Goal: Browse casually: Explore the website without a specific task or goal

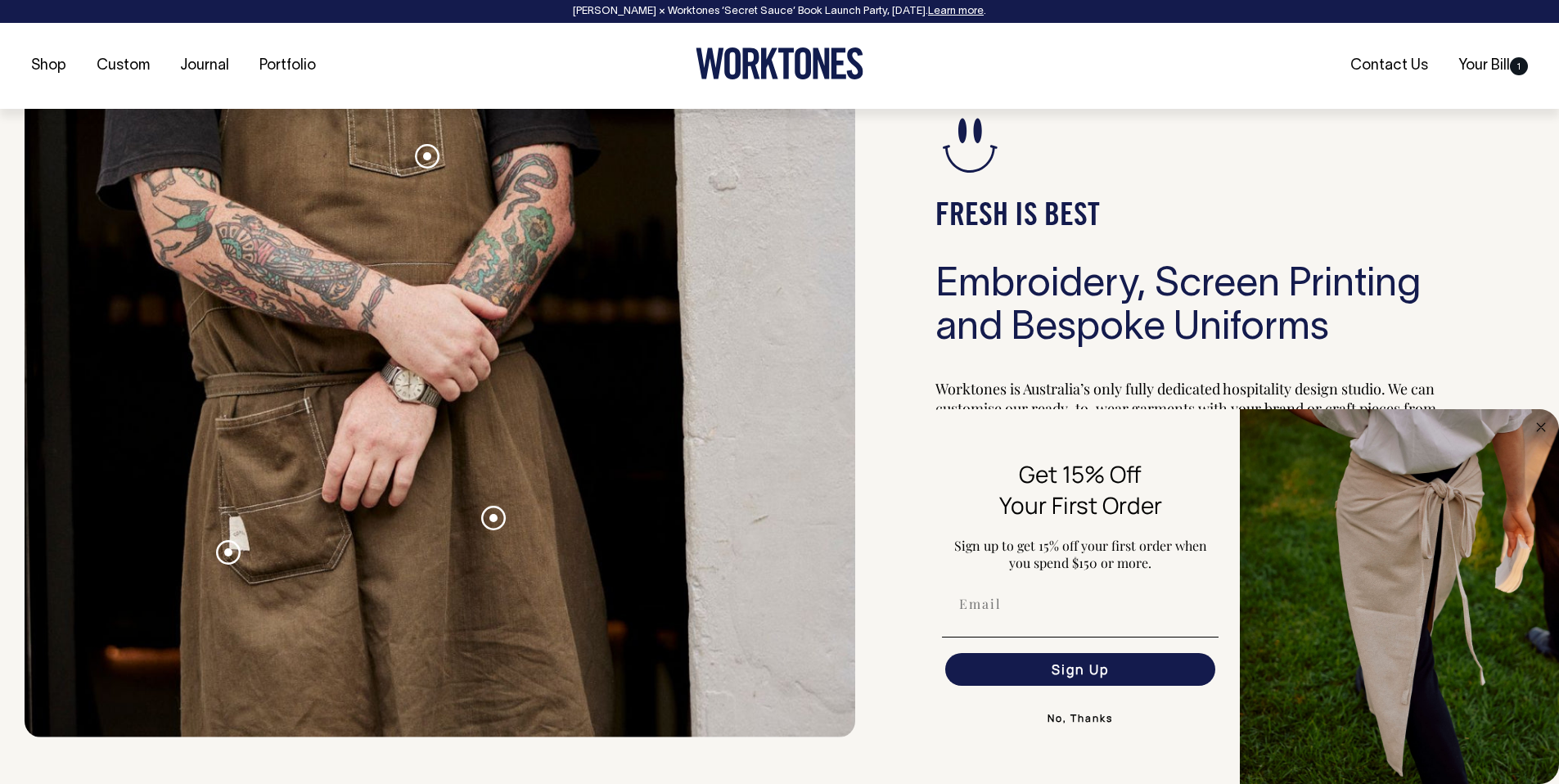
scroll to position [1766, 0]
click at [1539, 428] on icon "Close dialog" at bounding box center [1541, 427] width 8 height 8
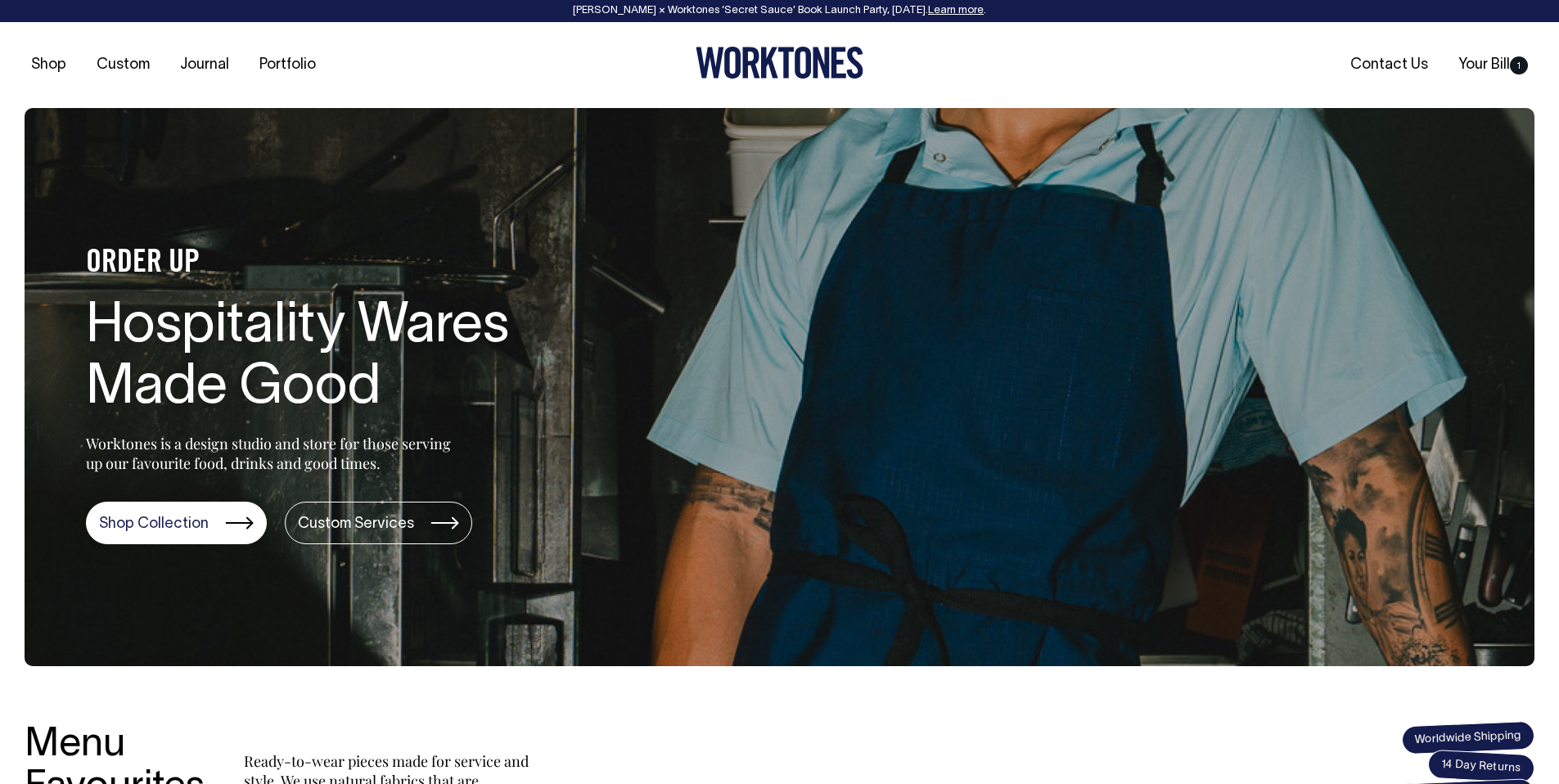
scroll to position [0, 0]
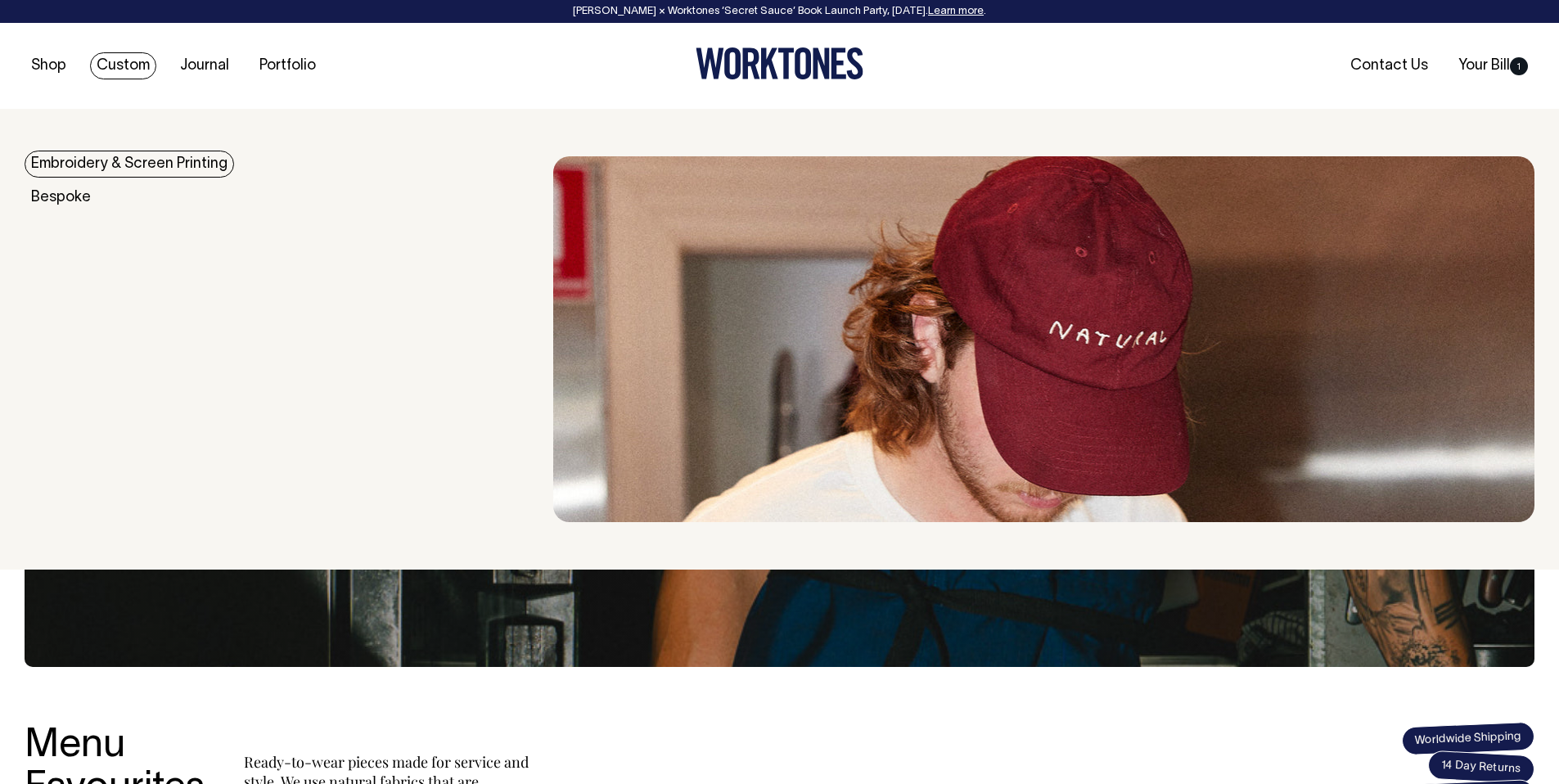
click at [132, 68] on link "Custom" at bounding box center [123, 66] width 66 height 27
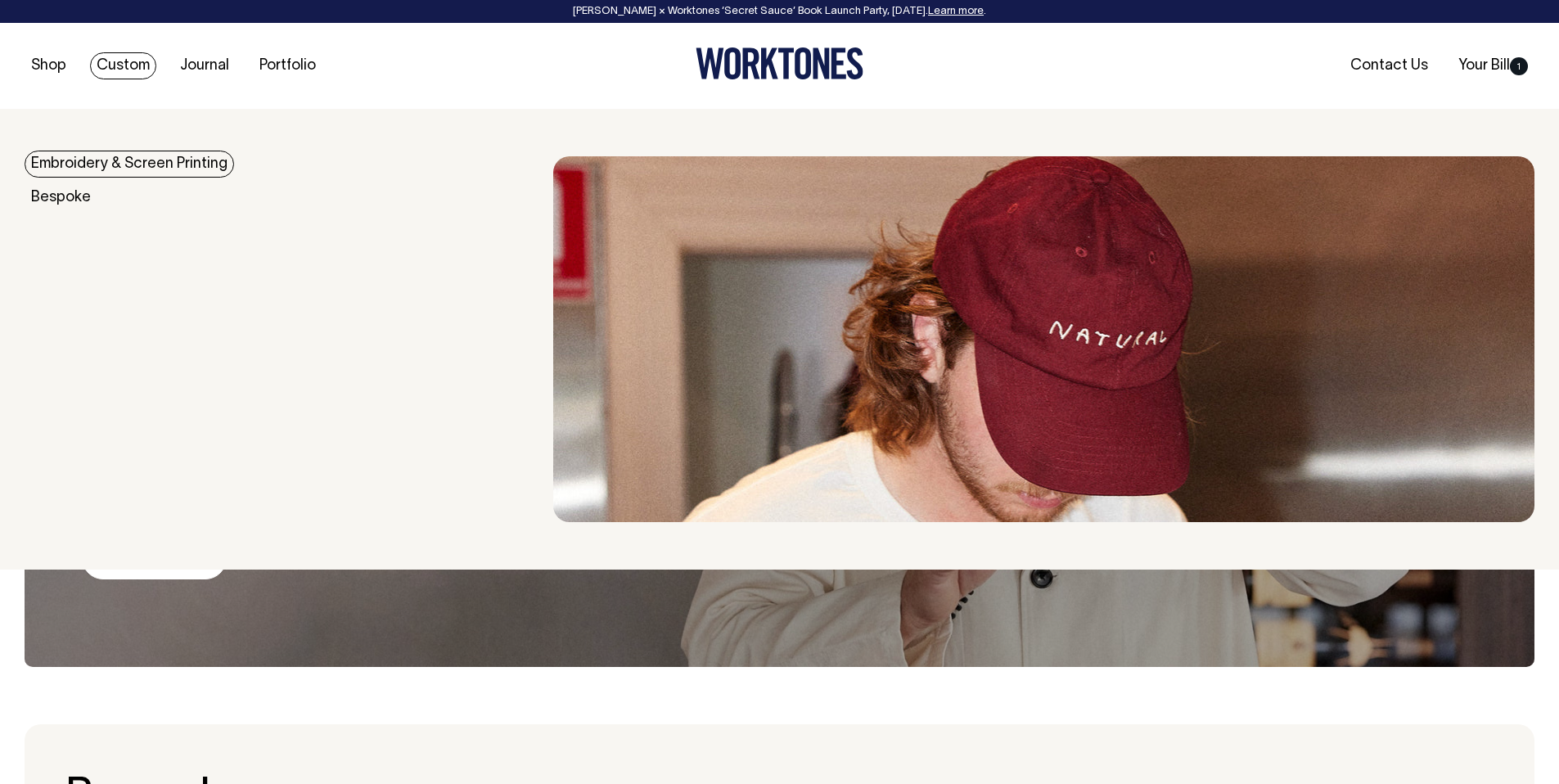
click at [117, 69] on link "Custom" at bounding box center [123, 66] width 66 height 27
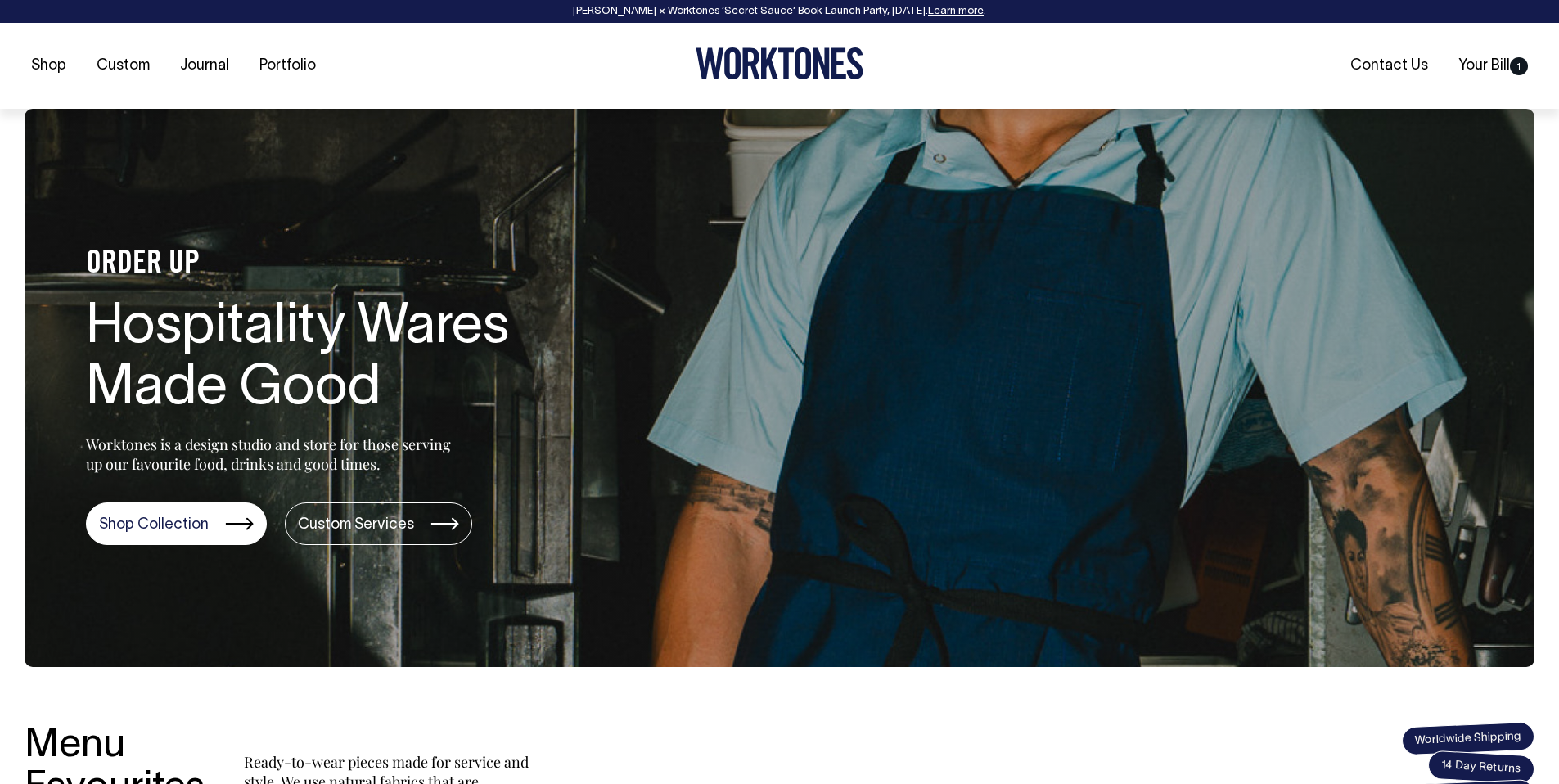
scroll to position [2909, 0]
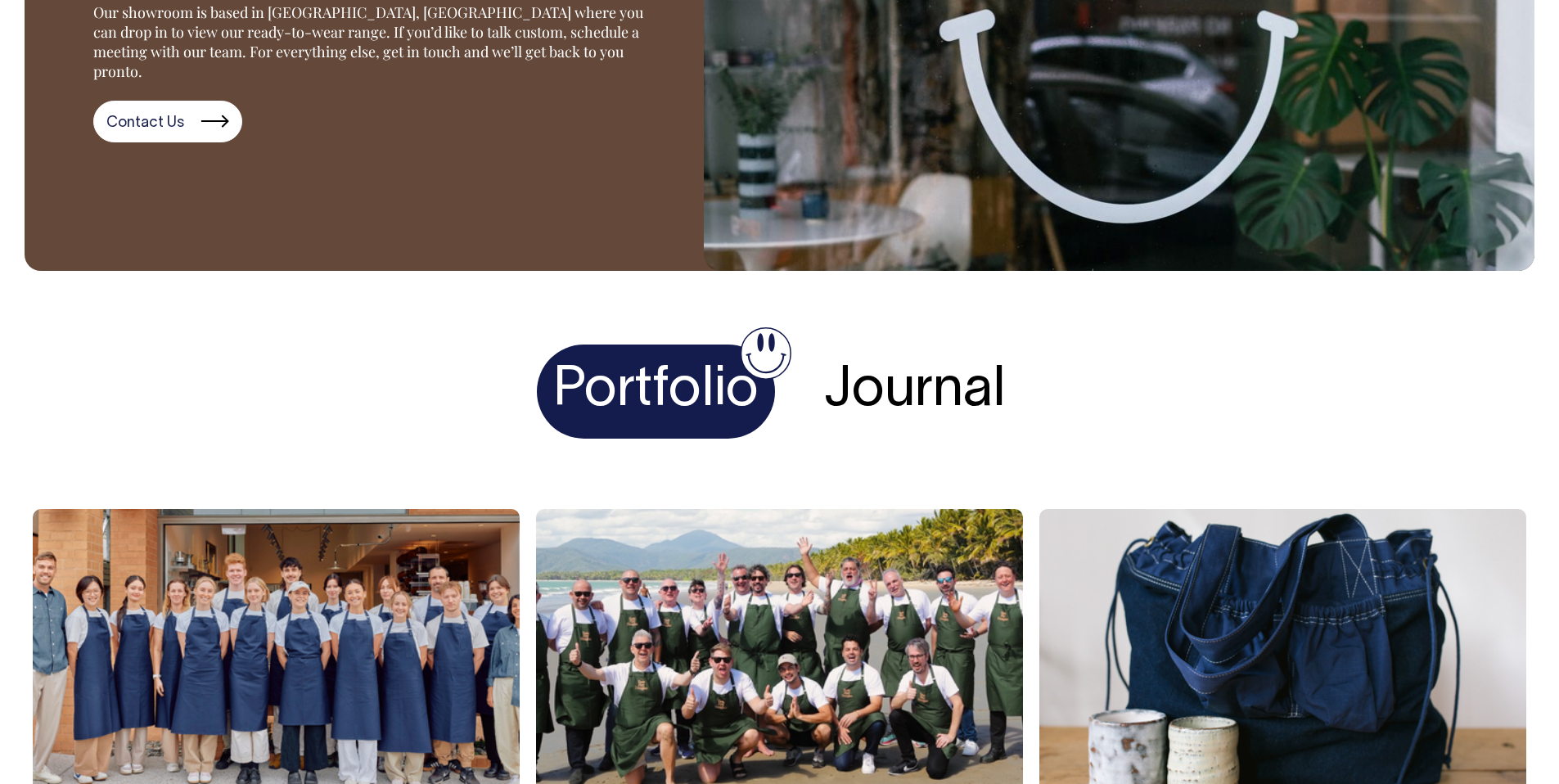
click at [942, 370] on h4 "Journal" at bounding box center [915, 392] width 214 height 94
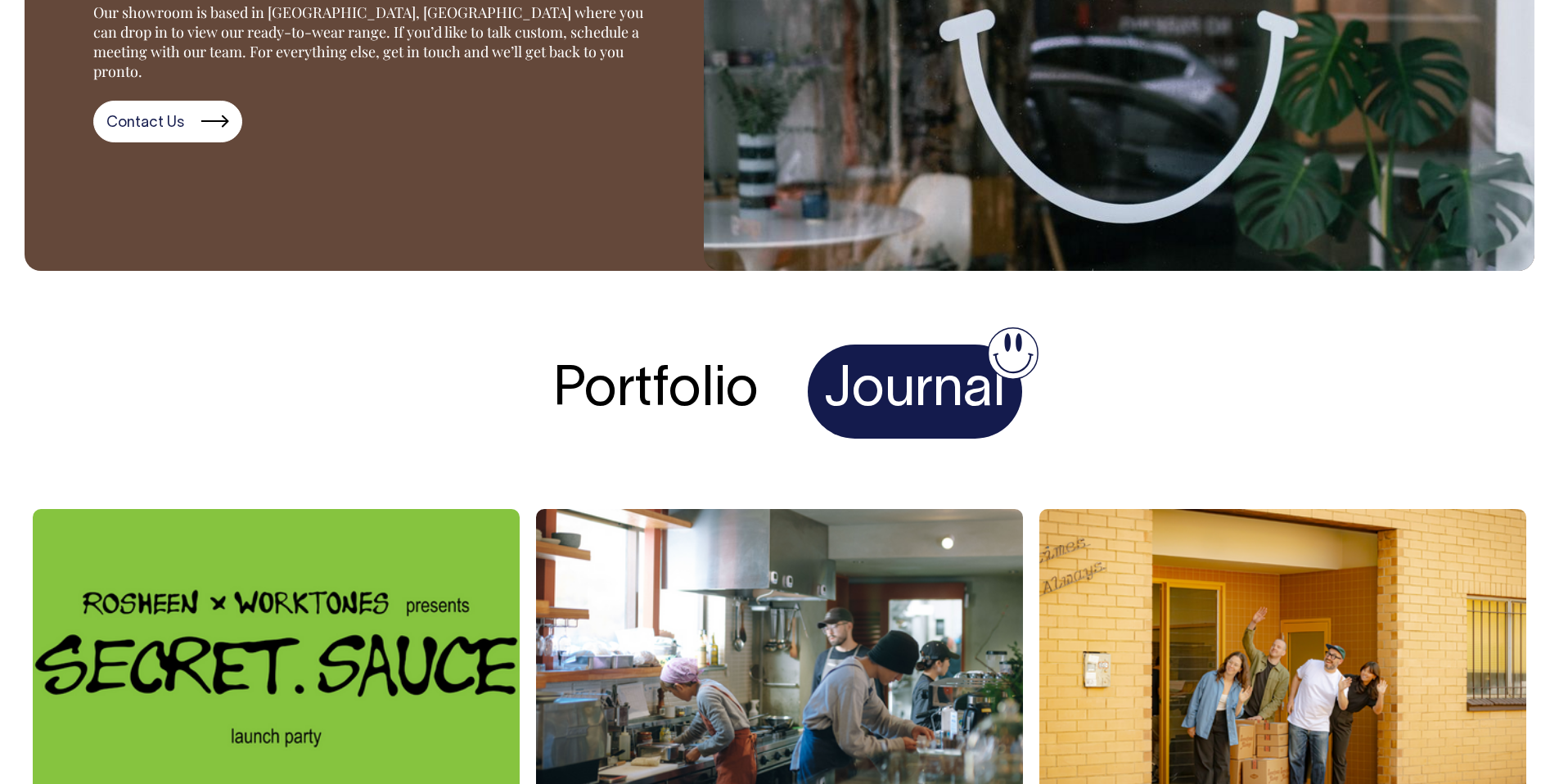
click at [662, 382] on h4 "Portfolio" at bounding box center [656, 392] width 238 height 94
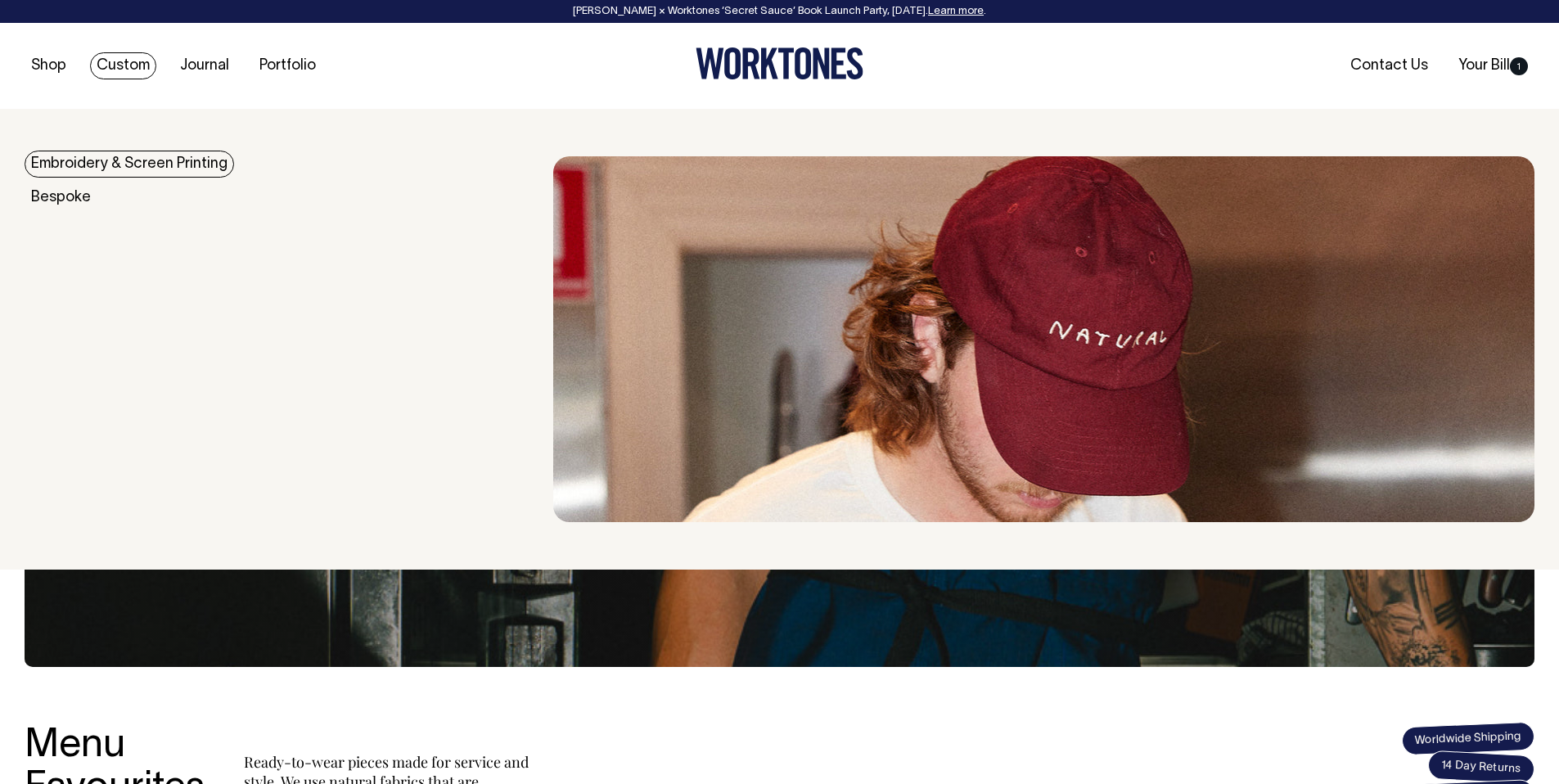
click at [128, 66] on link "Custom" at bounding box center [123, 66] width 66 height 27
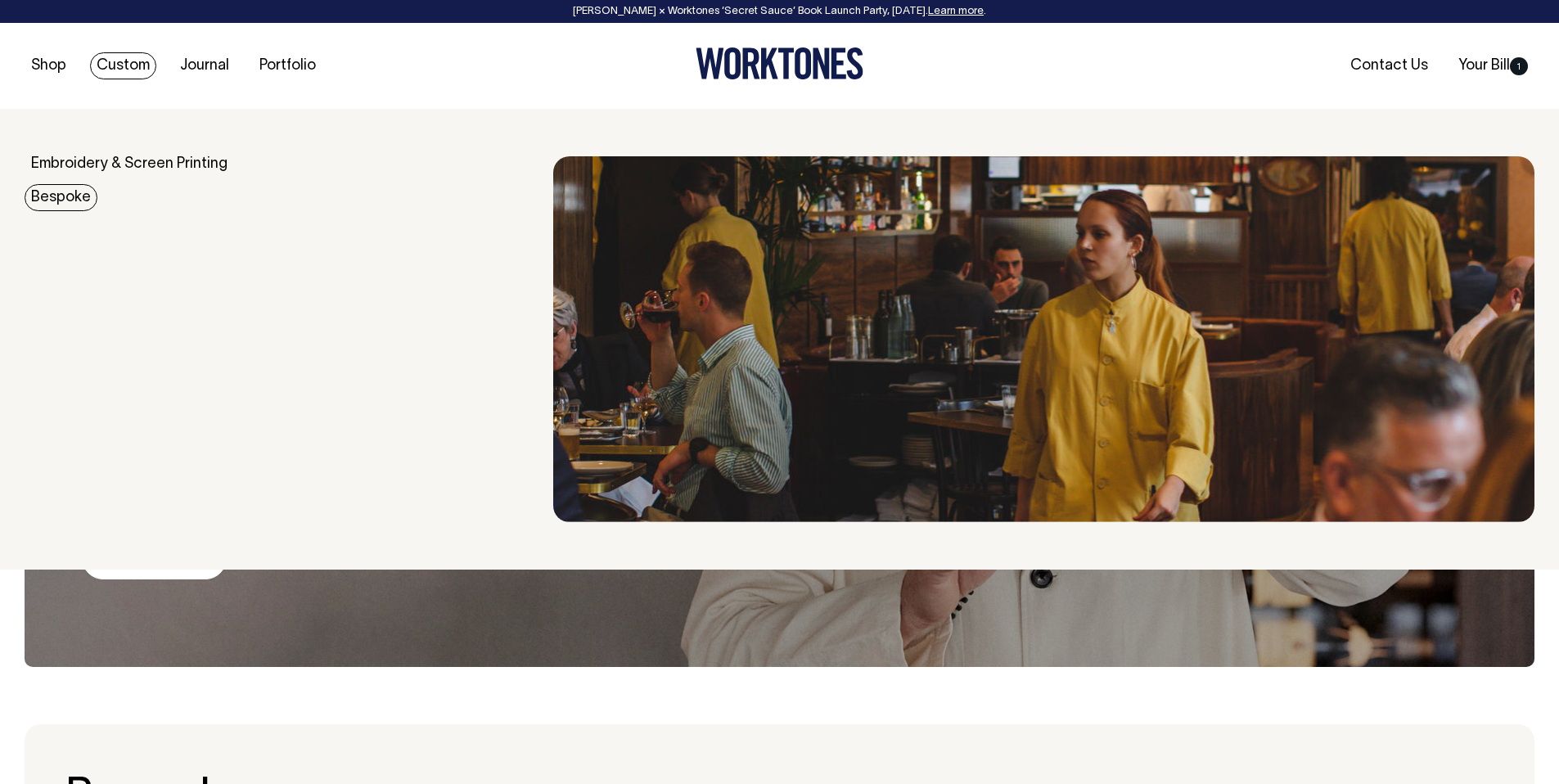
click at [63, 196] on link "Bespoke" at bounding box center [61, 198] width 73 height 27
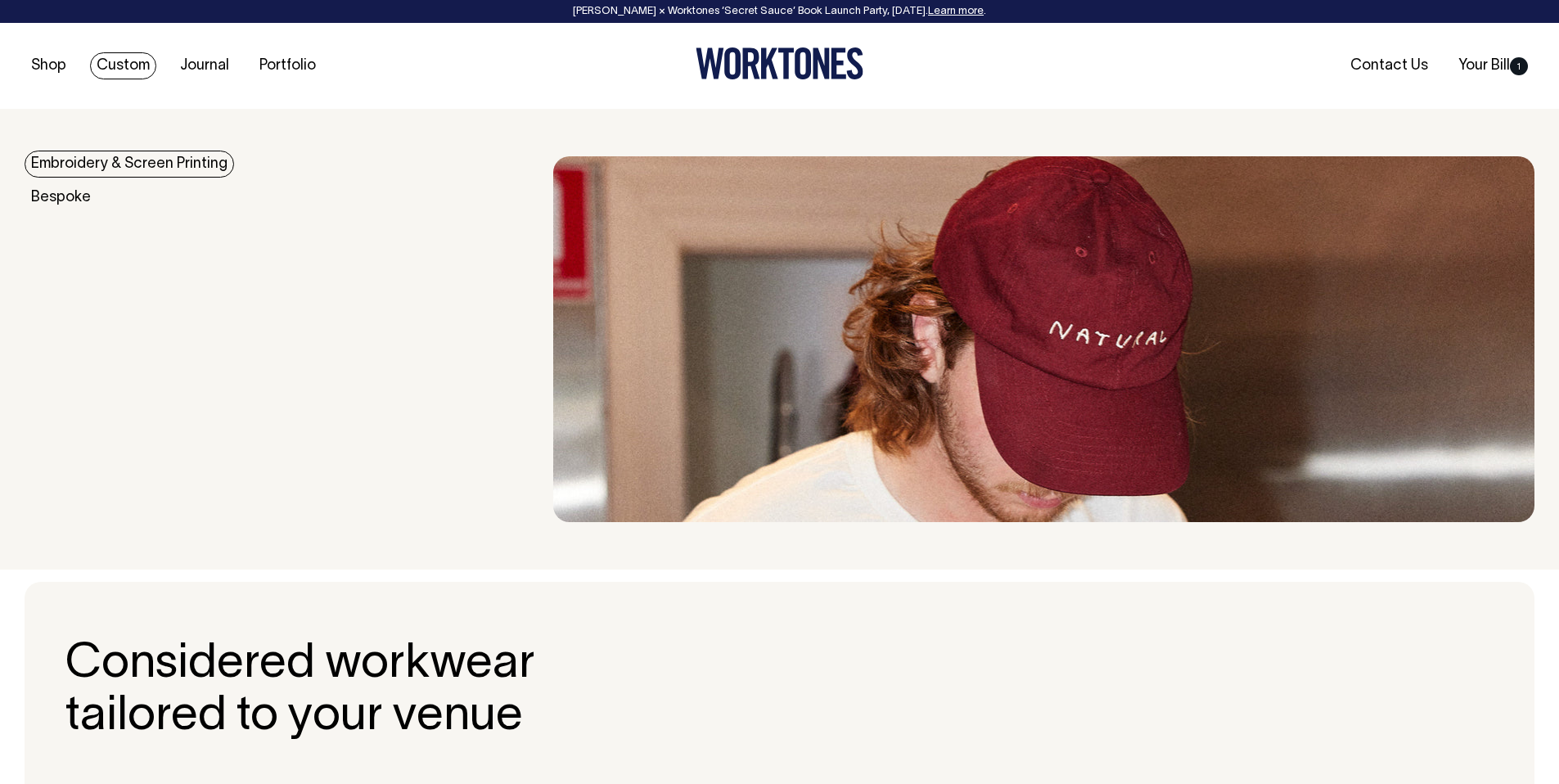
click at [86, 154] on link "Embroidery & Screen Printing" at bounding box center [129, 164] width 210 height 27
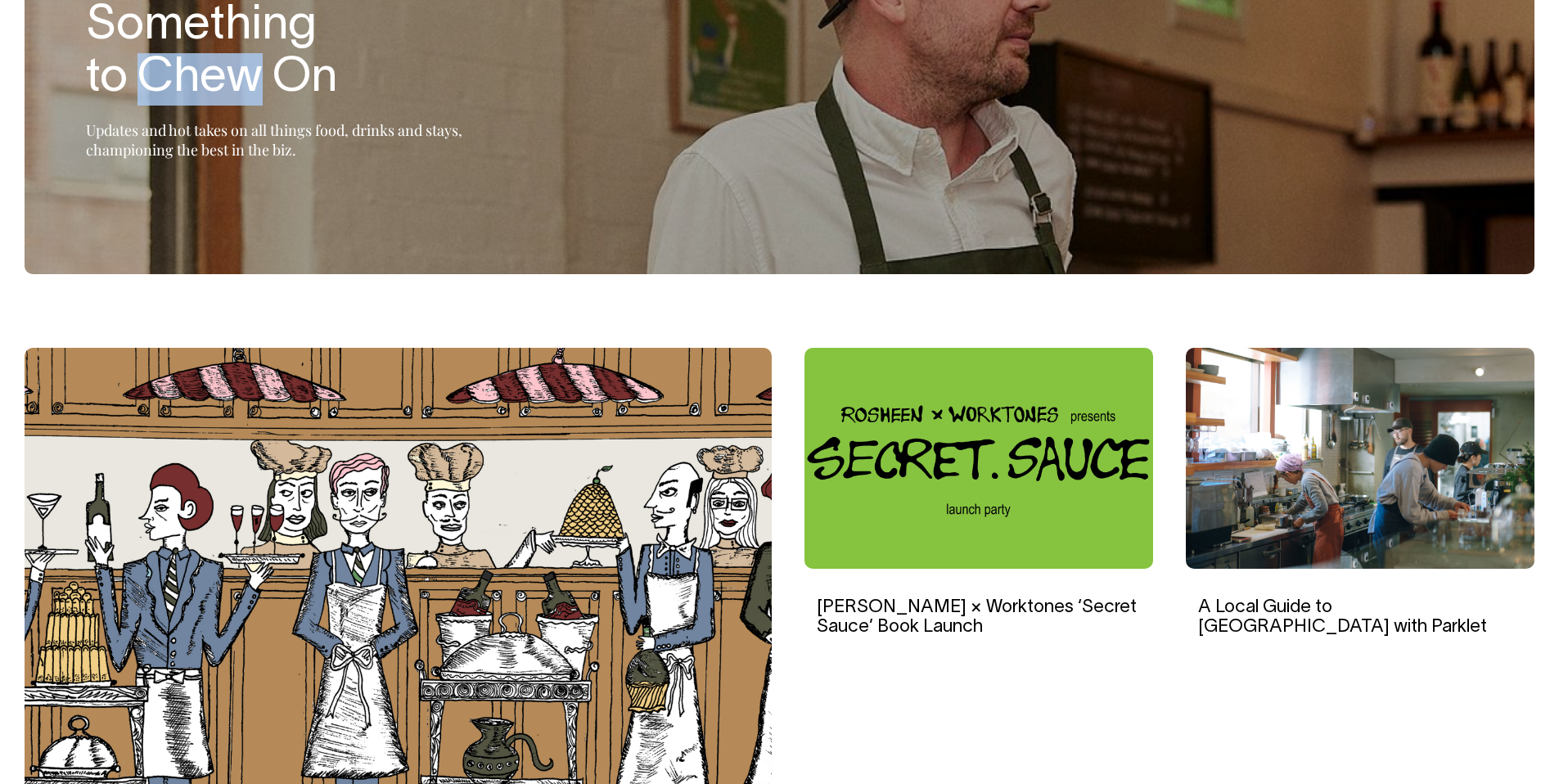
scroll to position [252, 0]
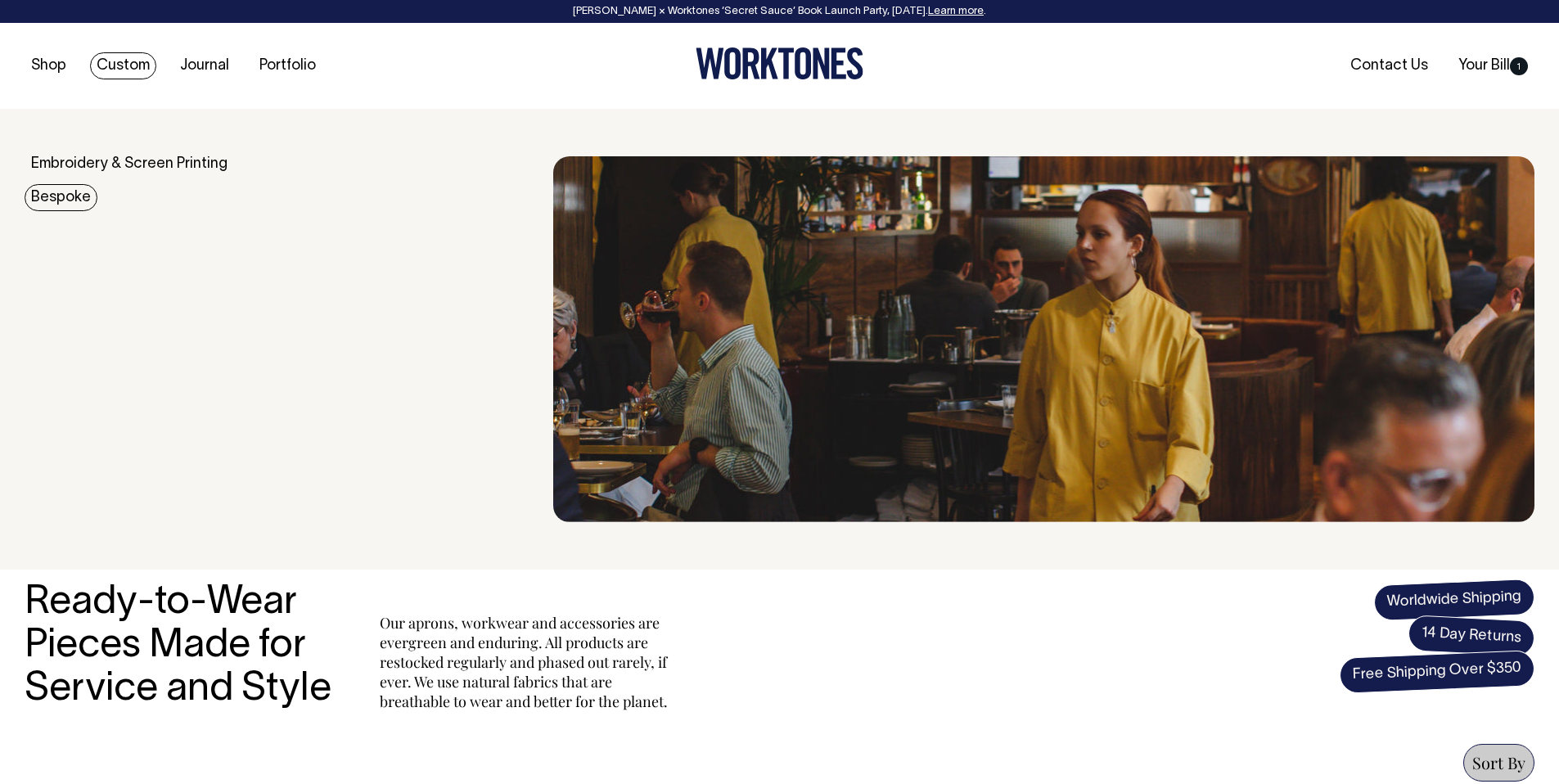
click at [74, 194] on link "Bespoke" at bounding box center [61, 198] width 73 height 27
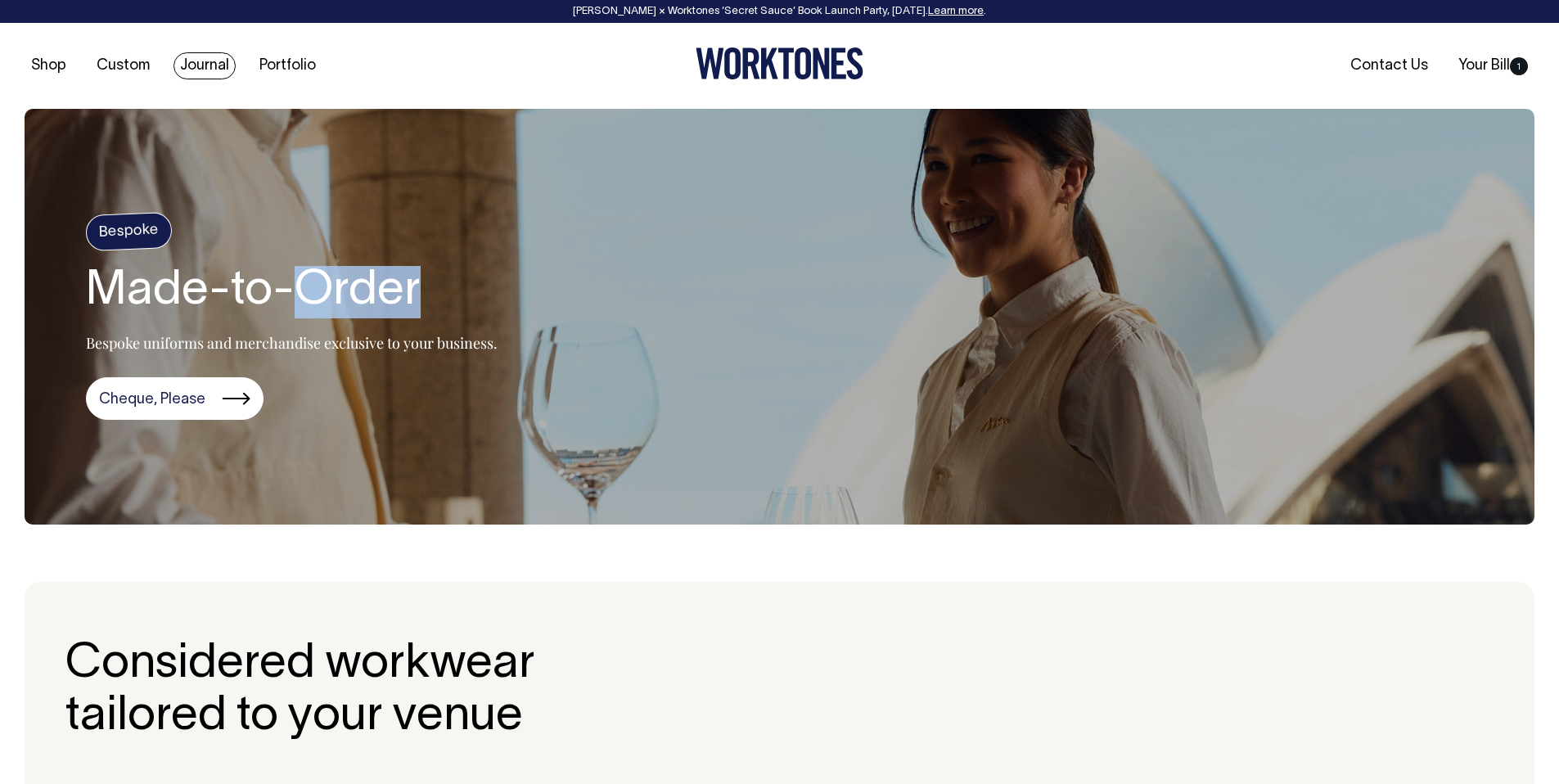
click at [219, 65] on link "Journal" at bounding box center [204, 66] width 62 height 27
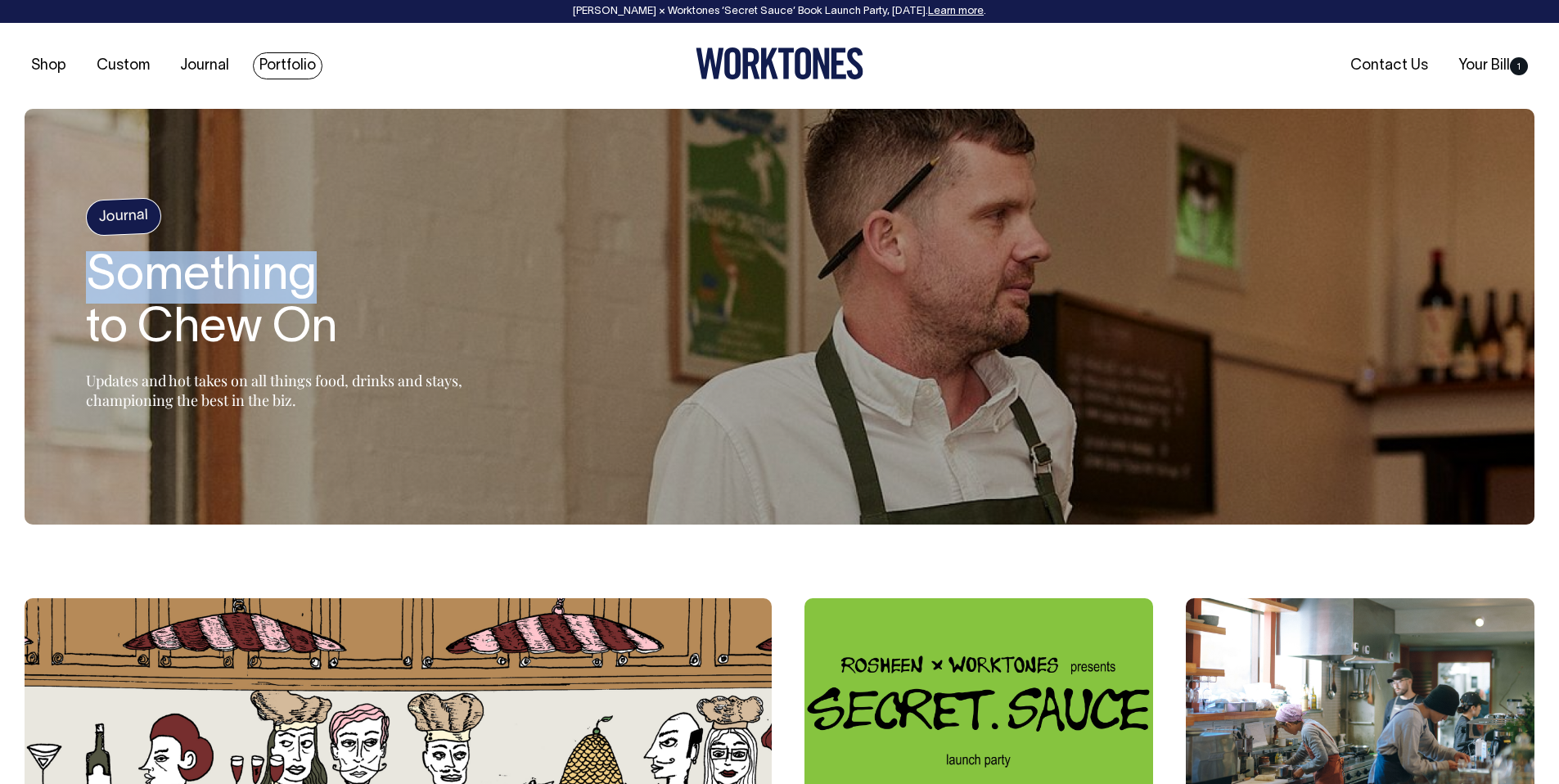
click at [279, 66] on link "Portfolio" at bounding box center [287, 66] width 70 height 27
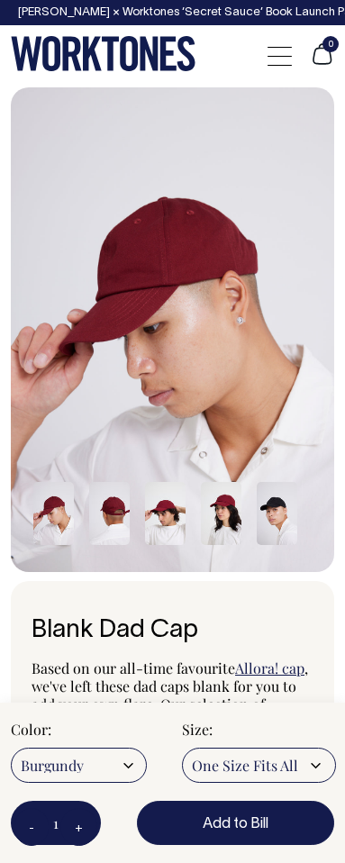
radio input "true"
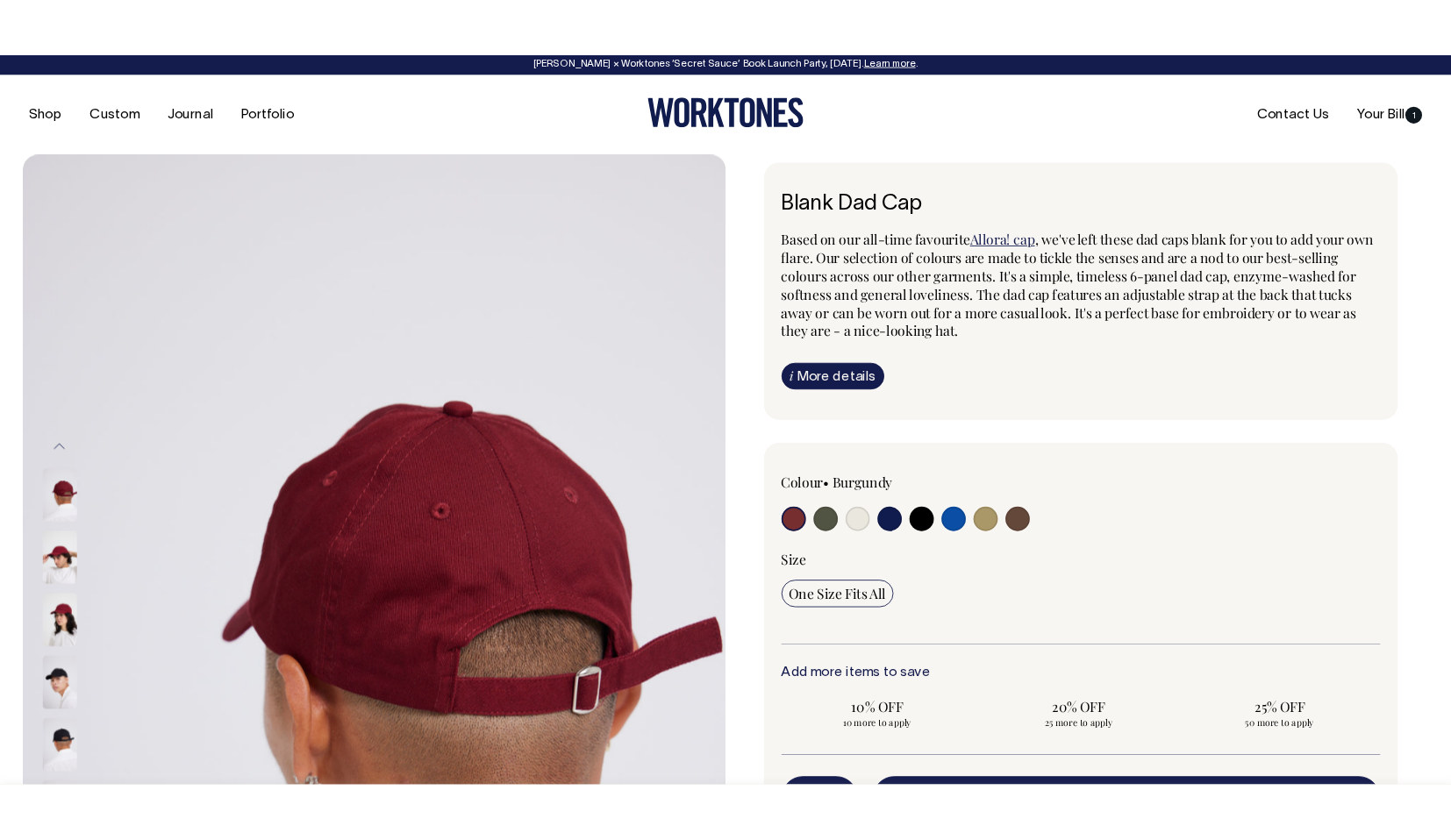
scroll to position [3, 0]
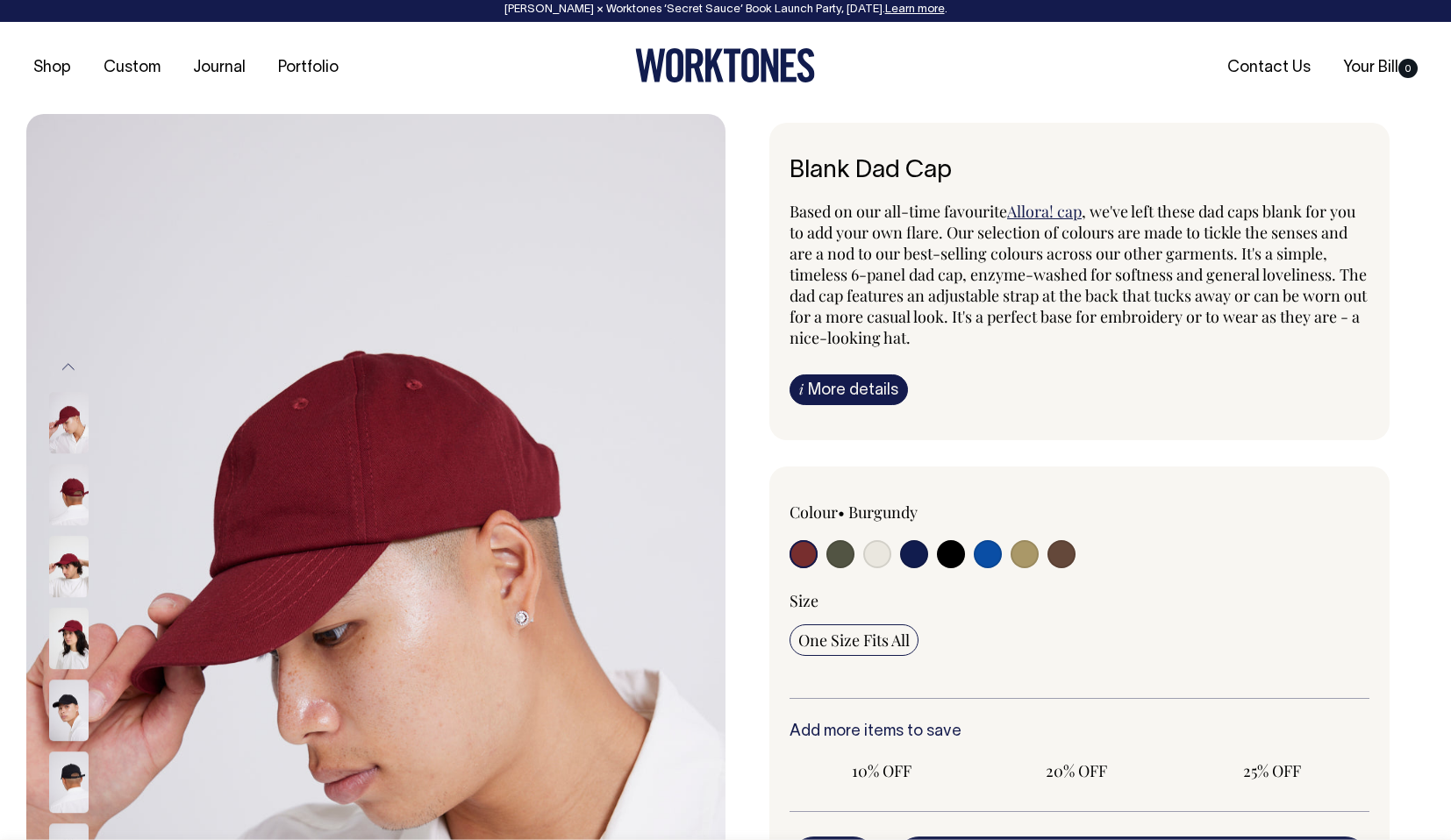
radio input "true"
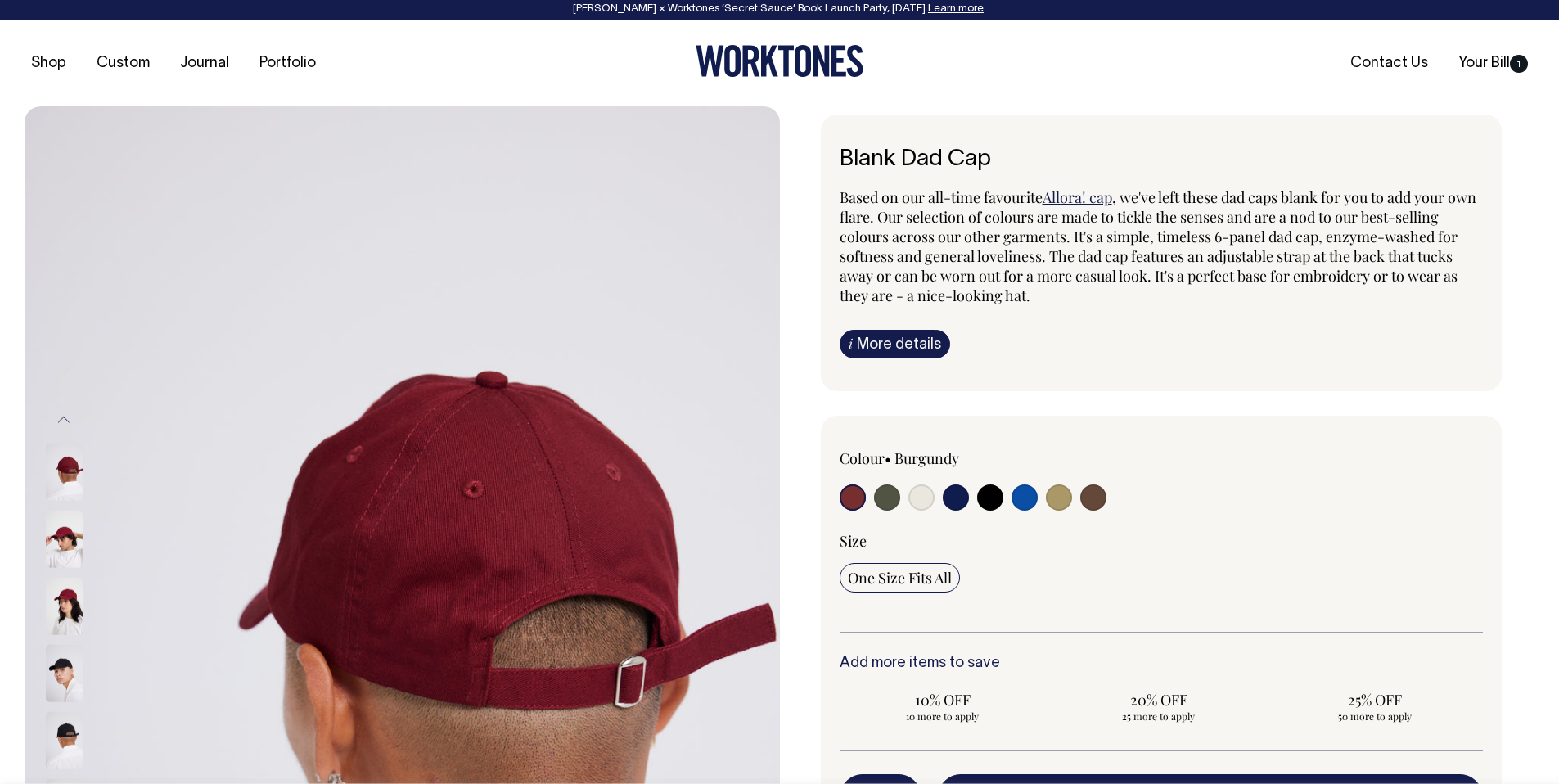
scroll to position [4, 0]
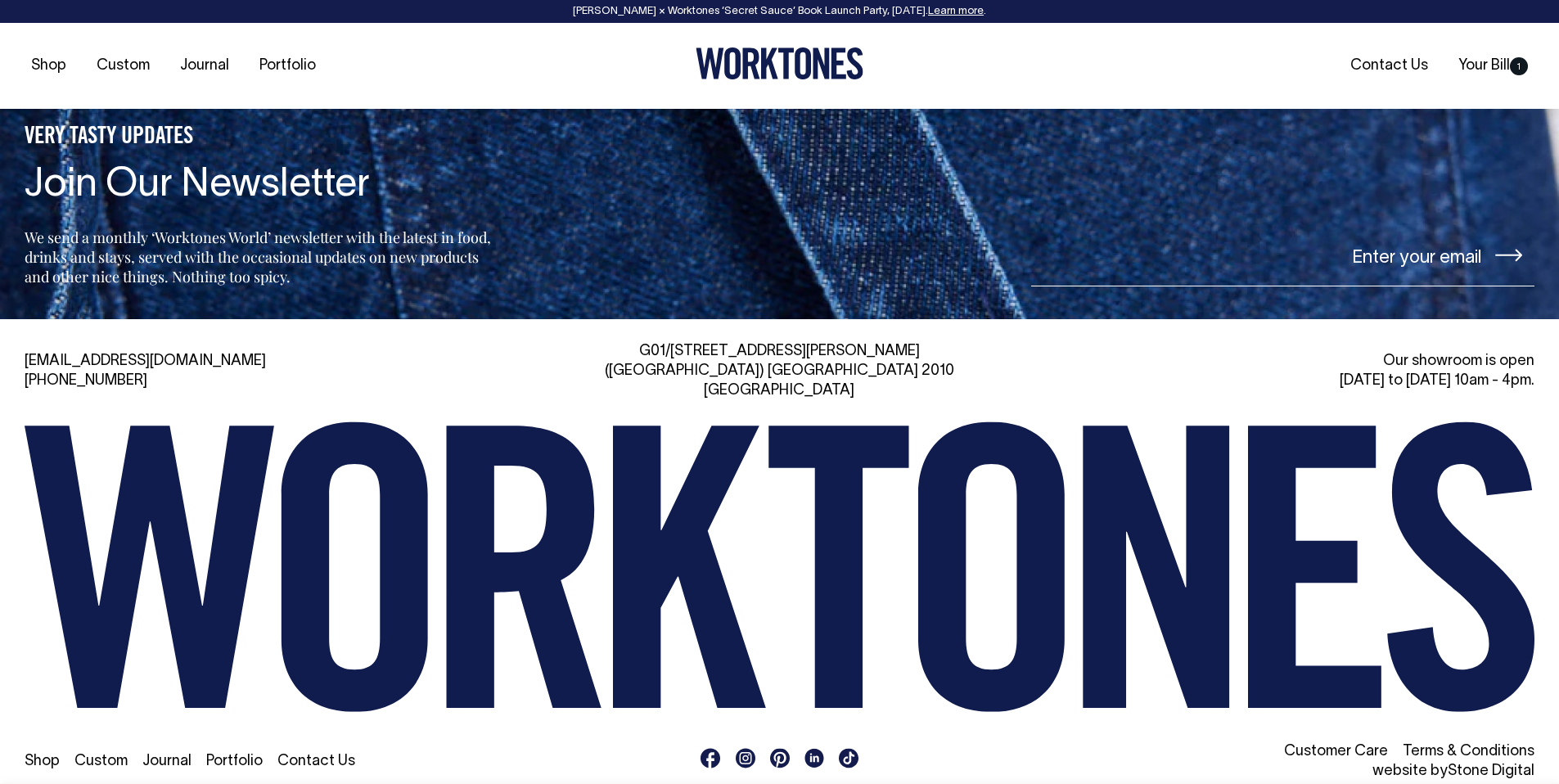
scroll to position [2764, 0]
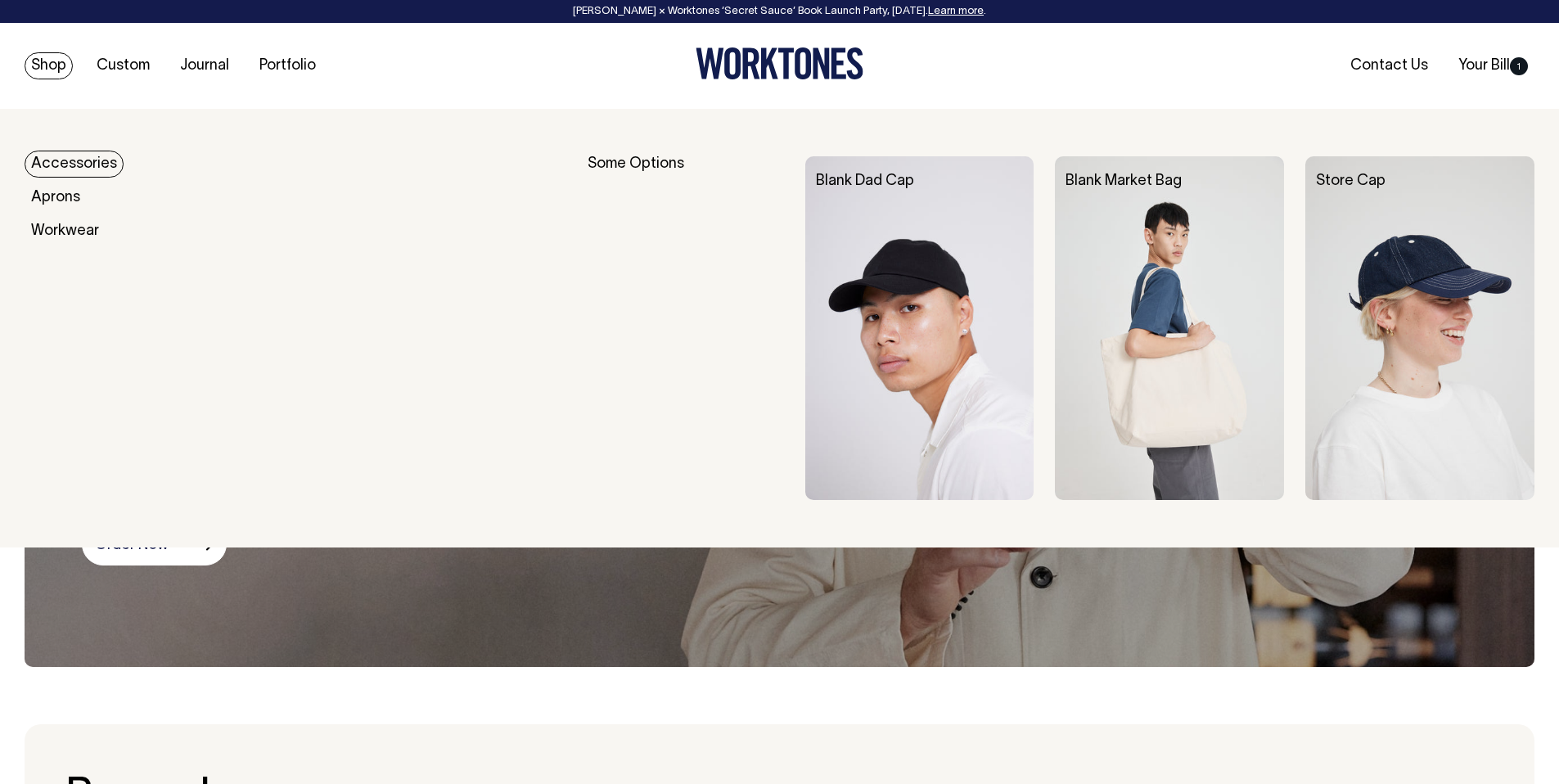
click at [44, 64] on link "Shop" at bounding box center [48, 66] width 48 height 27
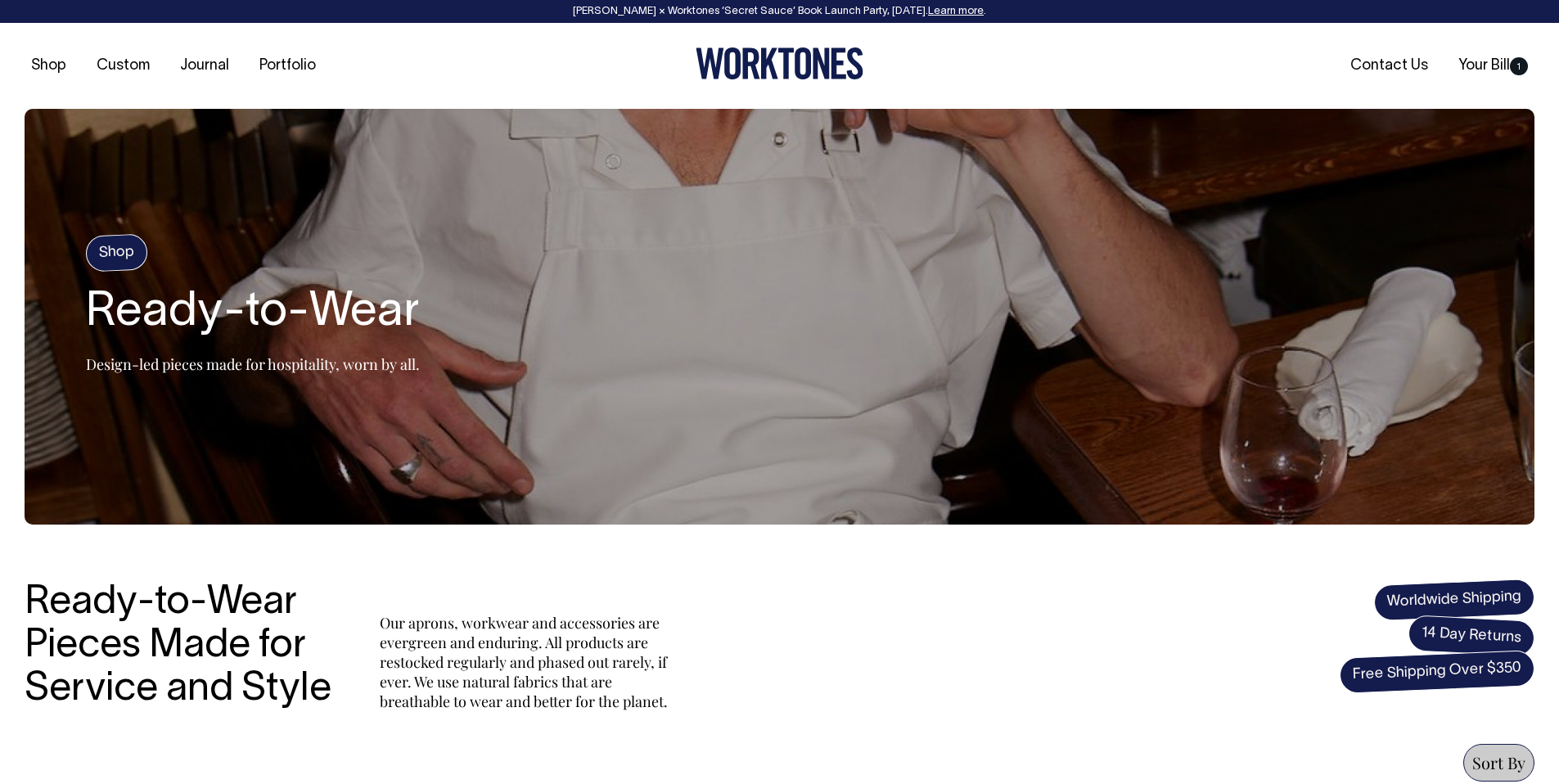
click at [819, 61] on icon at bounding box center [821, 64] width 16 height 31
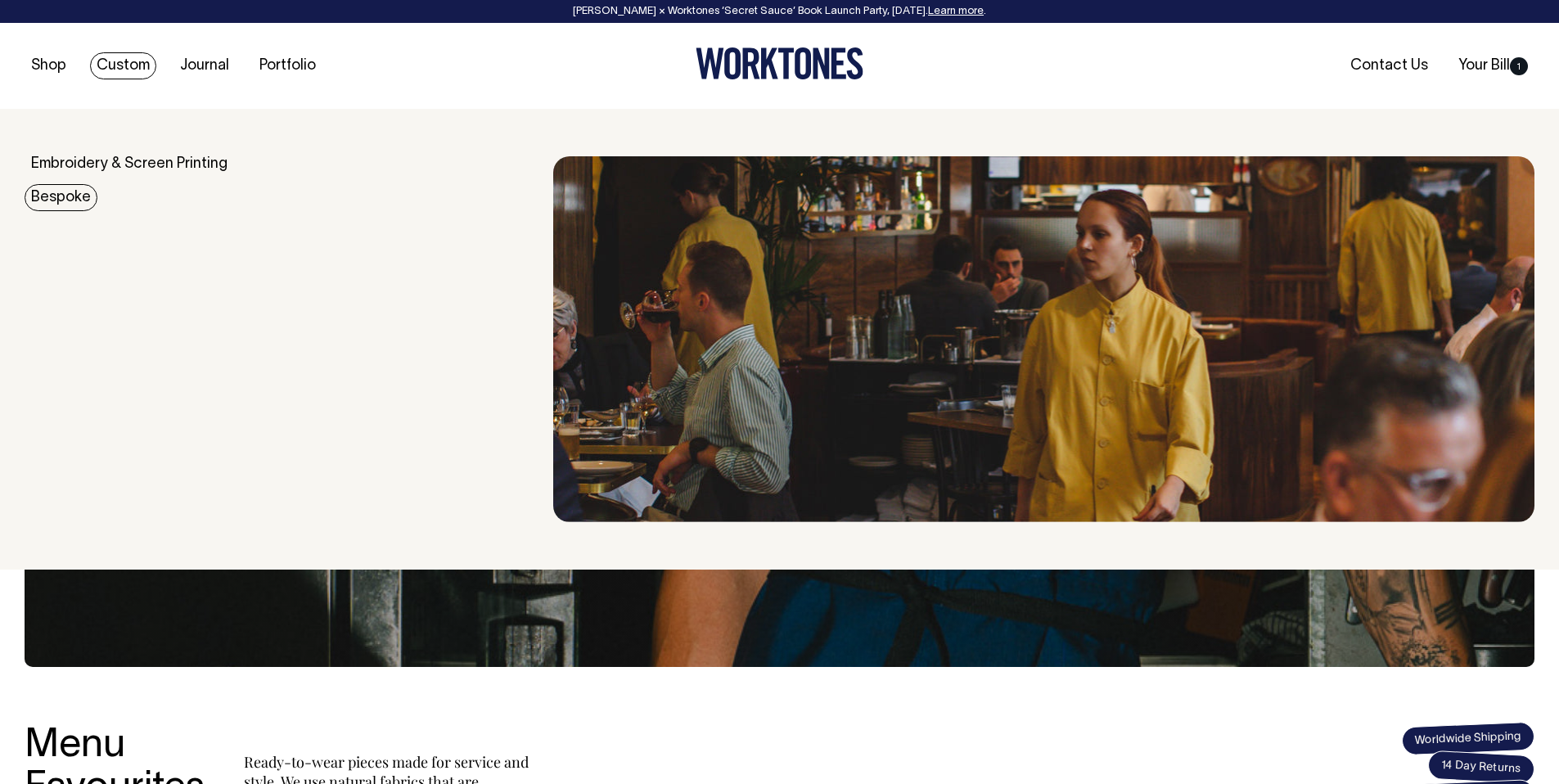
click at [66, 196] on link "Bespoke" at bounding box center [61, 198] width 73 height 27
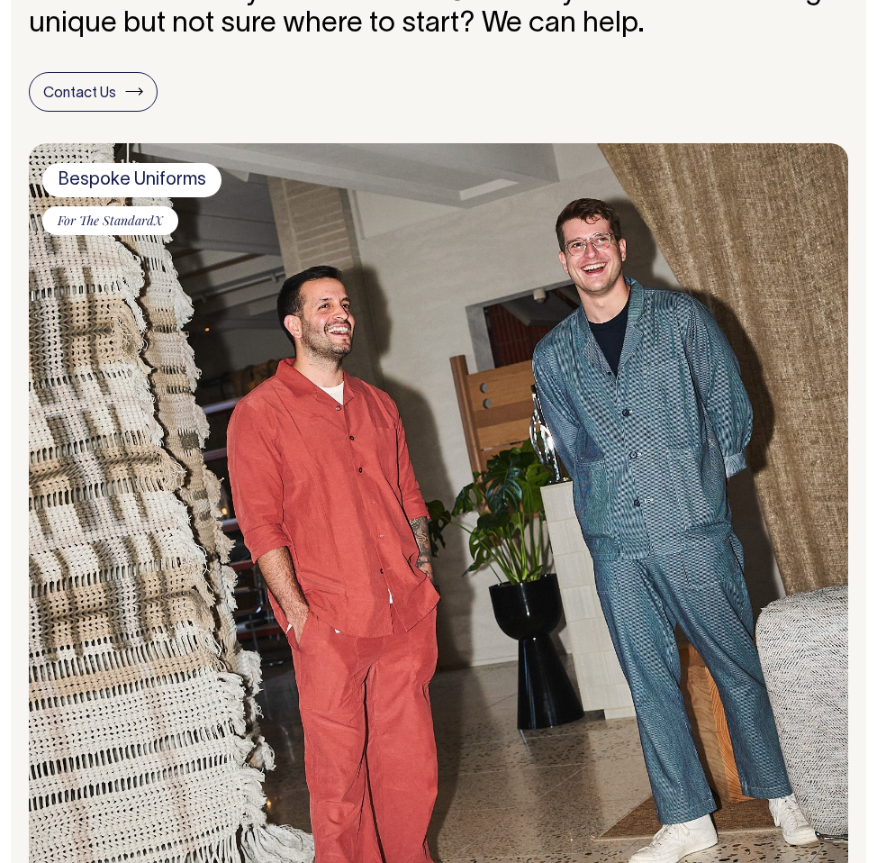
scroll to position [1564, 0]
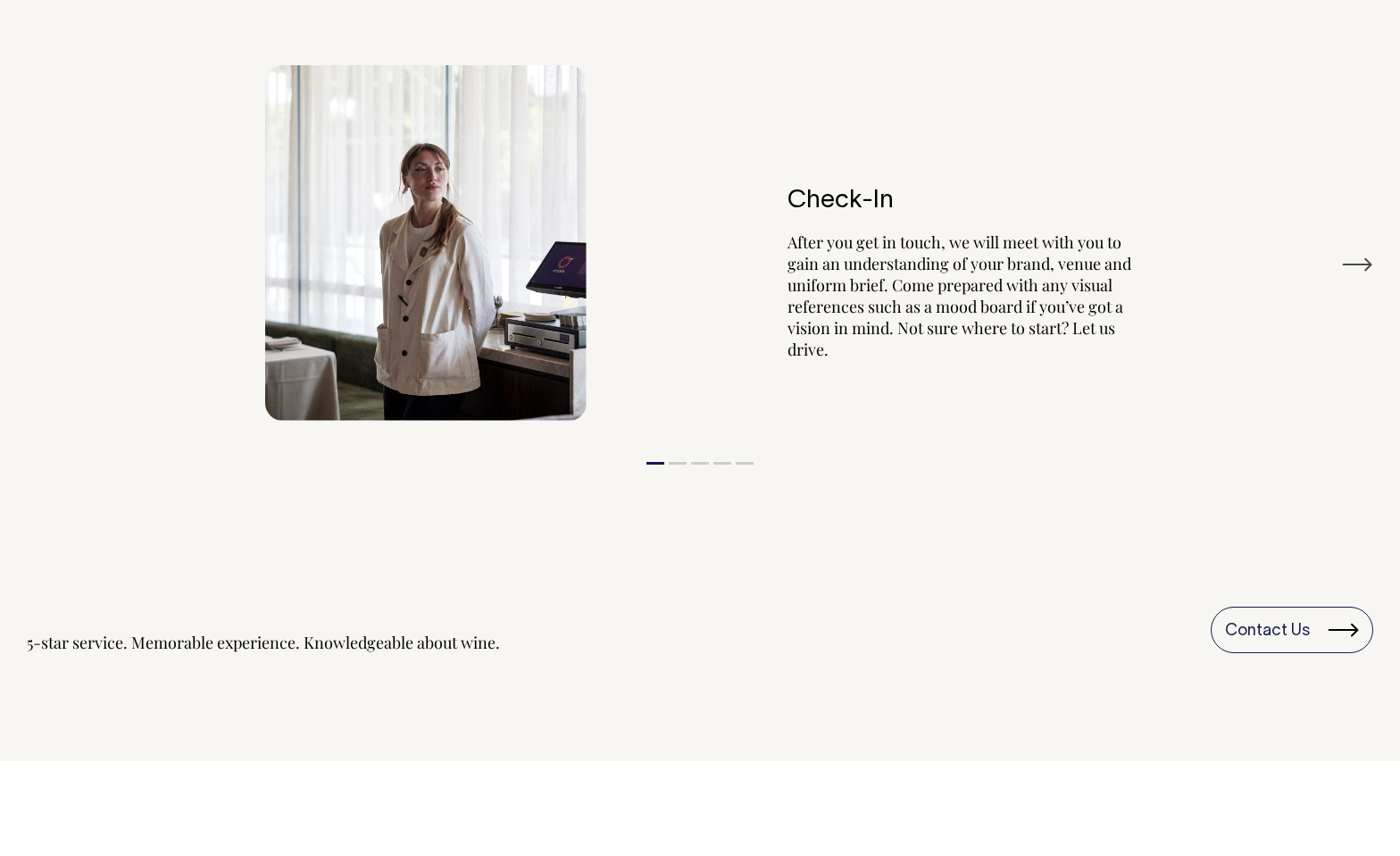
scroll to position [3265, 0]
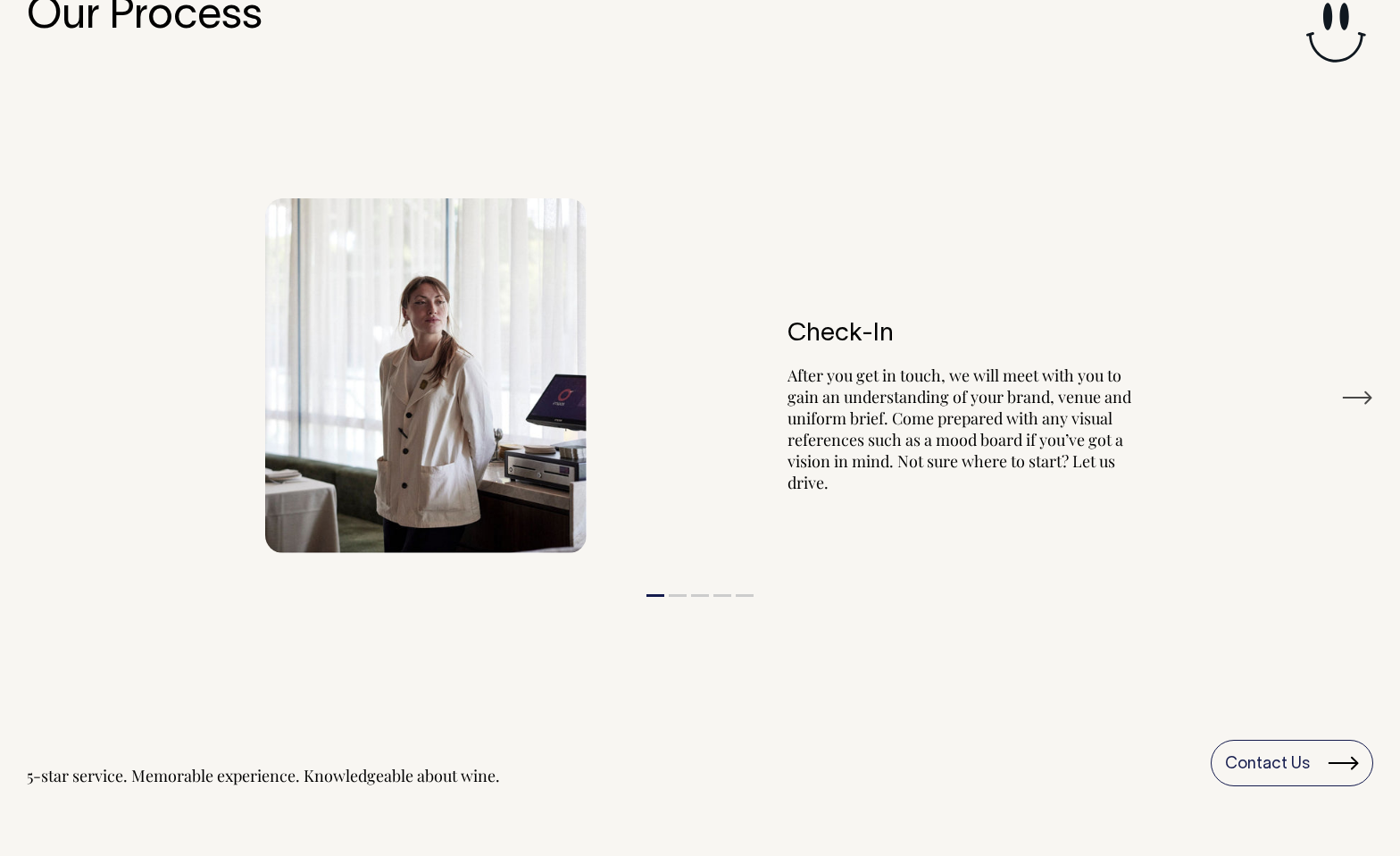
scroll to position [3157, 0]
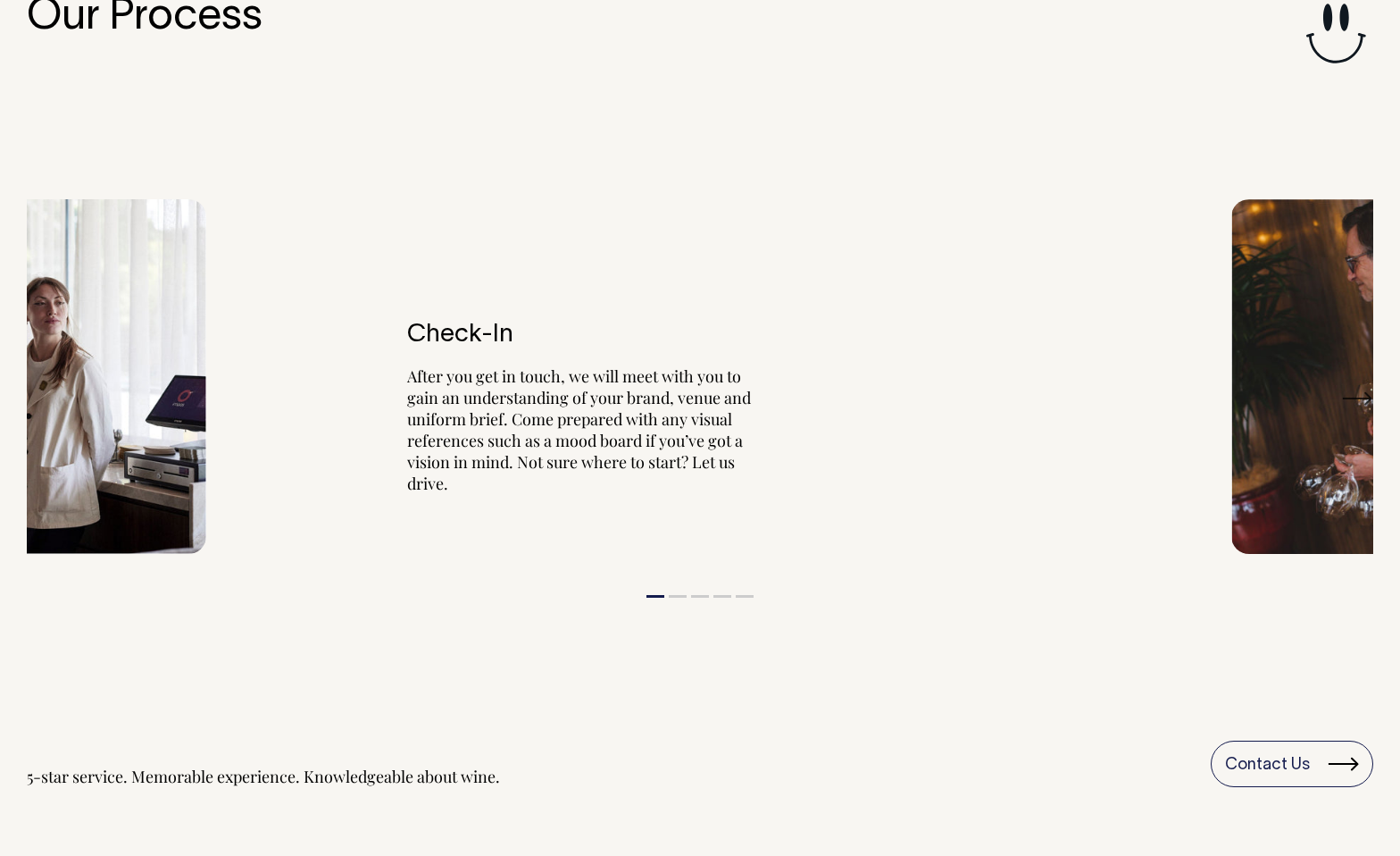
drag, startPoint x: 1051, startPoint y: 339, endPoint x: 524, endPoint y: 336, distance: 527.0
click at [524, 336] on h6 "Check-In" at bounding box center [581, 335] width 348 height 28
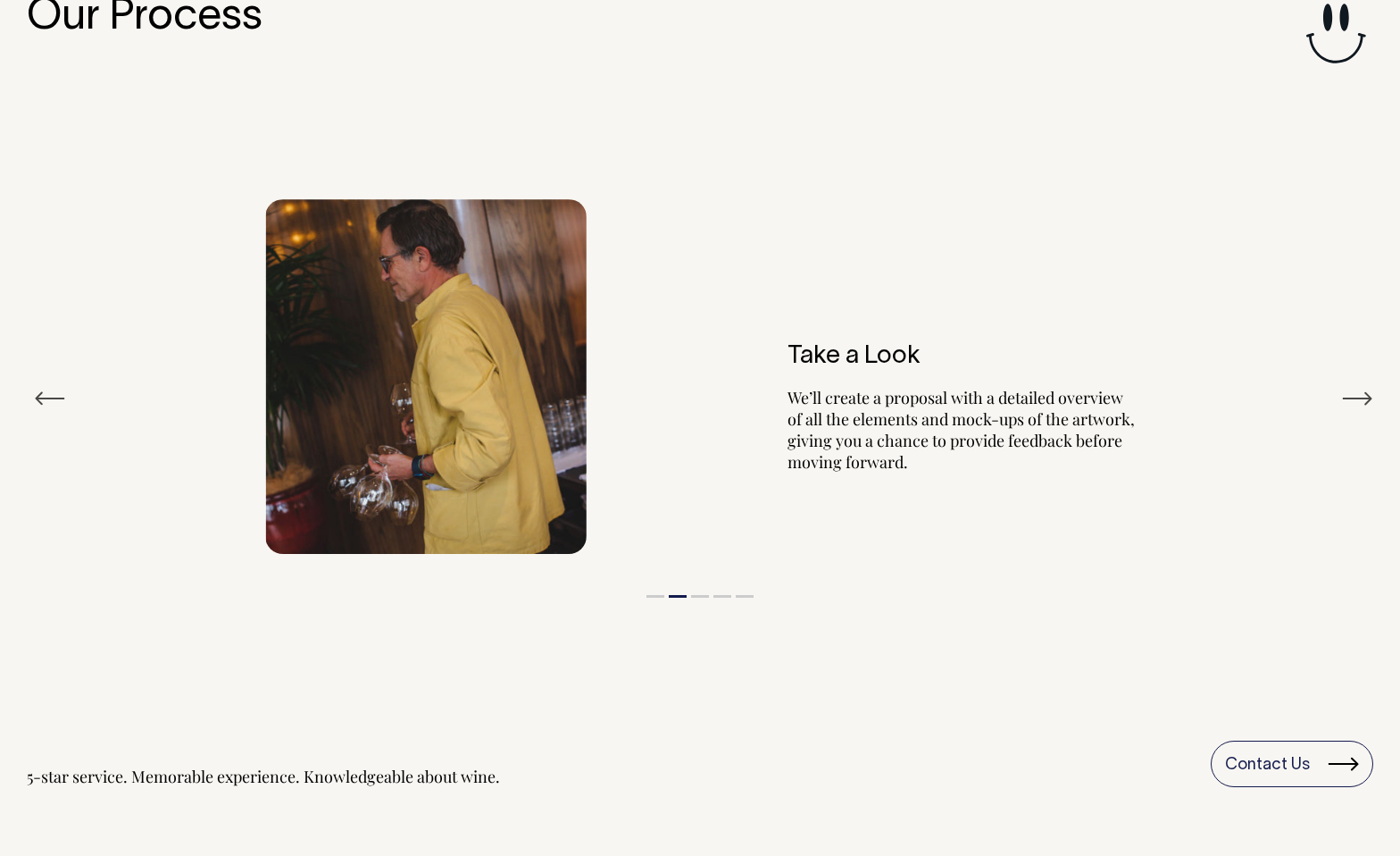
drag, startPoint x: 1059, startPoint y: 354, endPoint x: 0, endPoint y: 353, distance: 1059.0
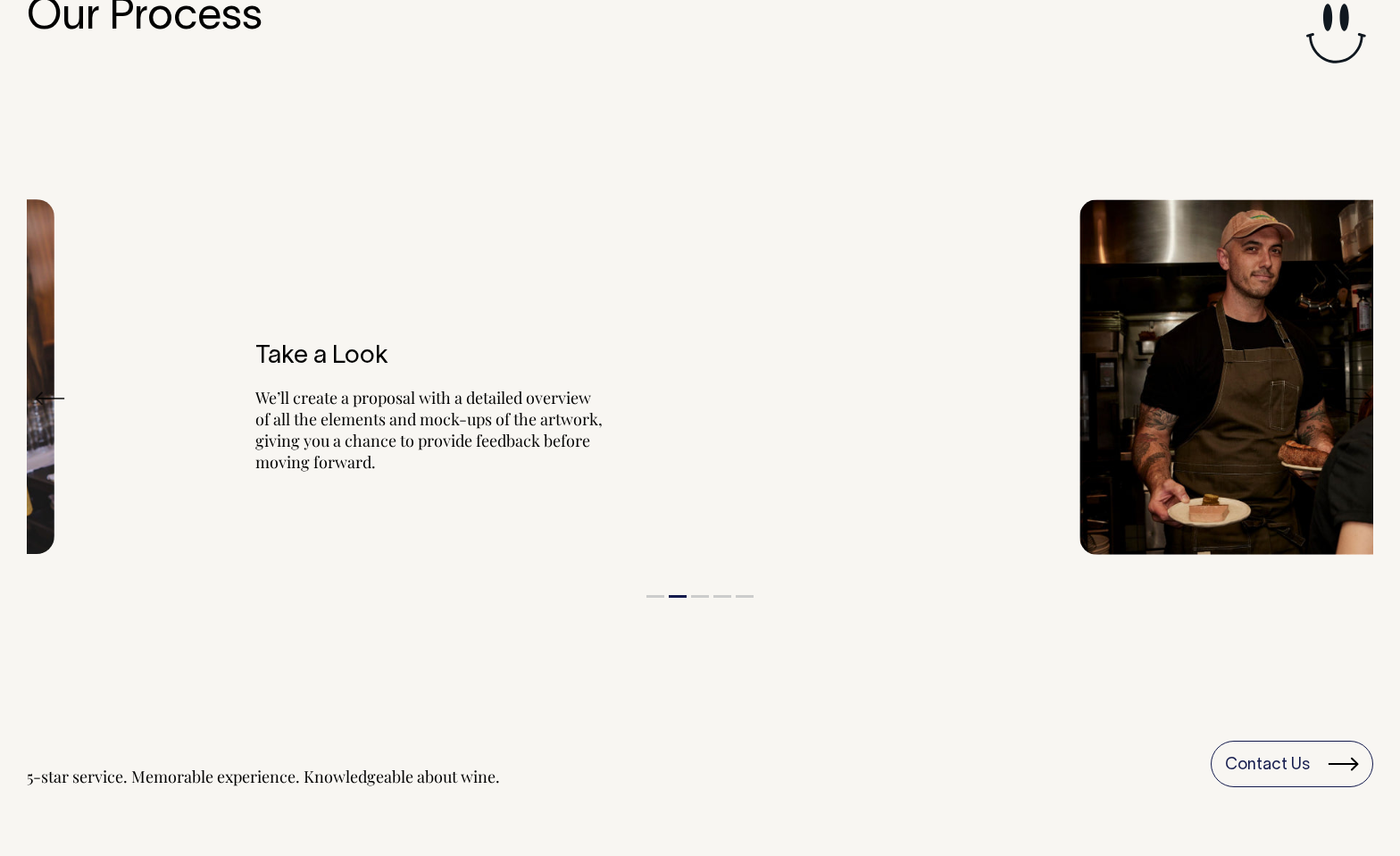
drag, startPoint x: 632, startPoint y: 374, endPoint x: 134, endPoint y: 370, distance: 498.0
click at [146, 371] on div "Take a Look We’ll create a proposal with a detailed overview of all the element…" at bounding box center [168, 377] width 893 height 355
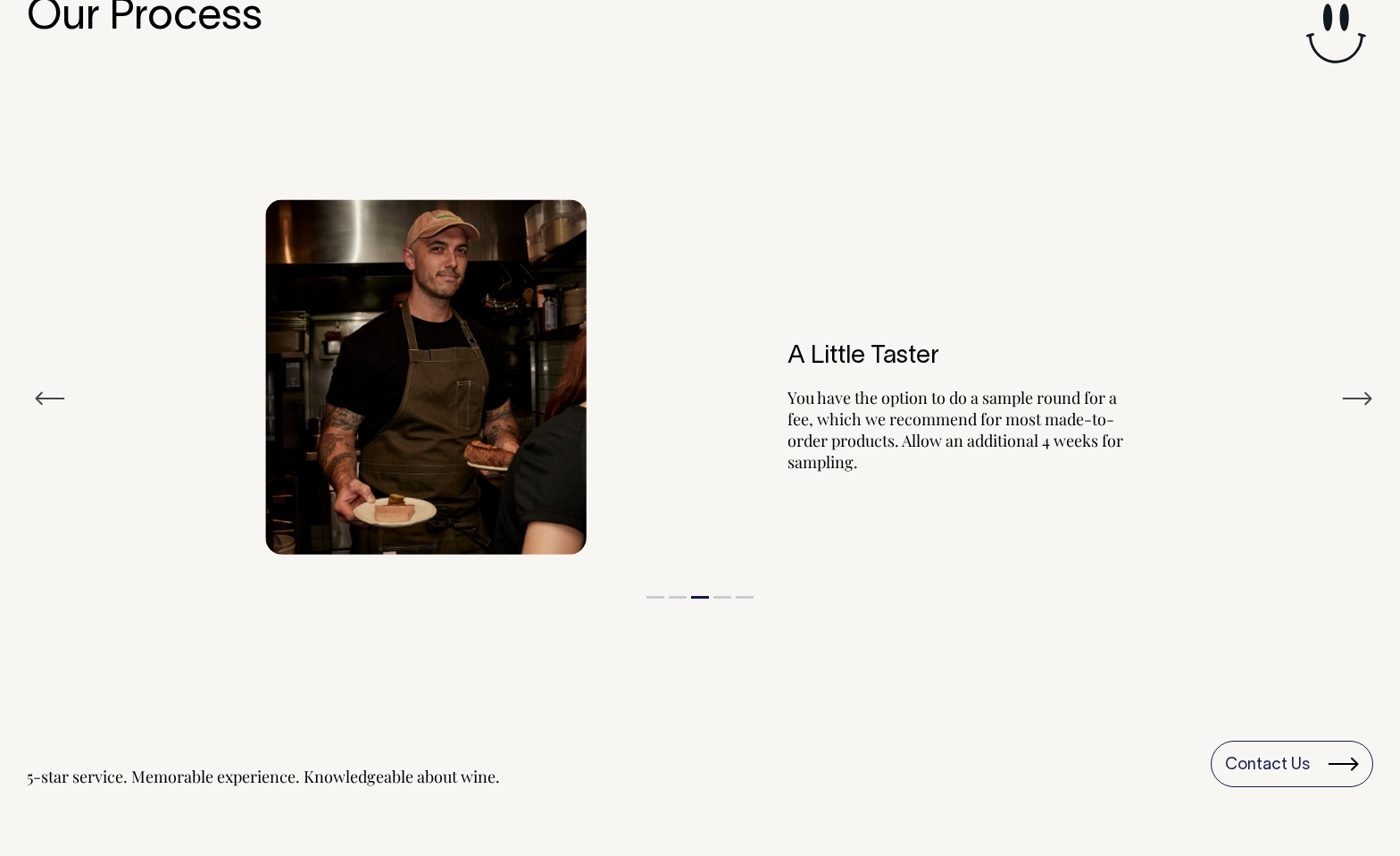
drag, startPoint x: 979, startPoint y: 379, endPoint x: 329, endPoint y: 375, distance: 650.0
click at [332, 375] on div "A Little Taster You have the option to do a sample round for a fee, which we re…" at bounding box center [700, 377] width 893 height 356
drag, startPoint x: 909, startPoint y: 366, endPoint x: 408, endPoint y: 369, distance: 501.0
click at [788, 369] on h6 "A Little Taster" at bounding box center [962, 357] width 348 height 28
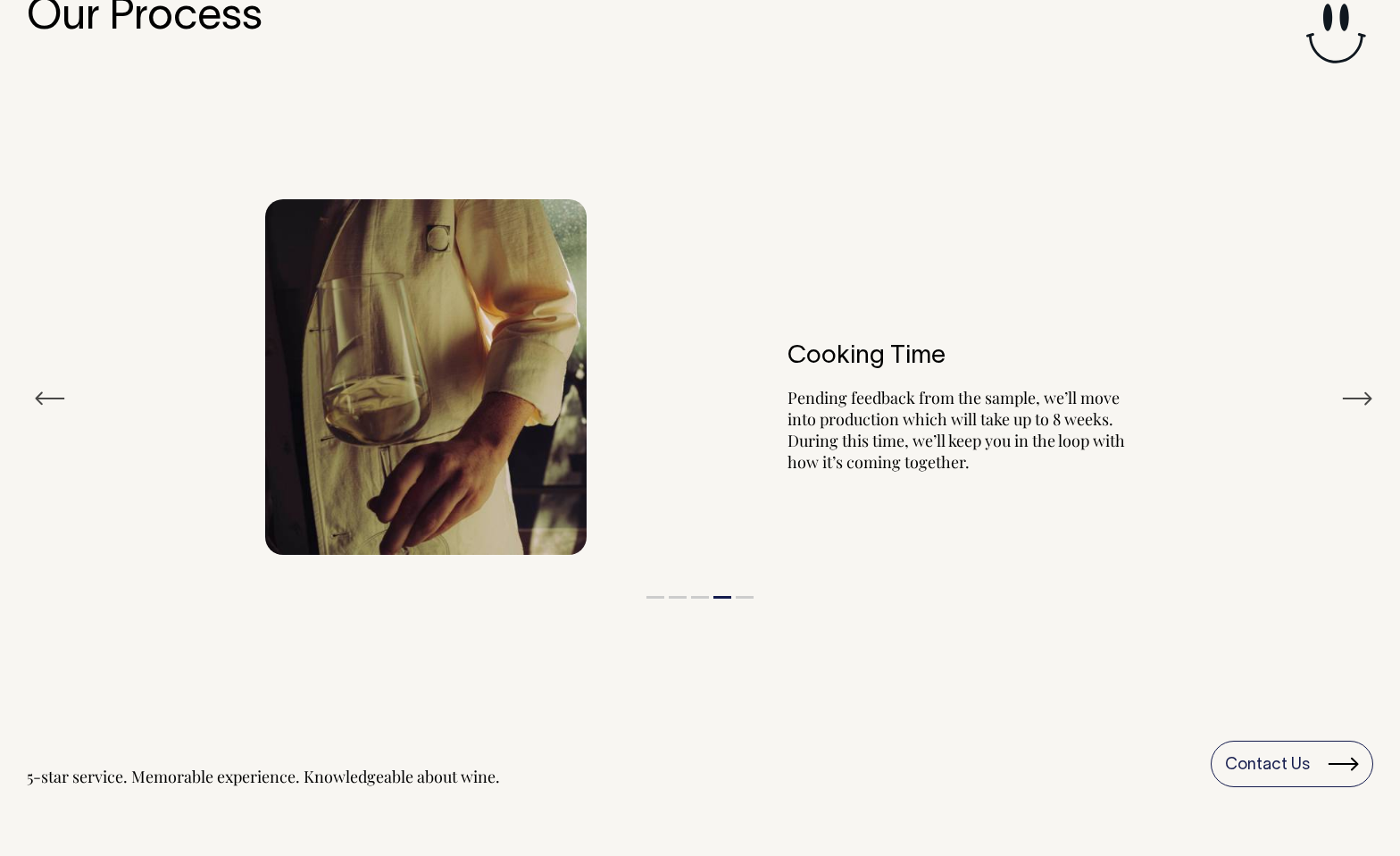
drag, startPoint x: 1025, startPoint y: 386, endPoint x: 298, endPoint y: 392, distance: 727.0
click at [338, 393] on div "Cooking Time Pending feedback from the sample, we’ll move into production which…" at bounding box center [700, 377] width 893 height 356
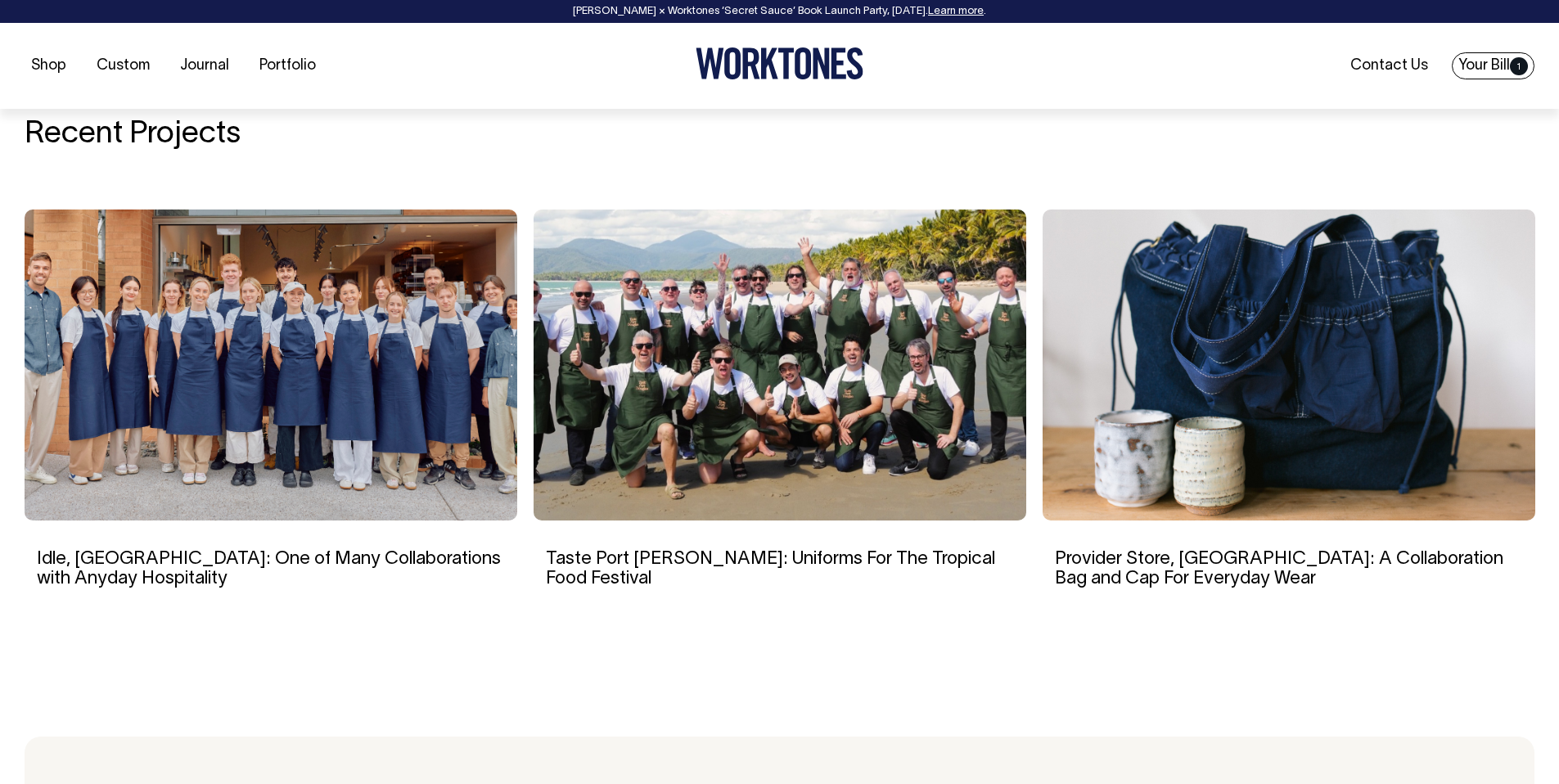
scroll to position [3962, 0]
click at [279, 71] on link "Portfolio" at bounding box center [287, 66] width 70 height 27
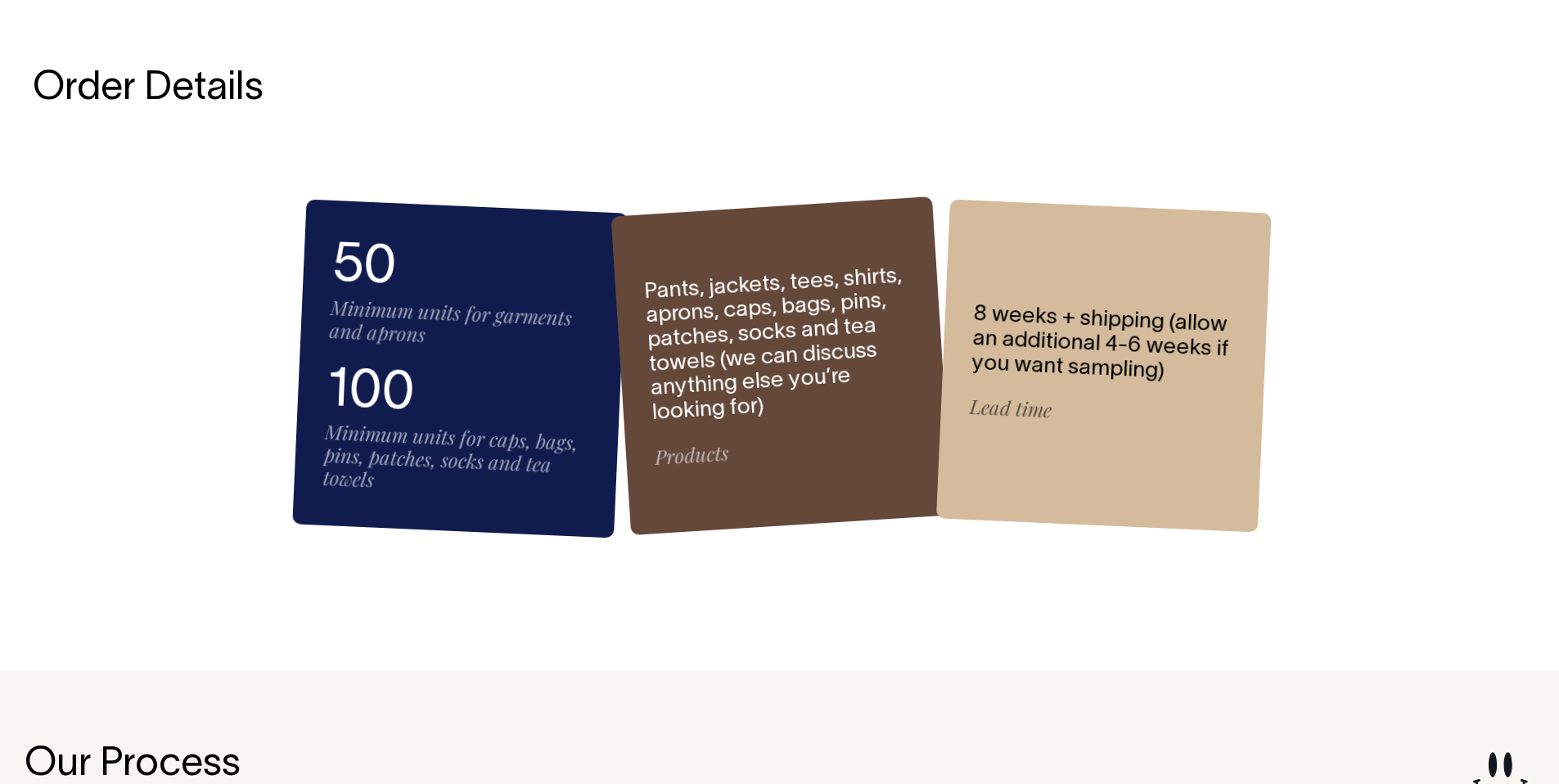
scroll to position [2379, 0]
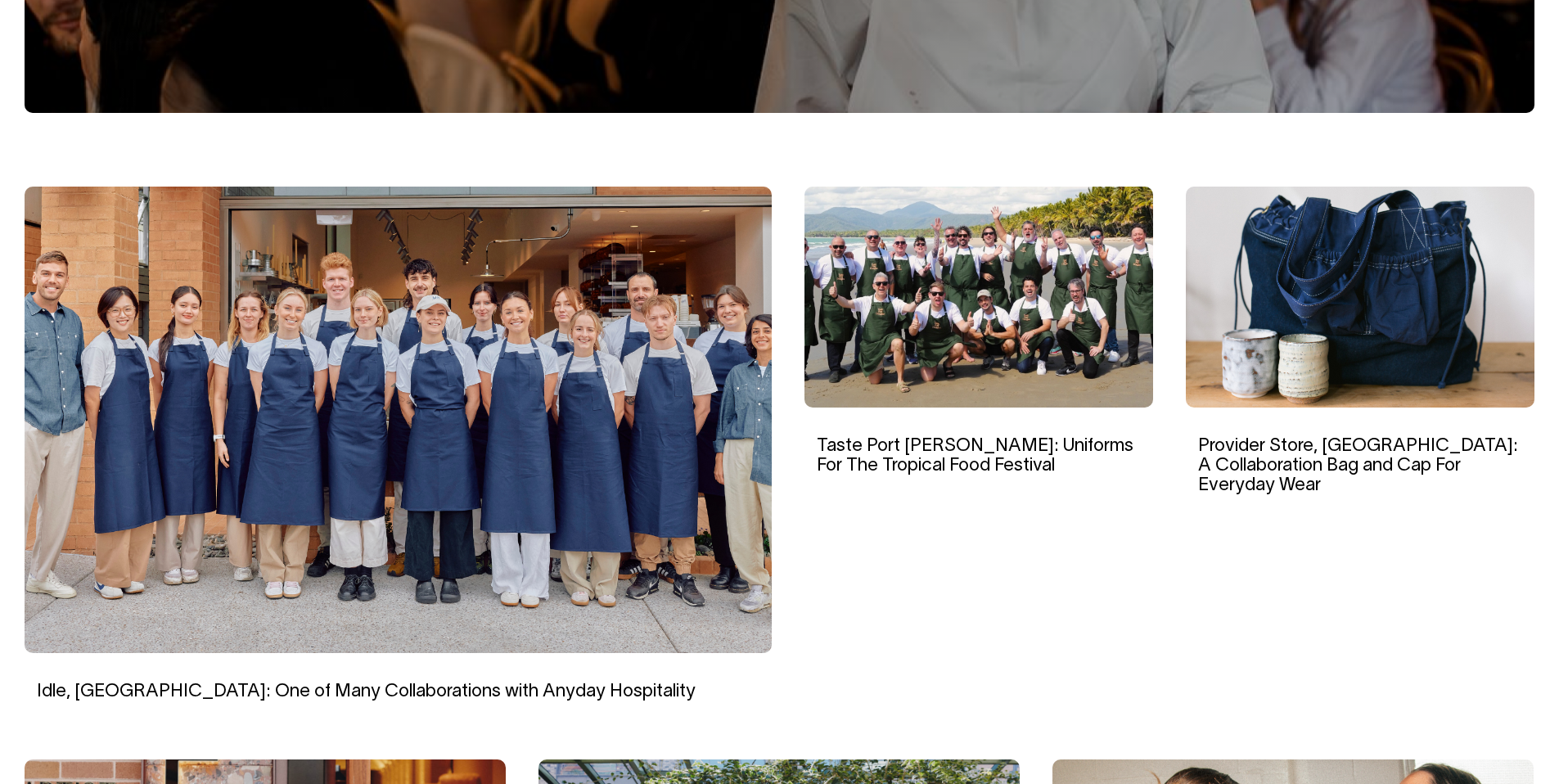
scroll to position [411, 0]
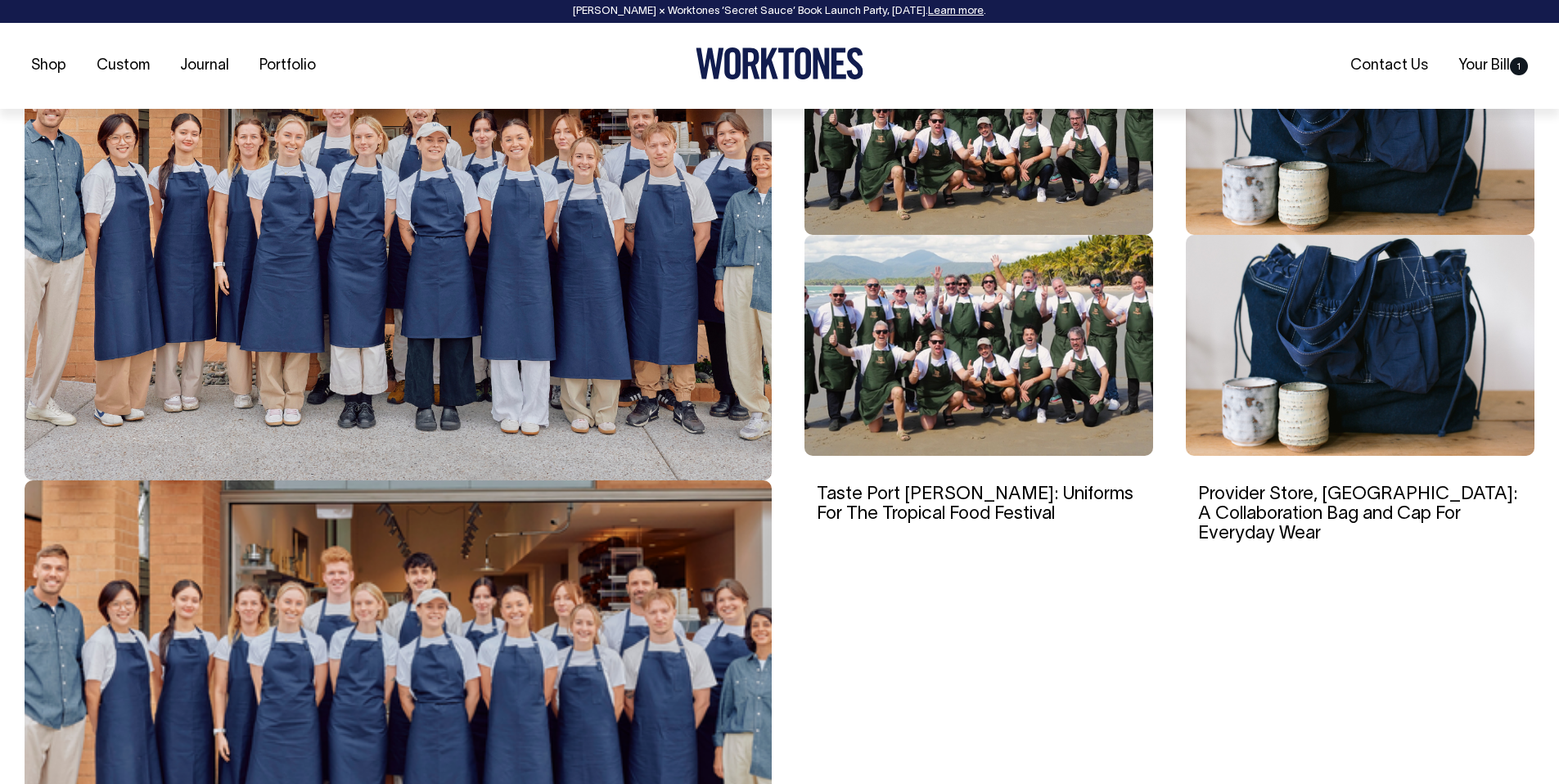
scroll to position [585, 0]
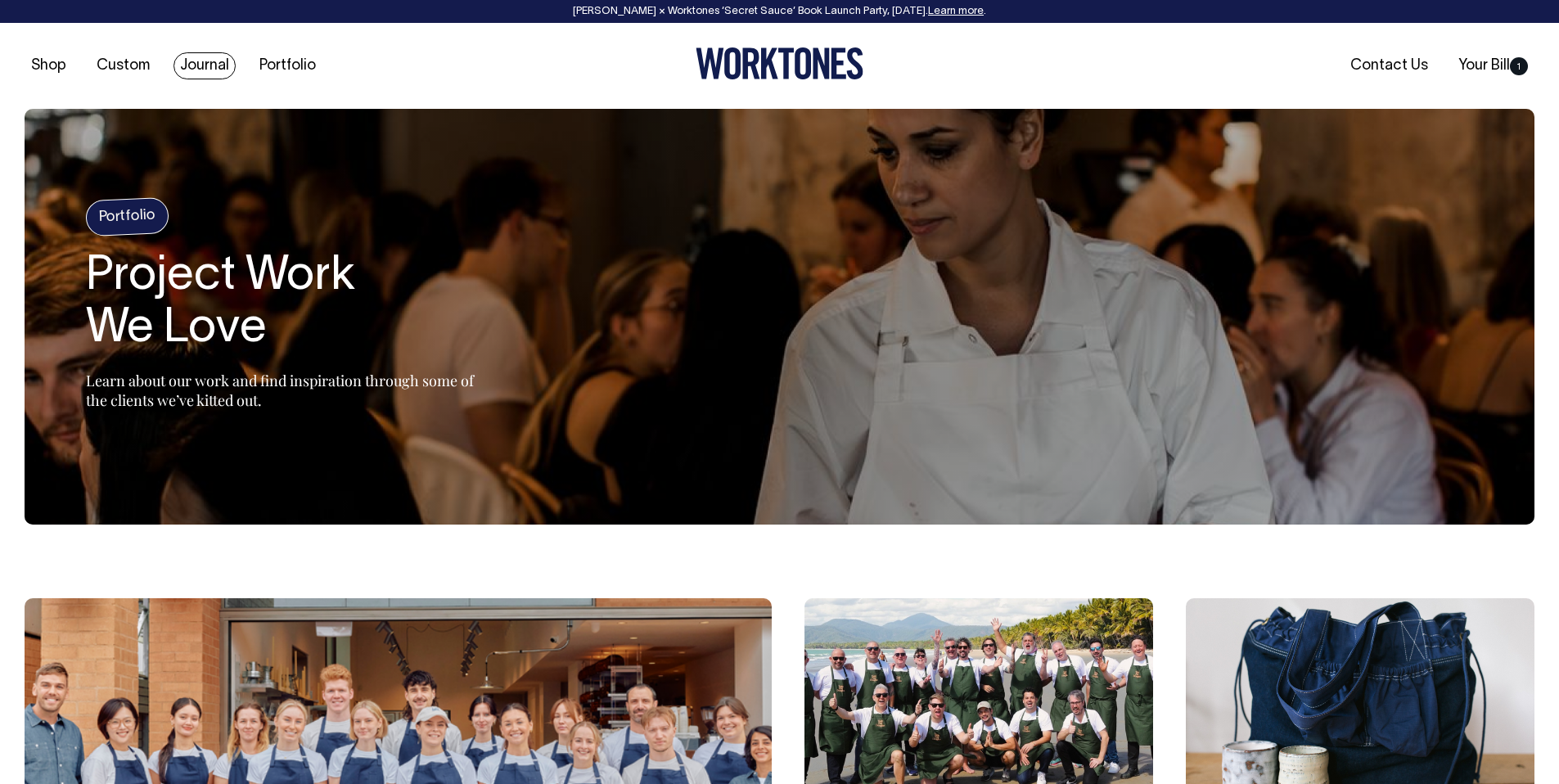
click at [219, 58] on link "Journal" at bounding box center [204, 66] width 62 height 27
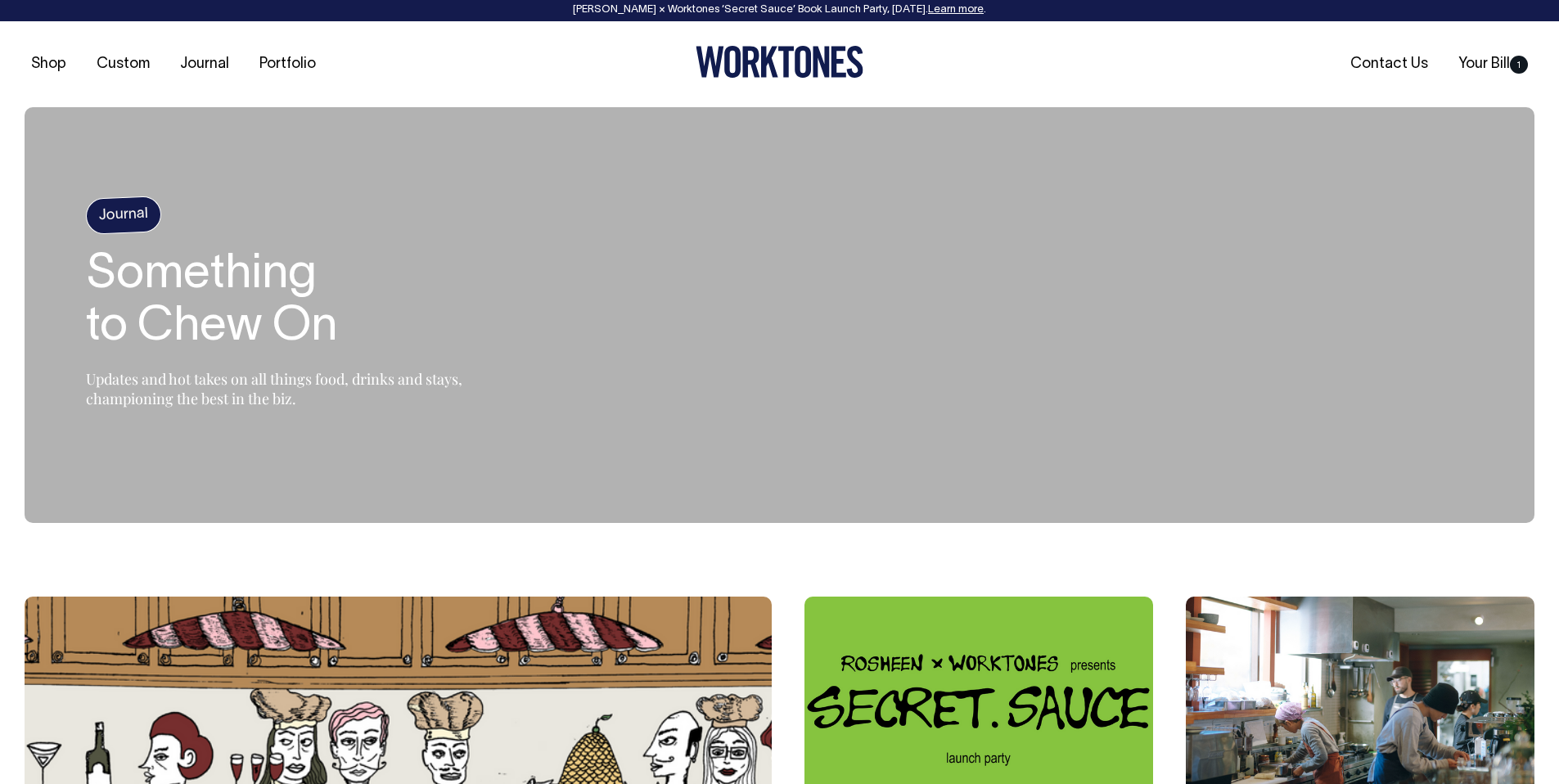
scroll to position [3, 0]
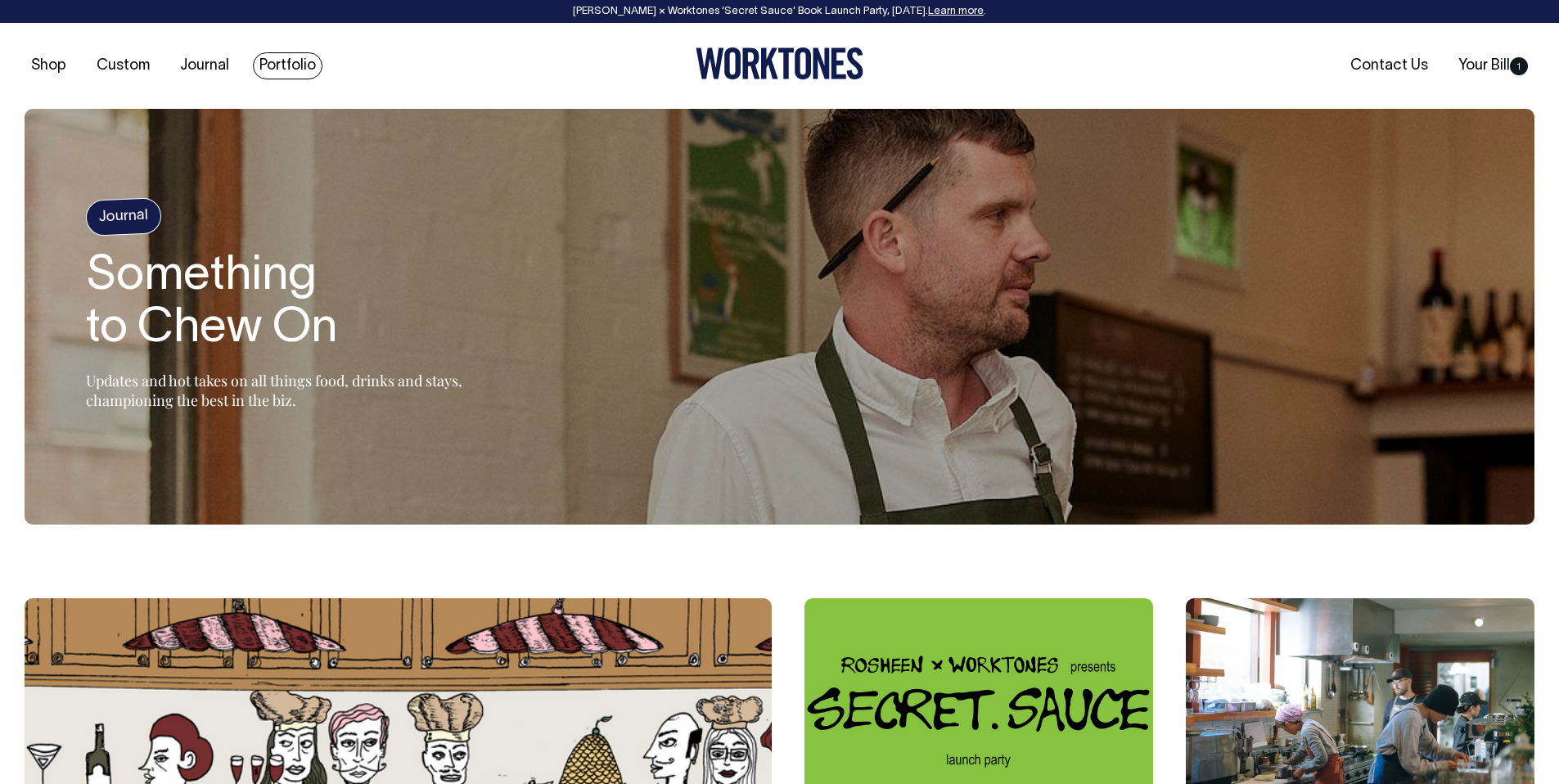
click at [258, 64] on link "Portfolio" at bounding box center [287, 66] width 70 height 27
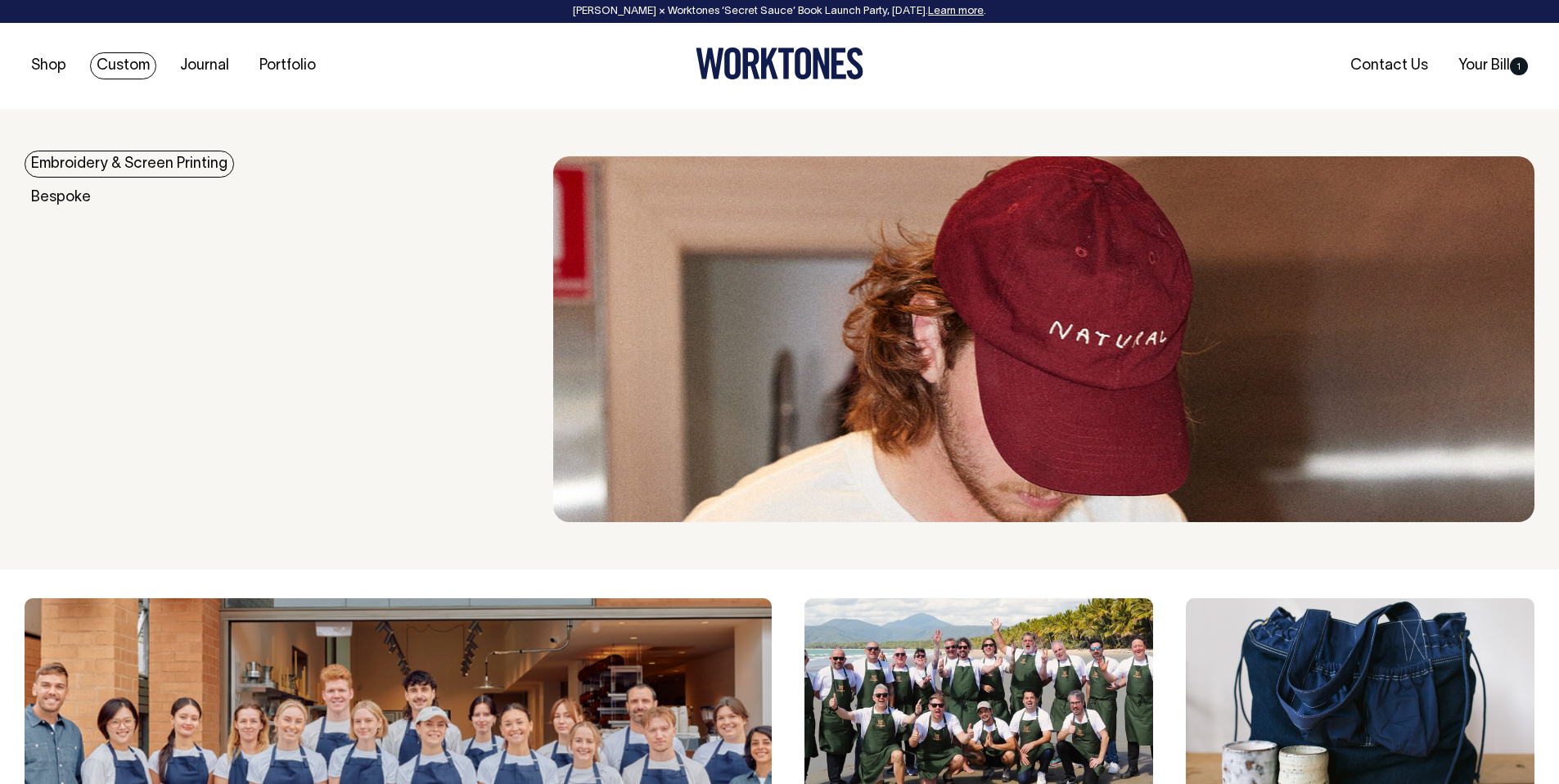
click at [99, 69] on link "Custom" at bounding box center [123, 66] width 66 height 27
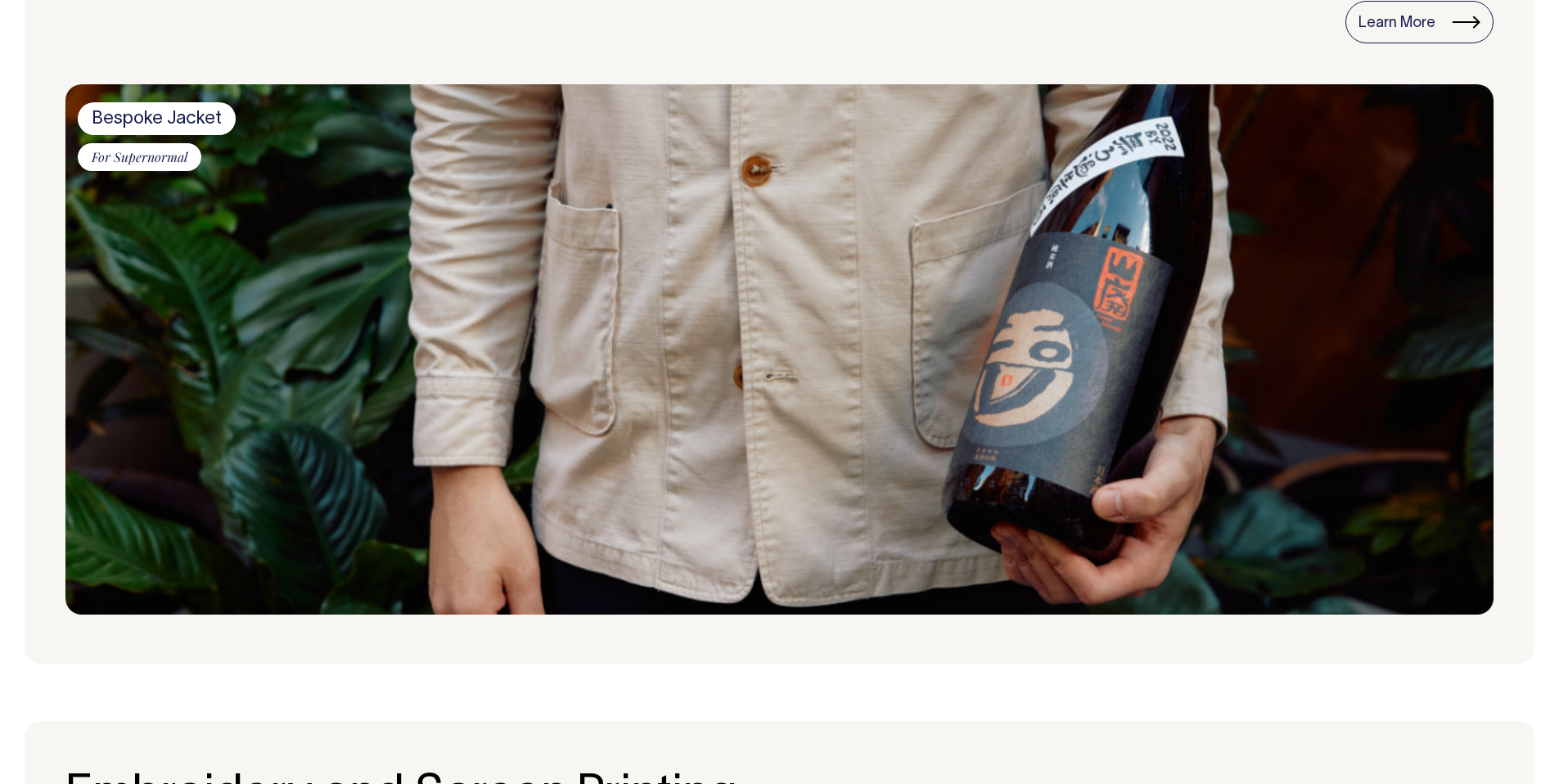
scroll to position [969, 0]
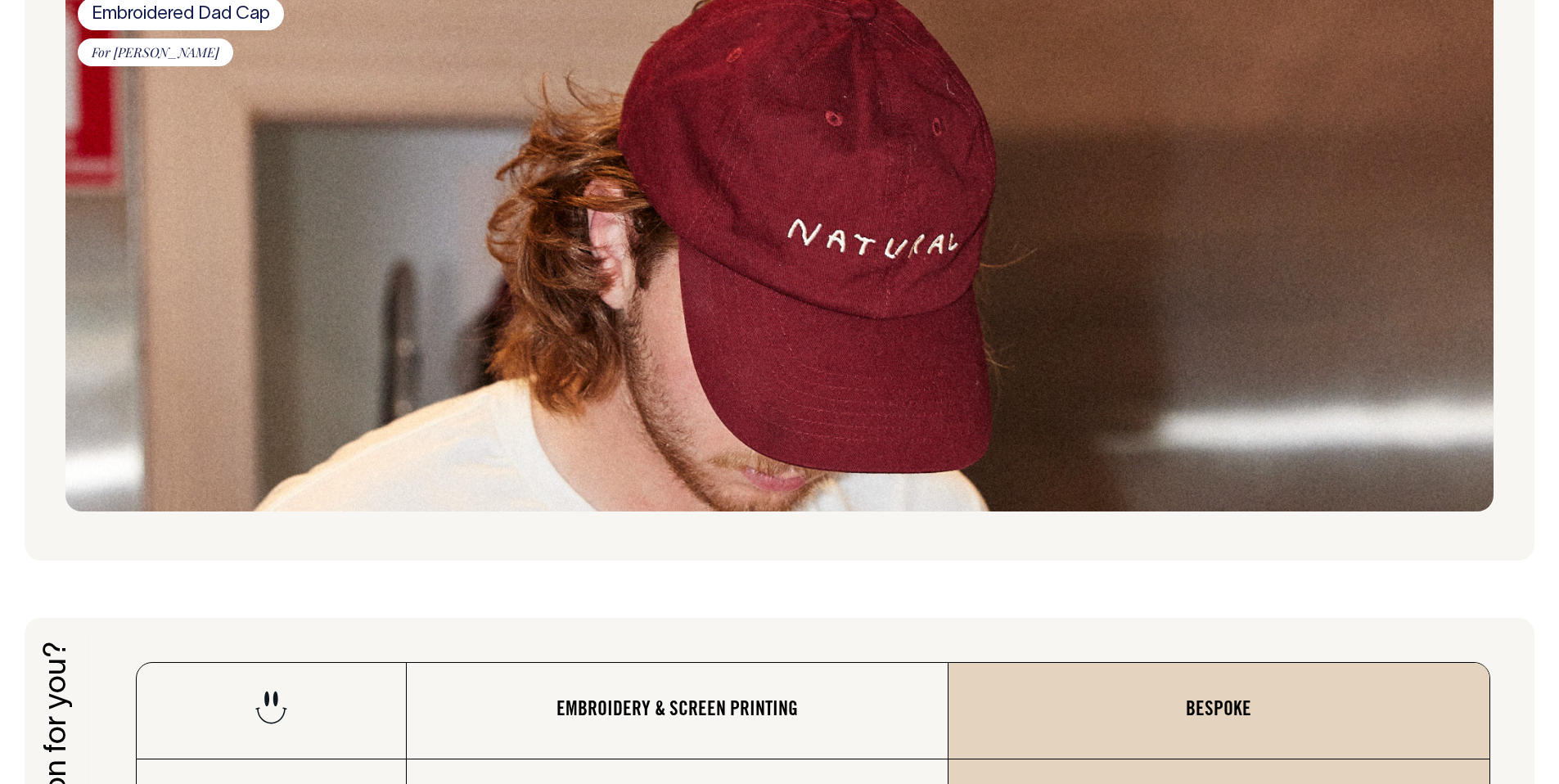
scroll to position [2078, 0]
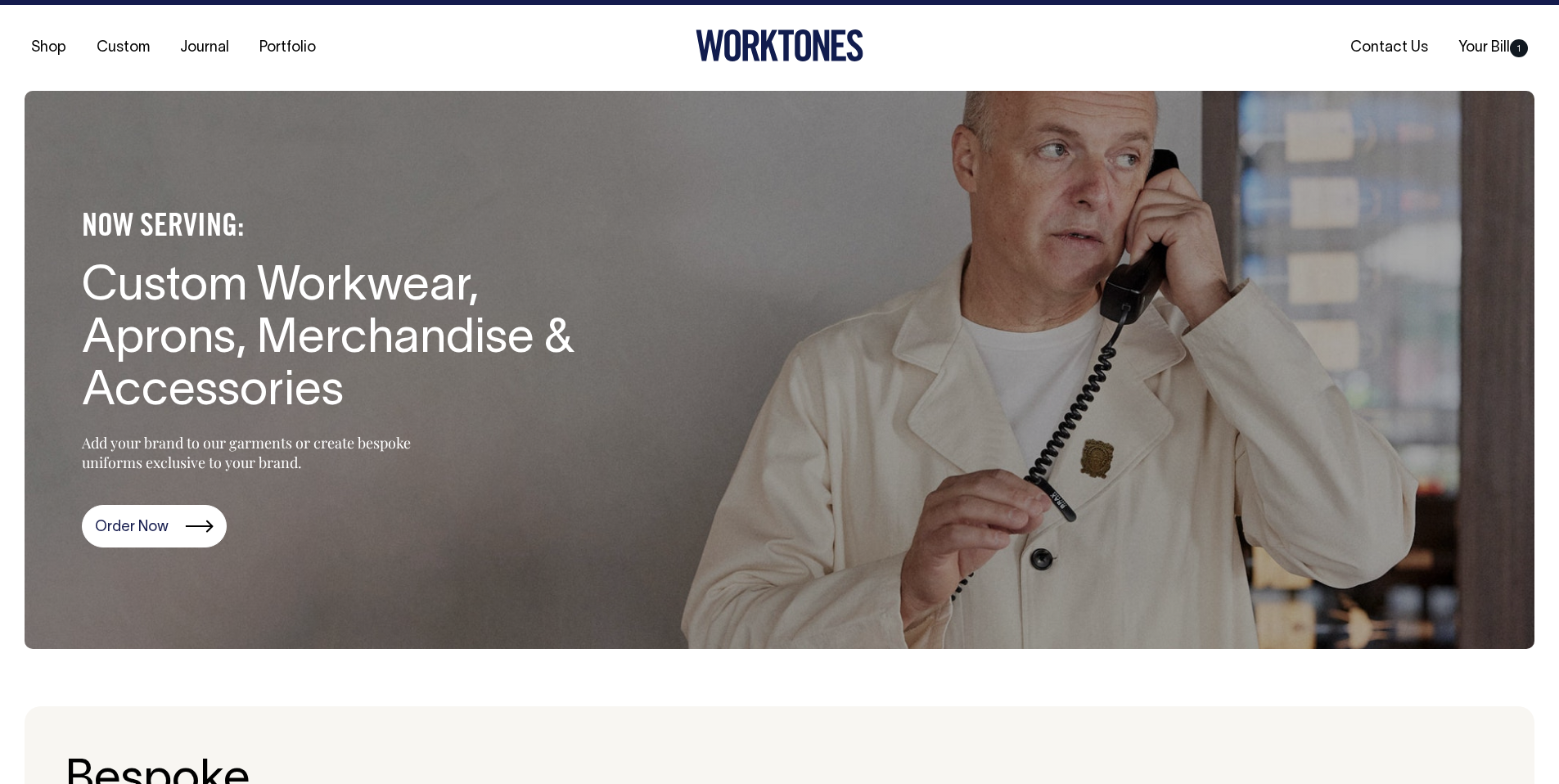
scroll to position [19, 0]
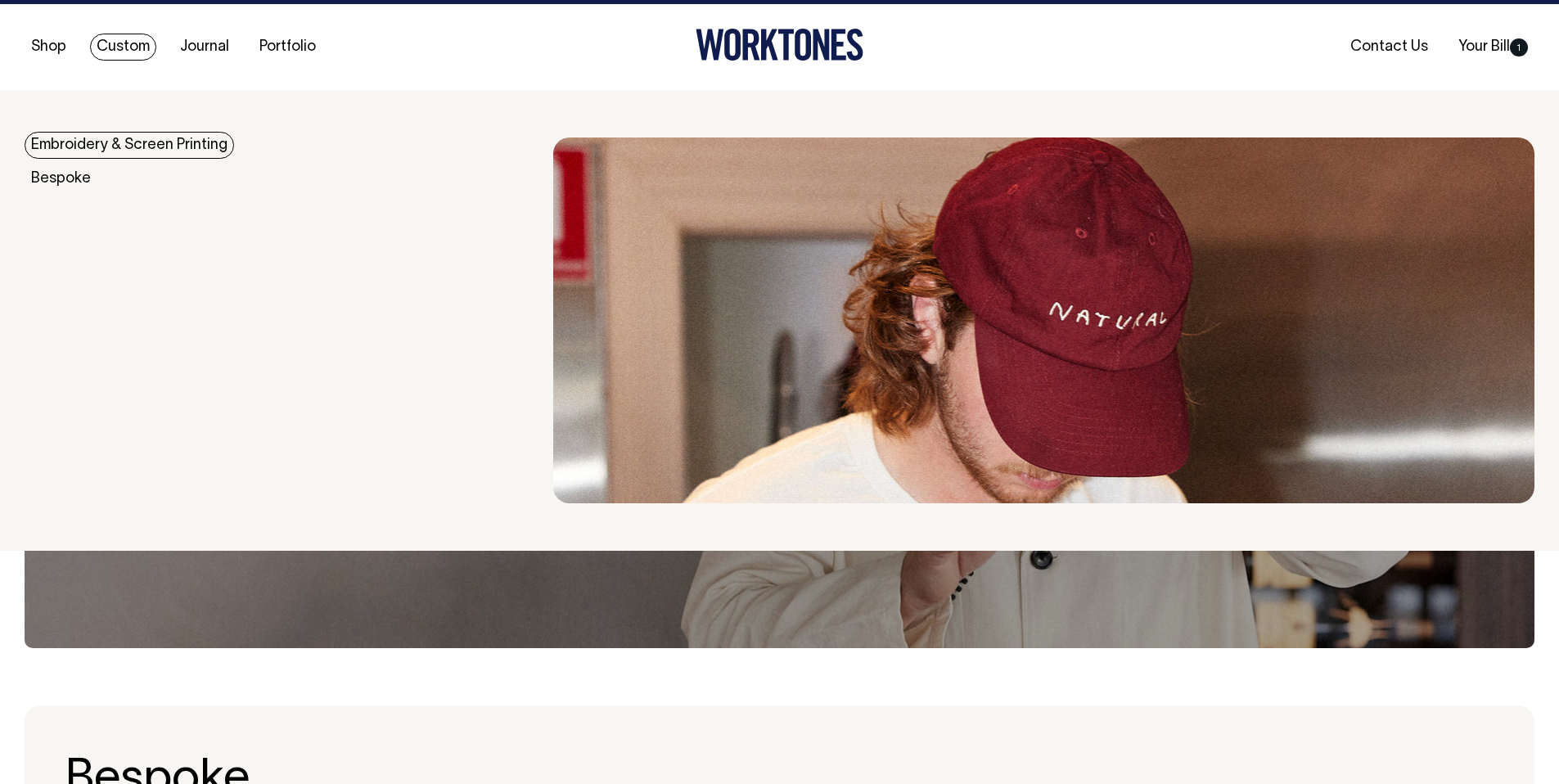
click at [102, 137] on link "Embroidery & Screen Printing" at bounding box center [129, 145] width 210 height 27
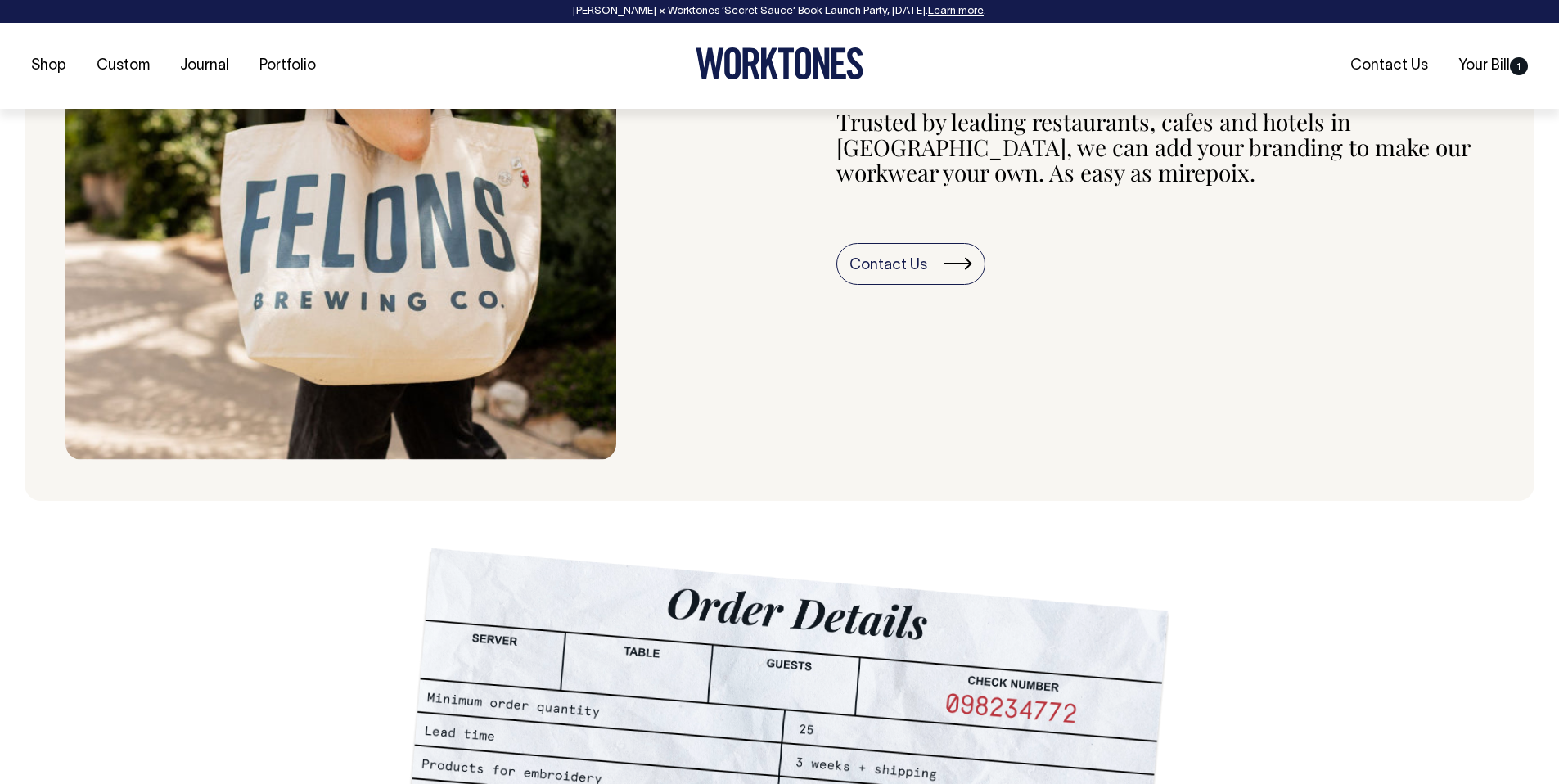
scroll to position [799, 0]
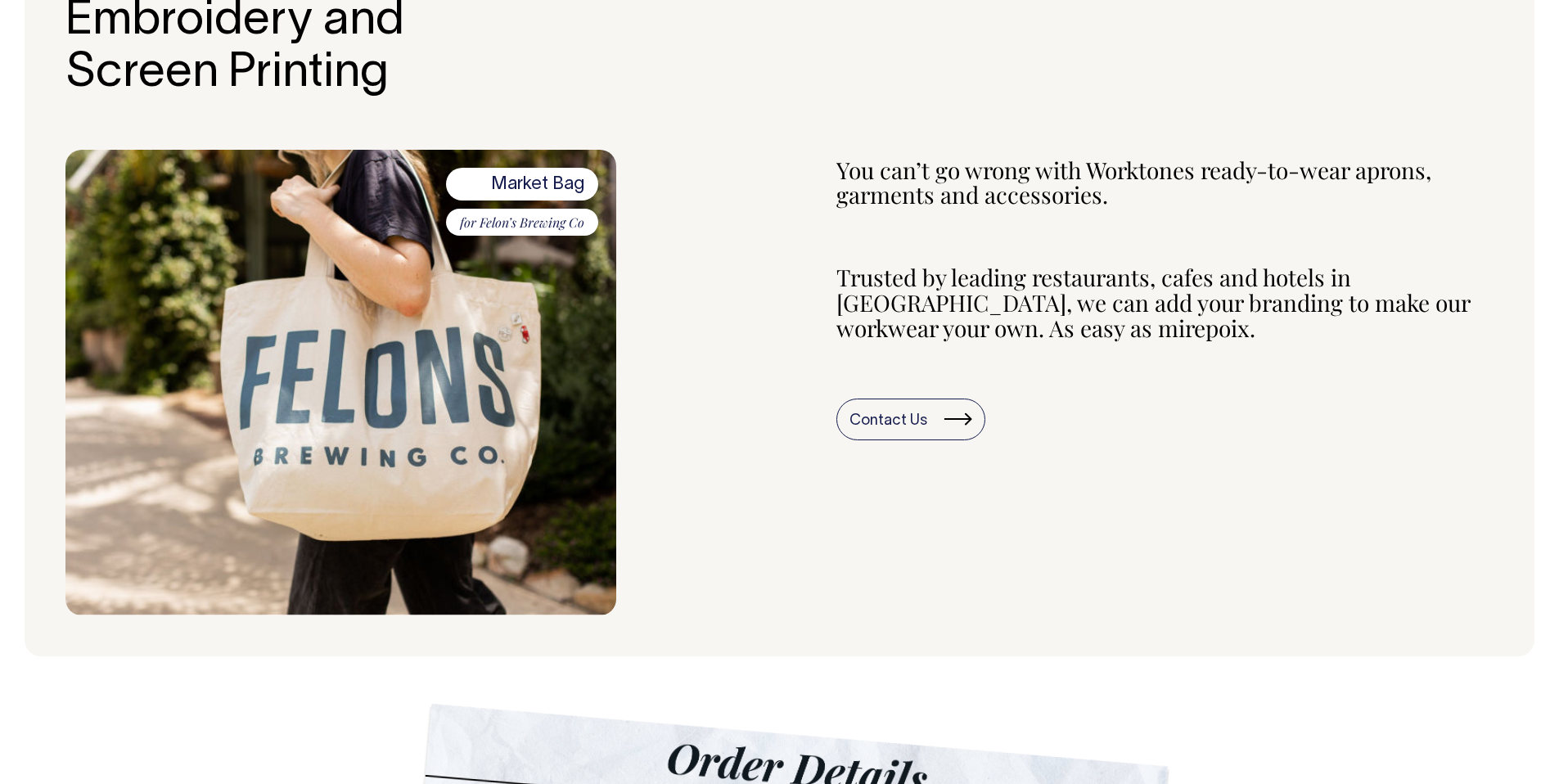
scroll to position [642, 0]
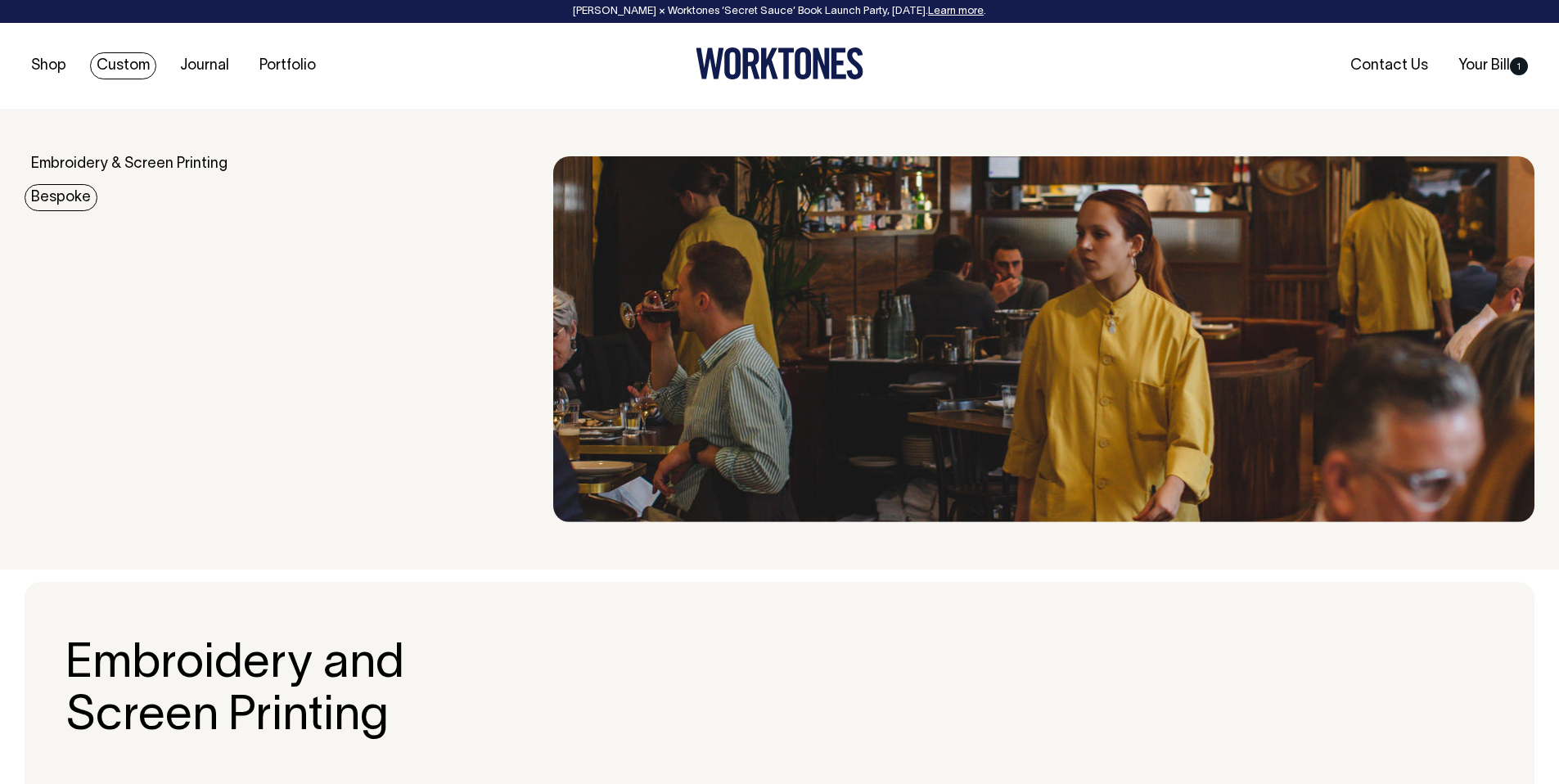
drag, startPoint x: 77, startPoint y: 190, endPoint x: 90, endPoint y: 190, distance: 13.0
click at [77, 190] on link "Bespoke" at bounding box center [61, 198] width 73 height 27
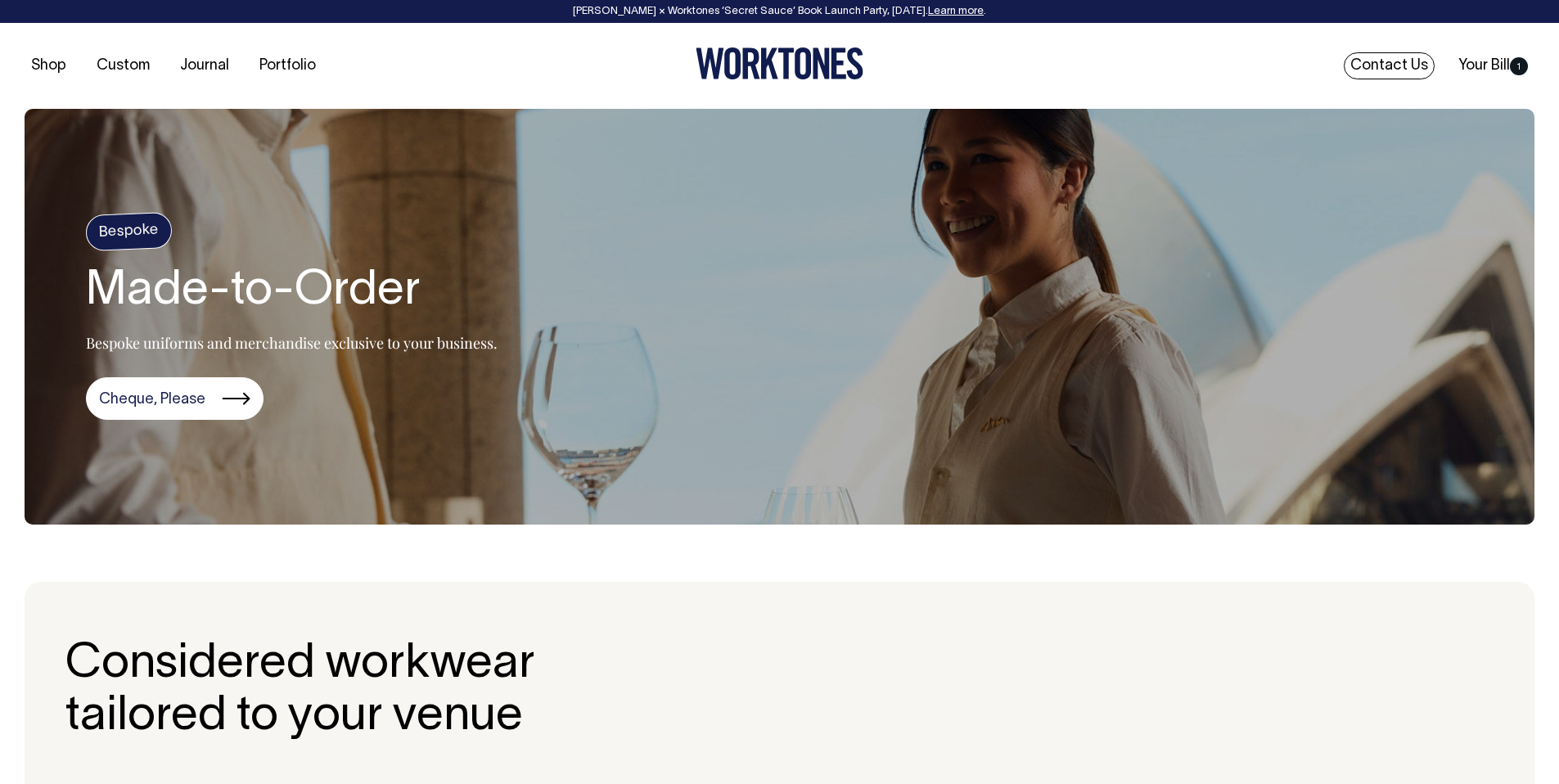
click at [1401, 73] on link "Contact Us" at bounding box center [1389, 66] width 91 height 27
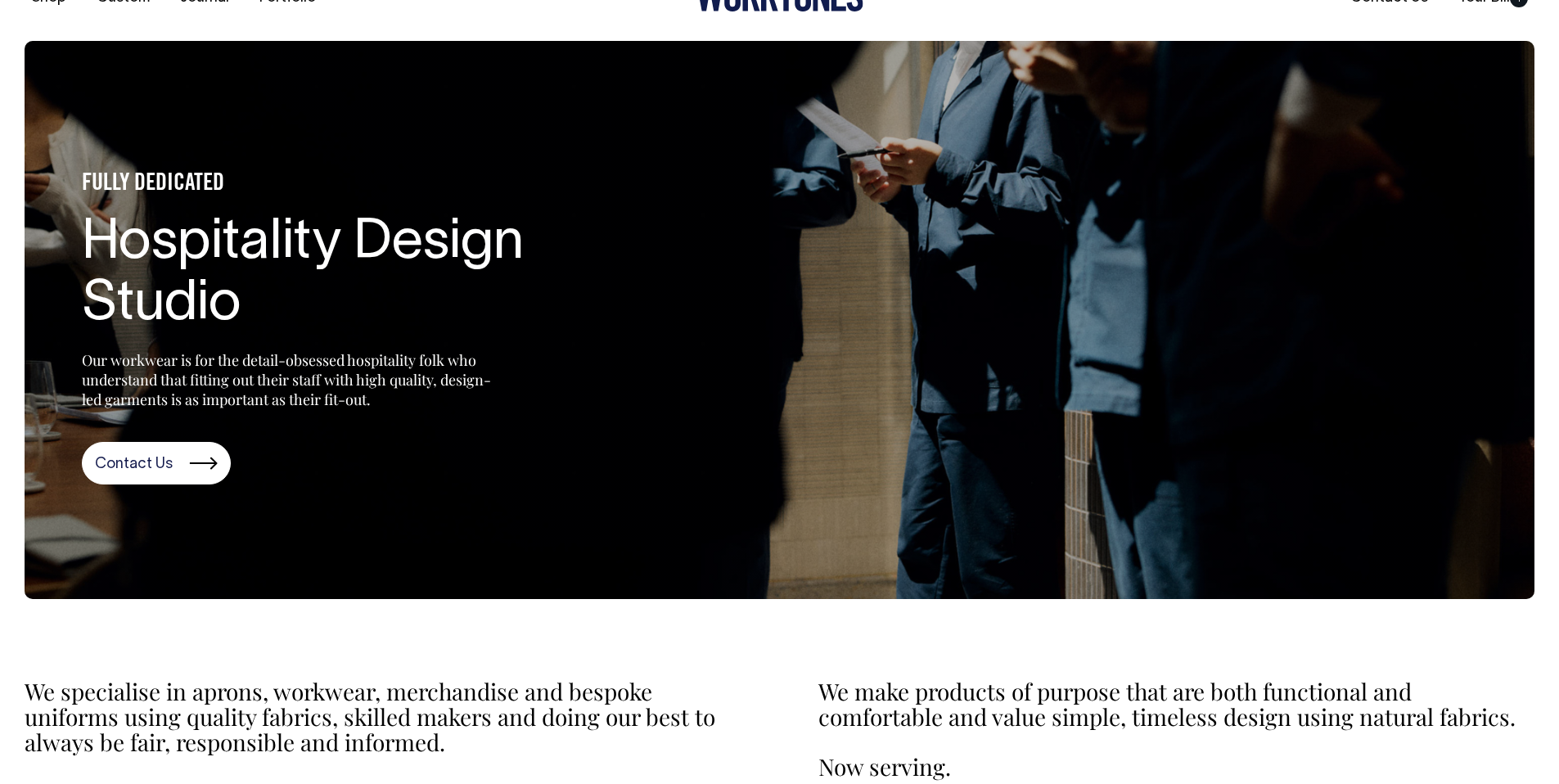
scroll to position [120, 0]
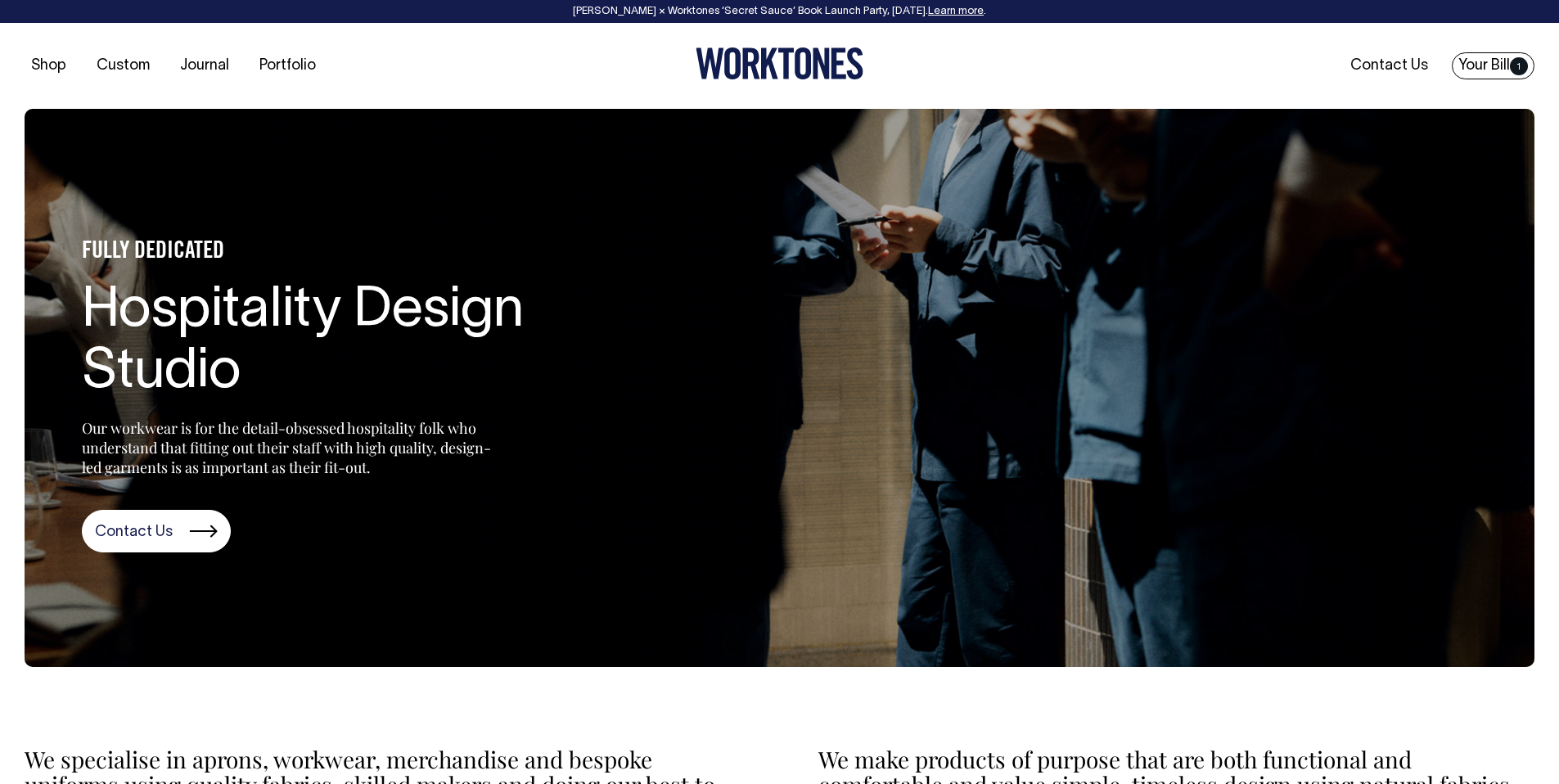
click at [1474, 68] on link "Your Bill 1" at bounding box center [1493, 66] width 83 height 27
click at [1500, 72] on link "Your Bill 1" at bounding box center [1493, 66] width 83 height 27
click at [1494, 65] on link "Your Bill 1" at bounding box center [1493, 66] width 83 height 27
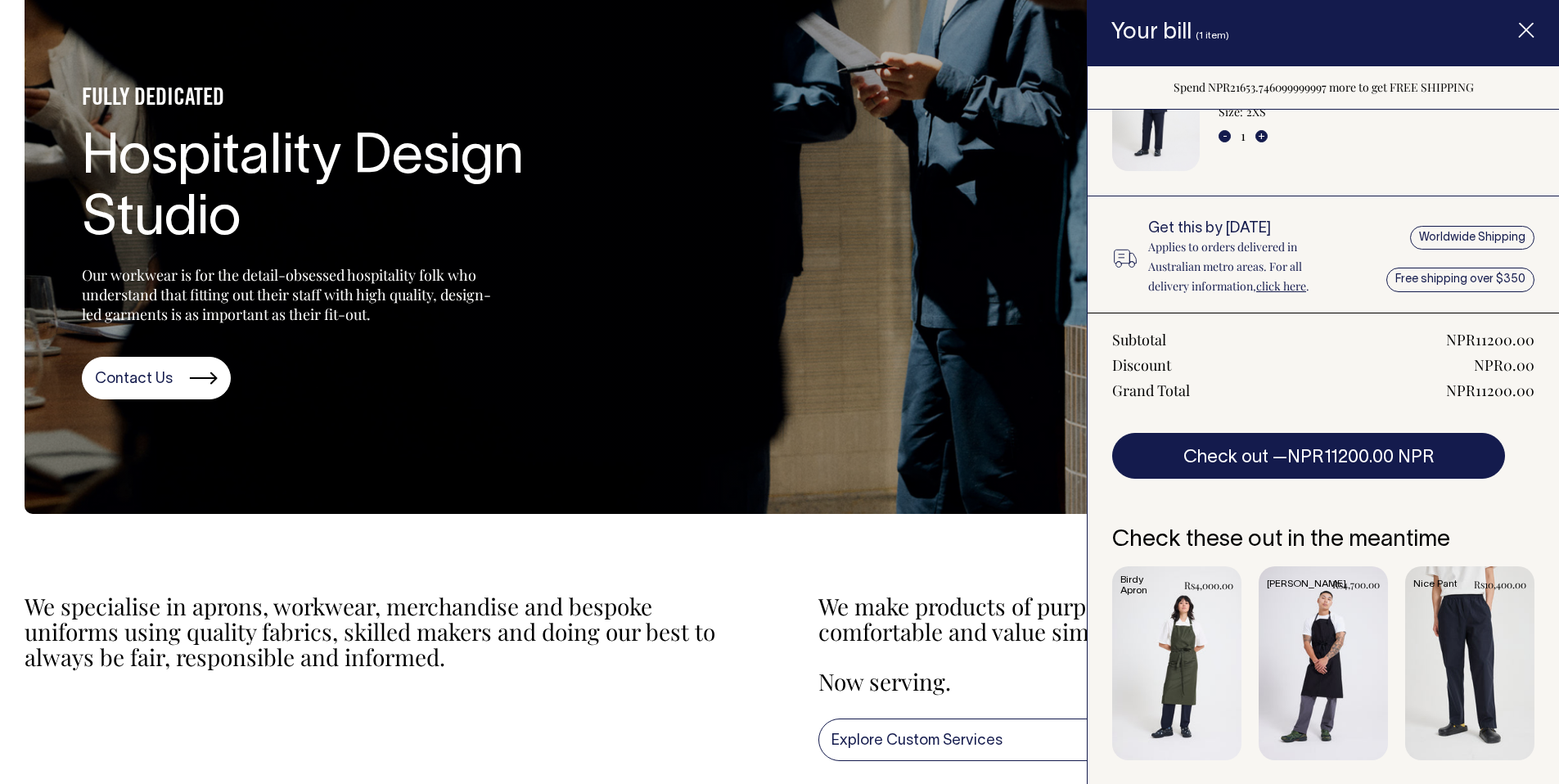
scroll to position [161, 0]
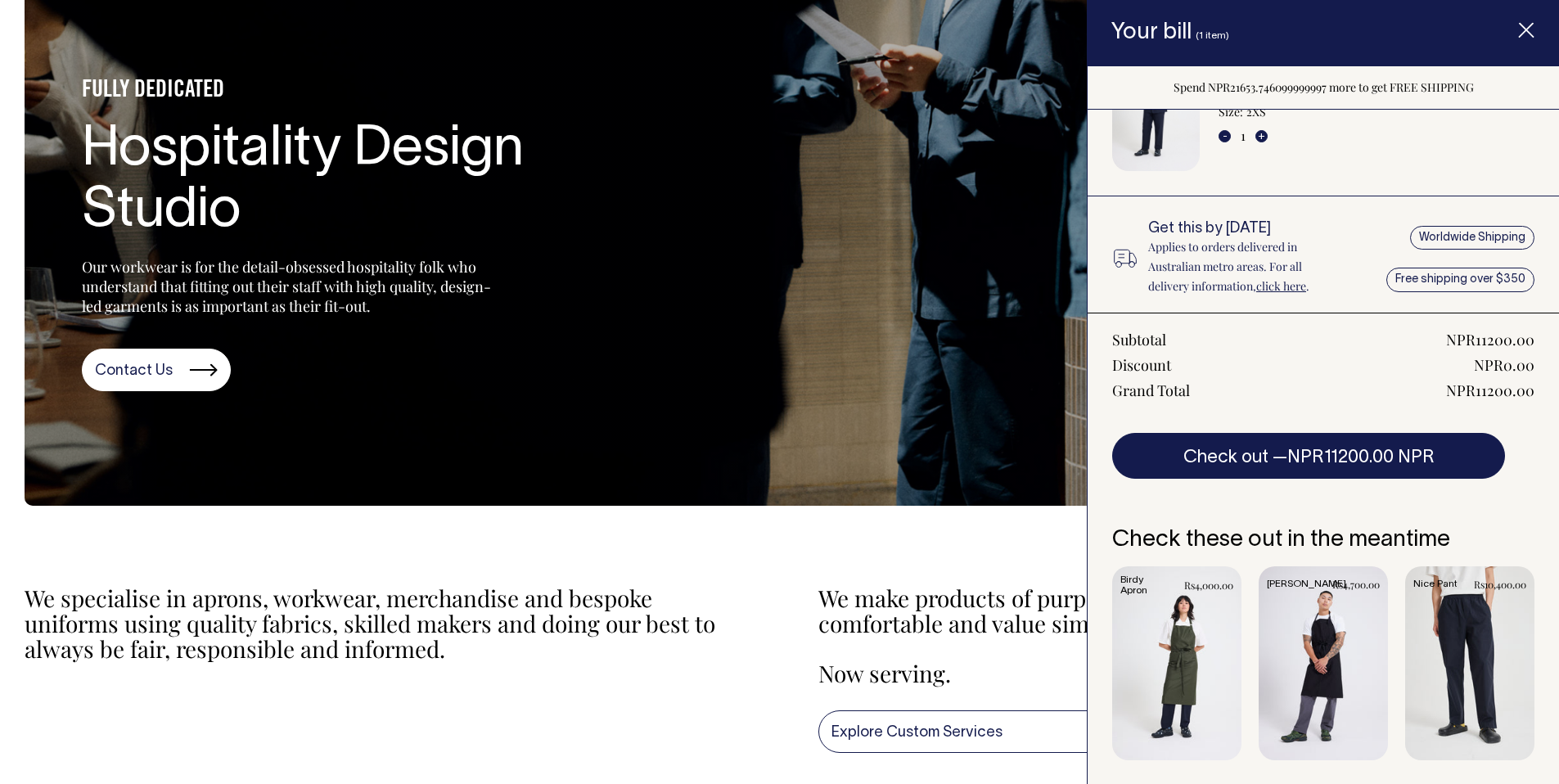
click at [1213, 633] on link "Item added to your cart" at bounding box center [1177, 662] width 129 height 194
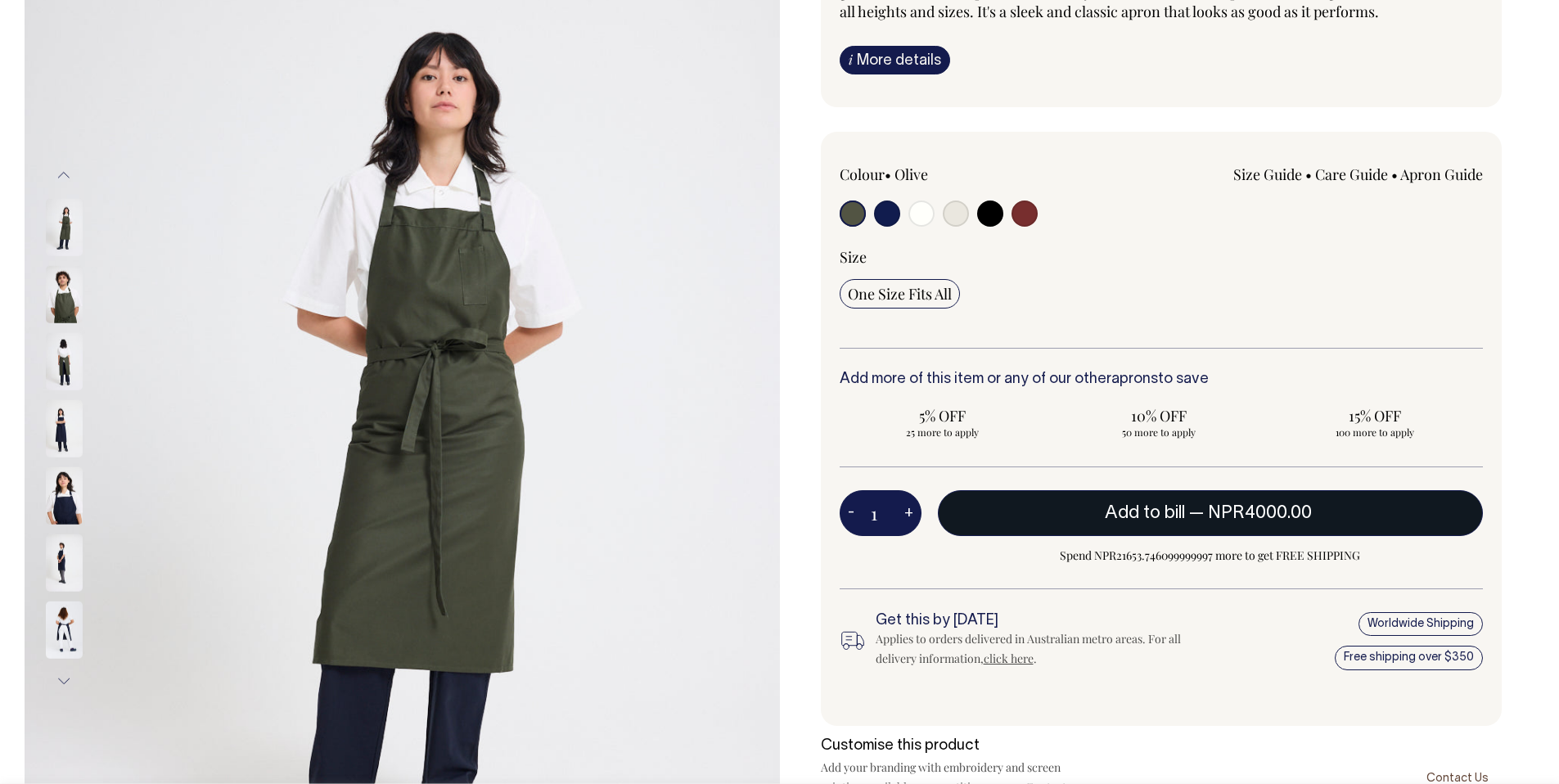
click at [1135, 527] on button "Add to bill — NPR4000.00" at bounding box center [1210, 513] width 546 height 45
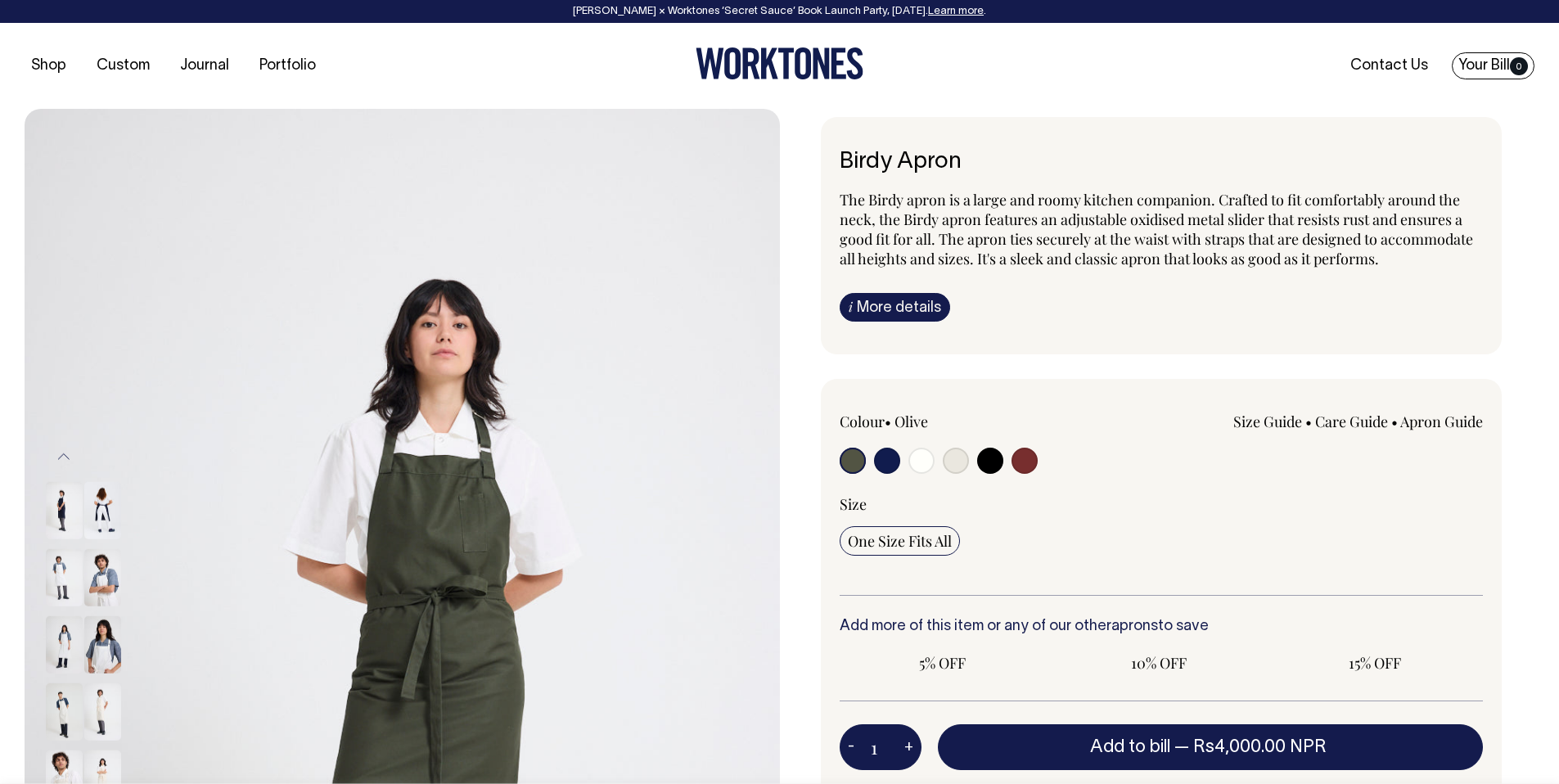
radio input "true"
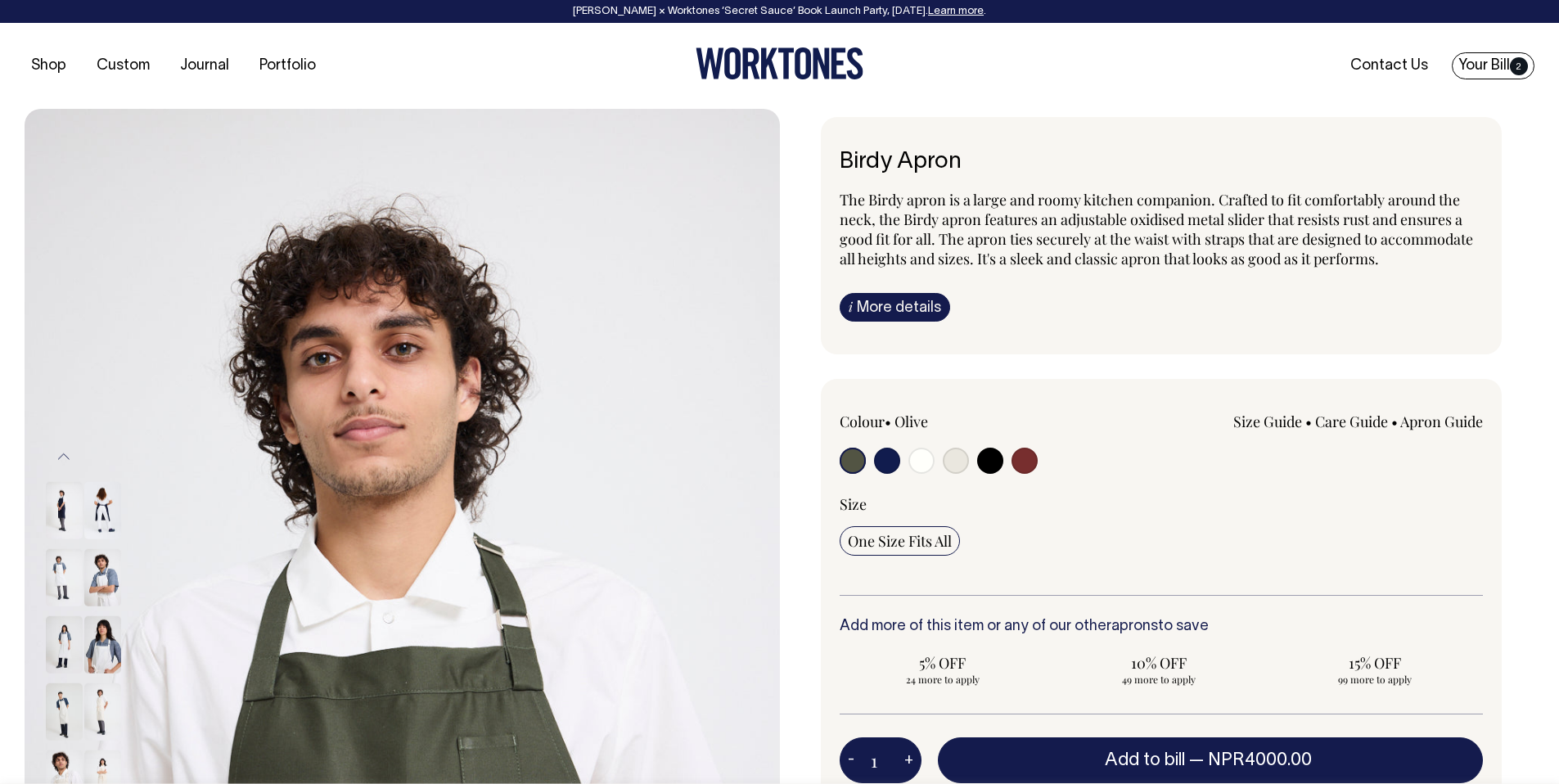
click at [1493, 63] on link "Your Bill 2" at bounding box center [1493, 66] width 83 height 27
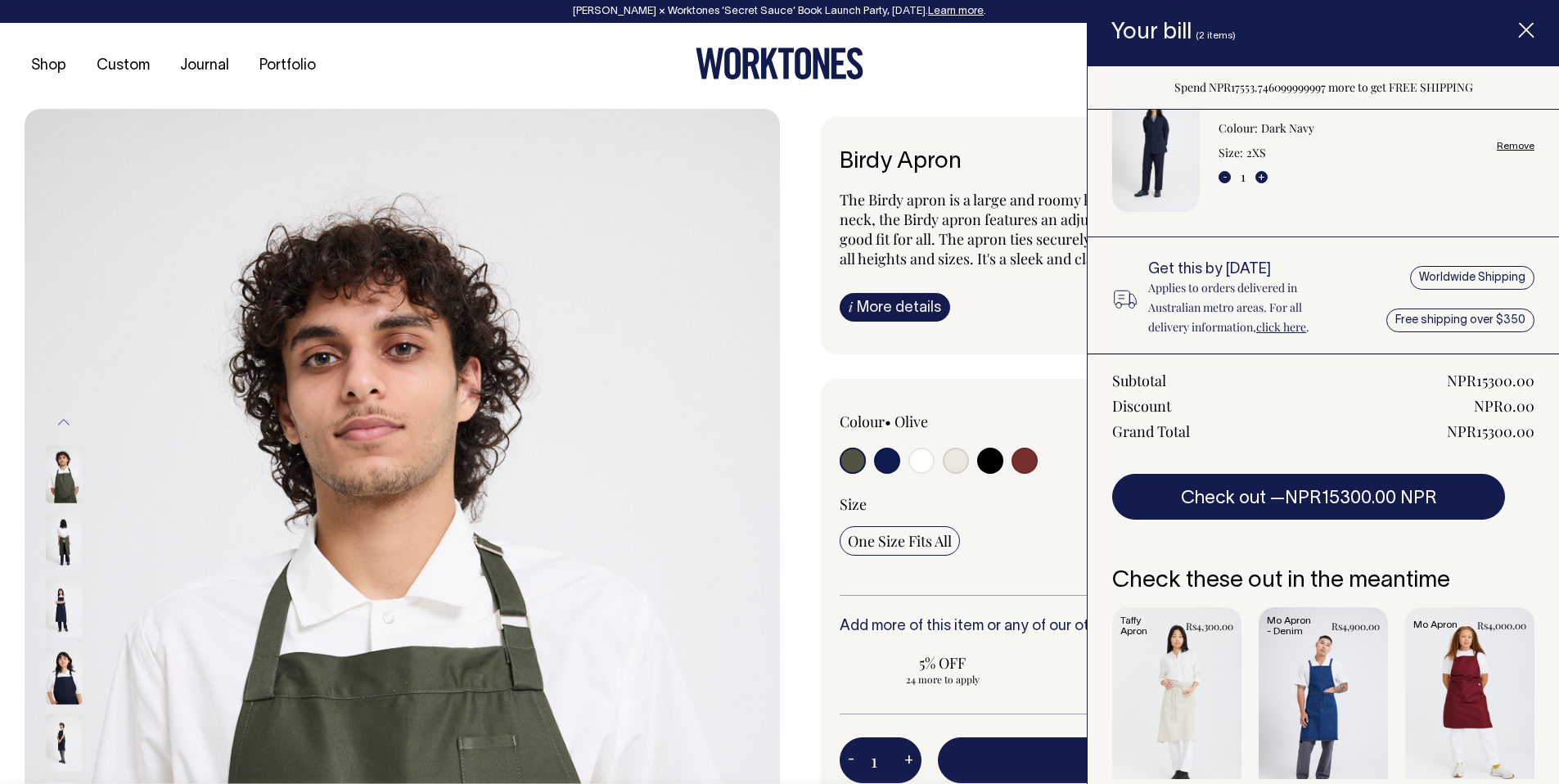
scroll to position [242, 0]
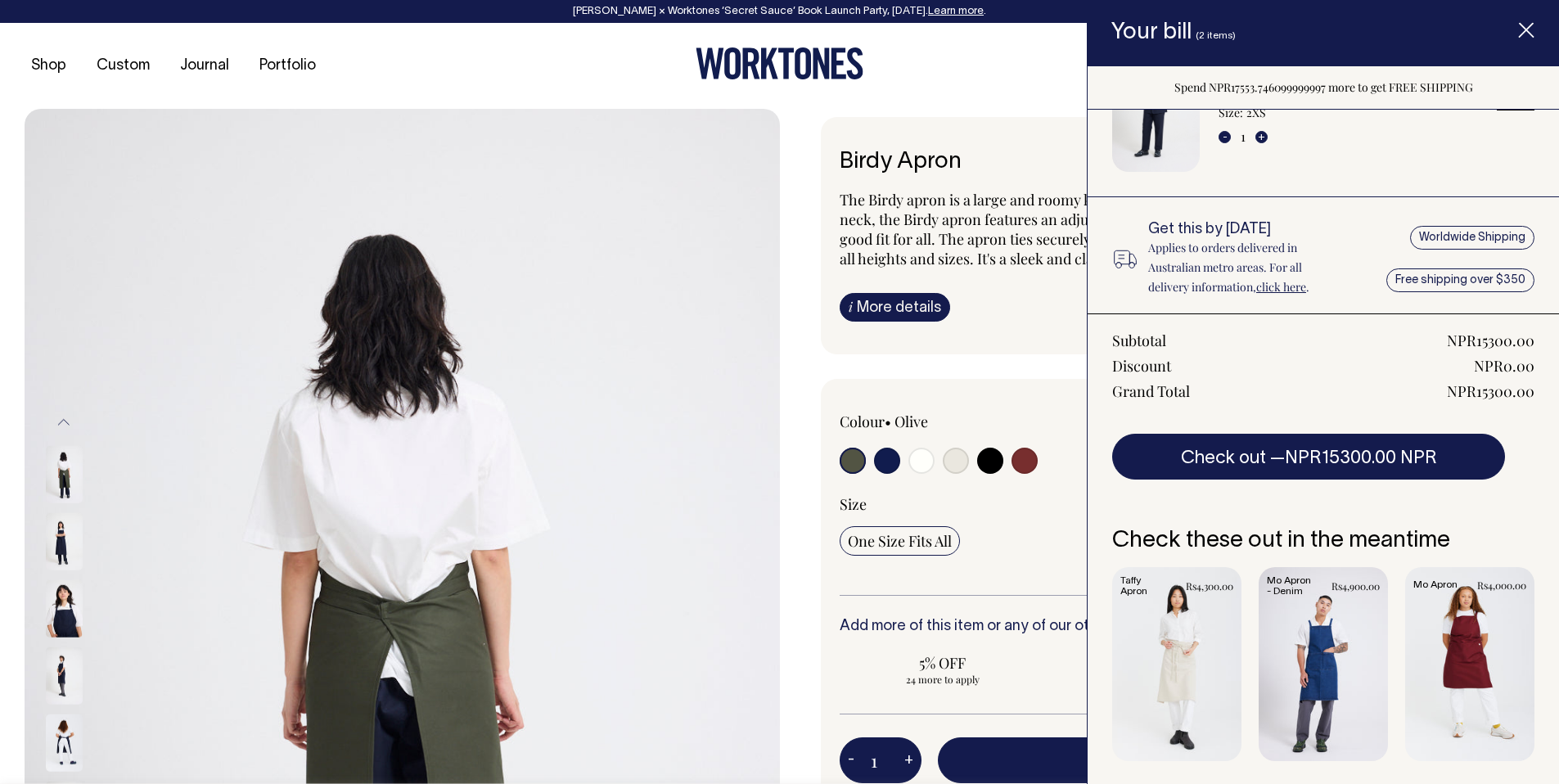
drag, startPoint x: 1533, startPoint y: 33, endPoint x: 1385, endPoint y: 129, distance: 176.4
click at [1532, 34] on icon "Item added to your cart" at bounding box center [1526, 31] width 16 height 16
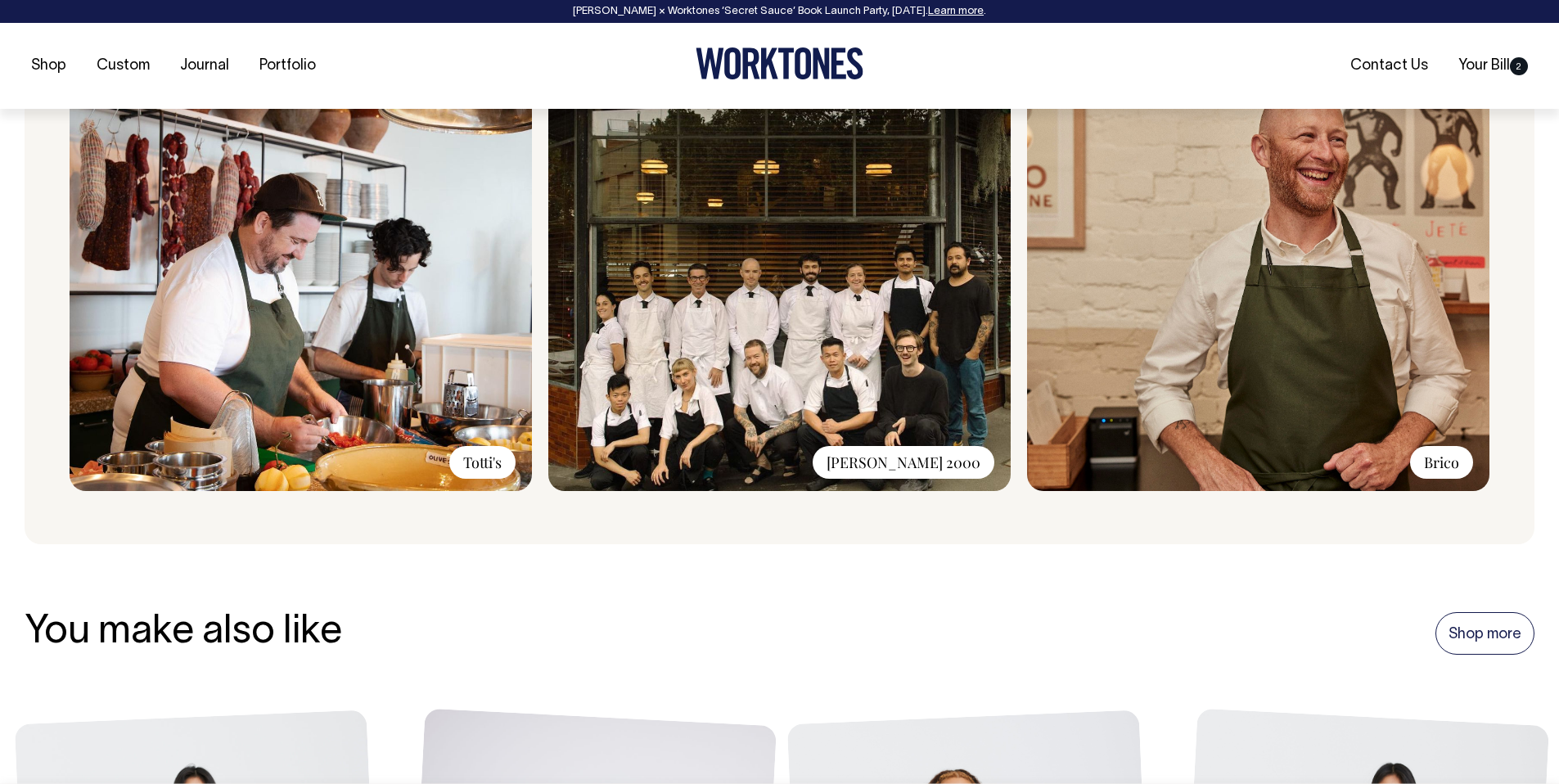
scroll to position [1375, 0]
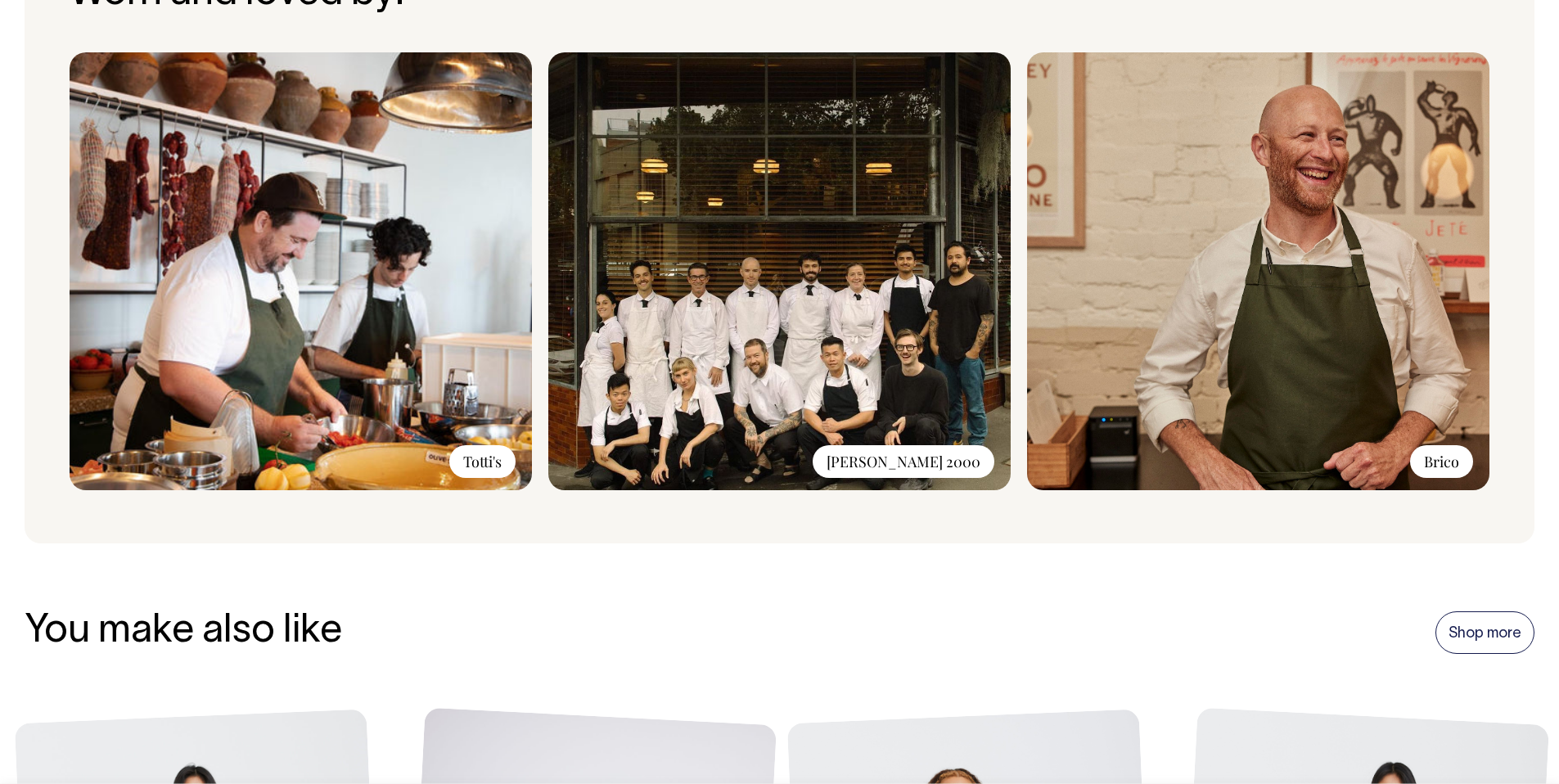
radio input "true"
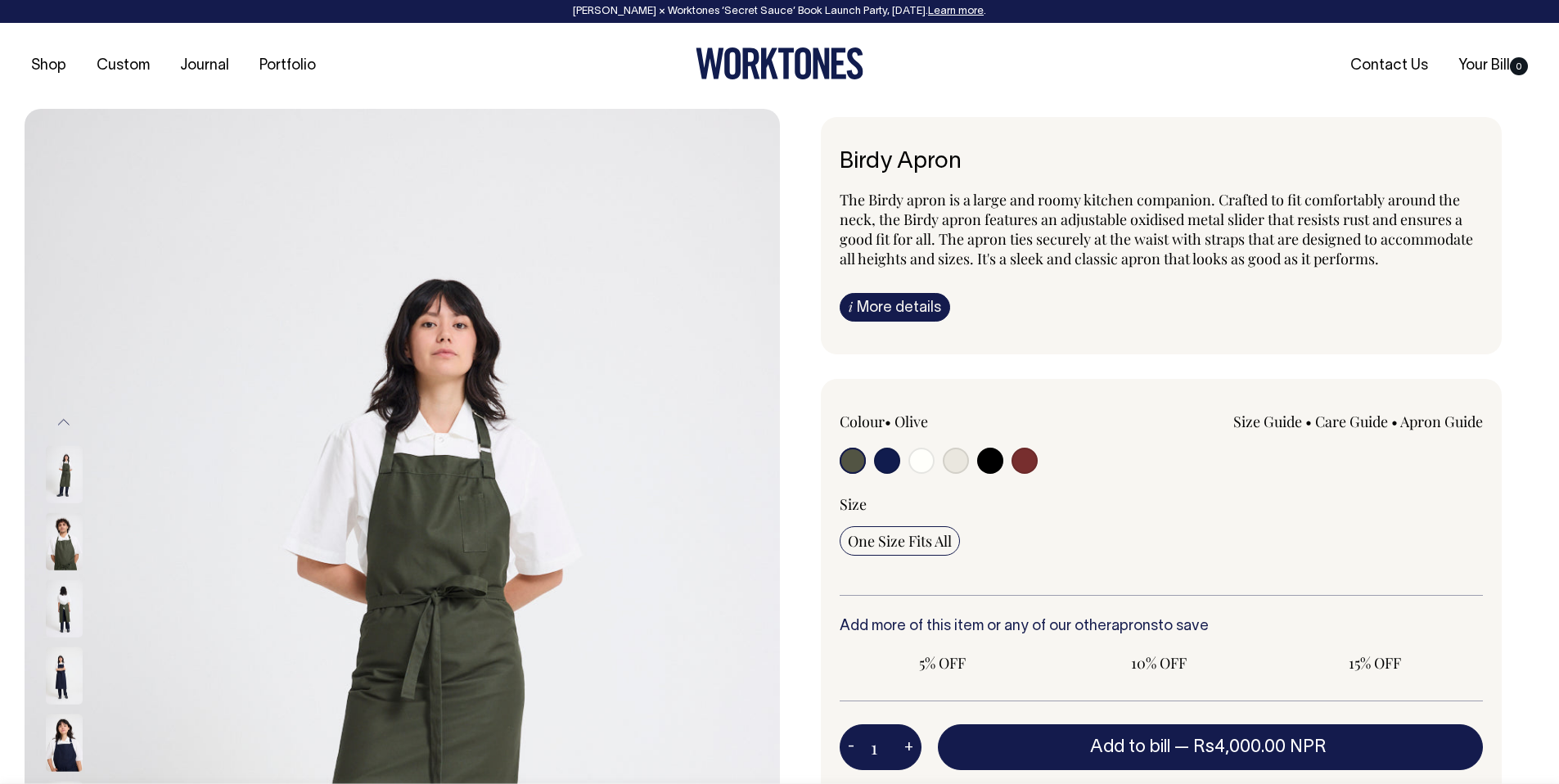
scroll to position [1375, 0]
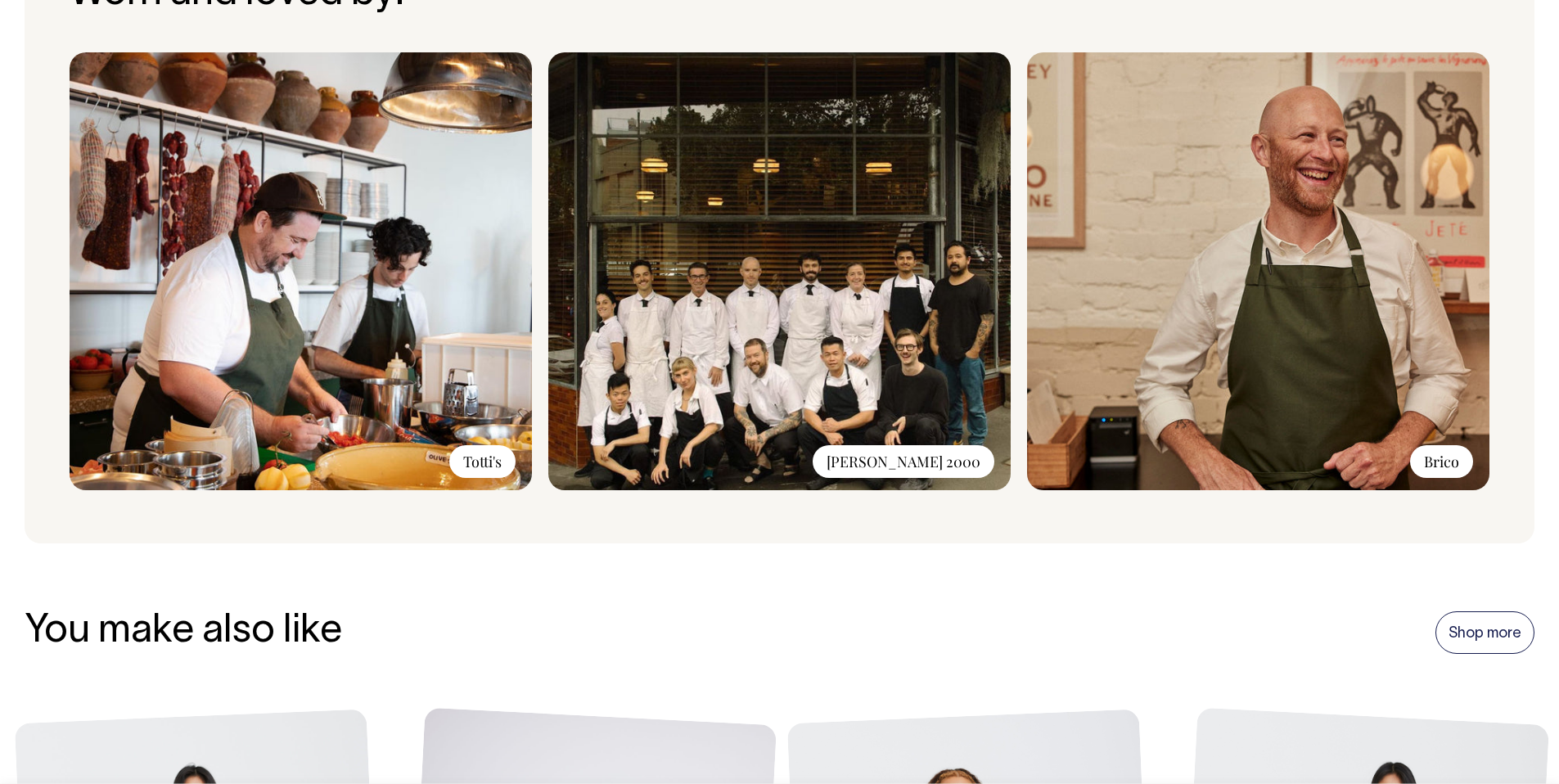
radio input "true"
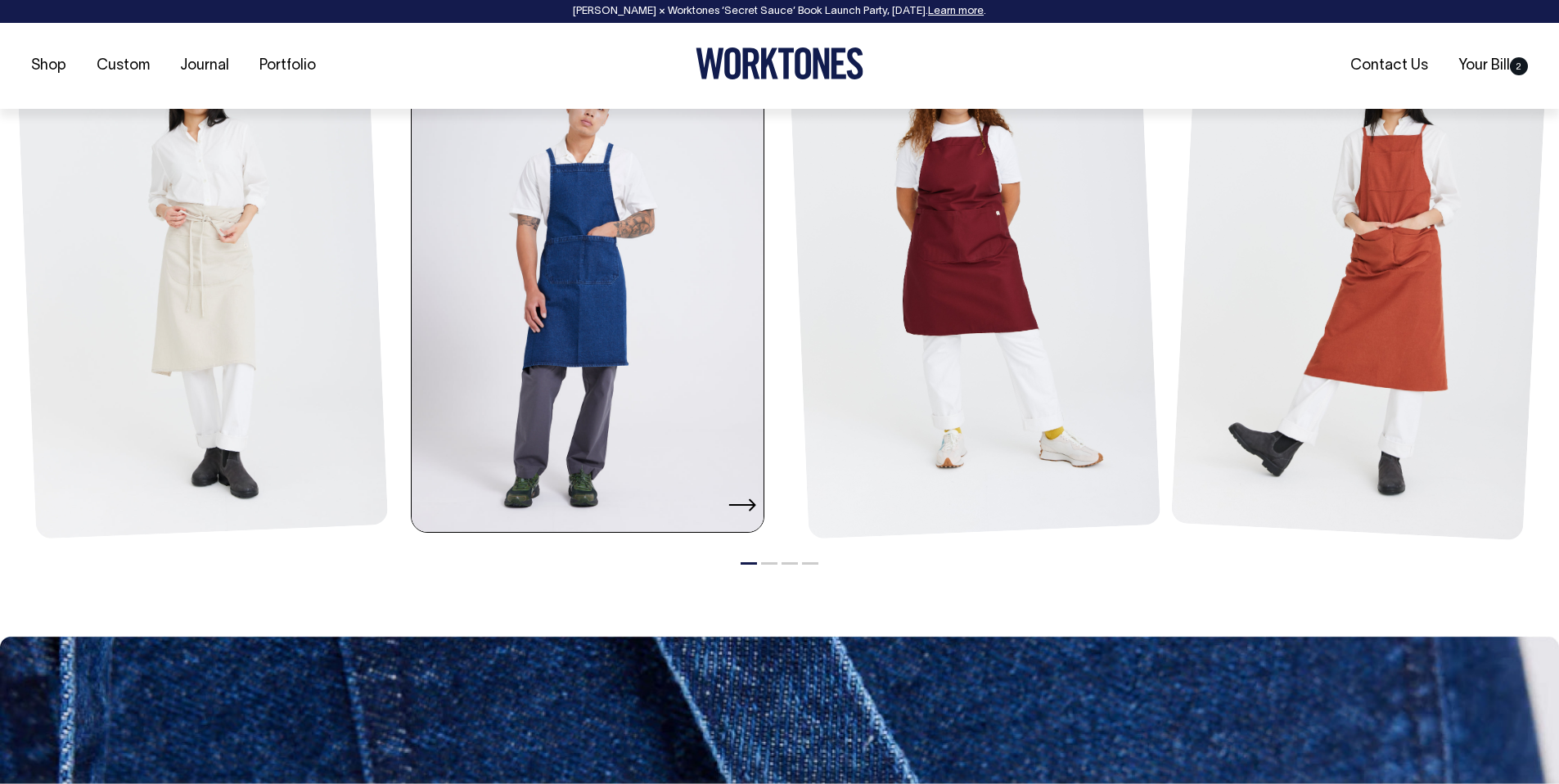
scroll to position [2089, 0]
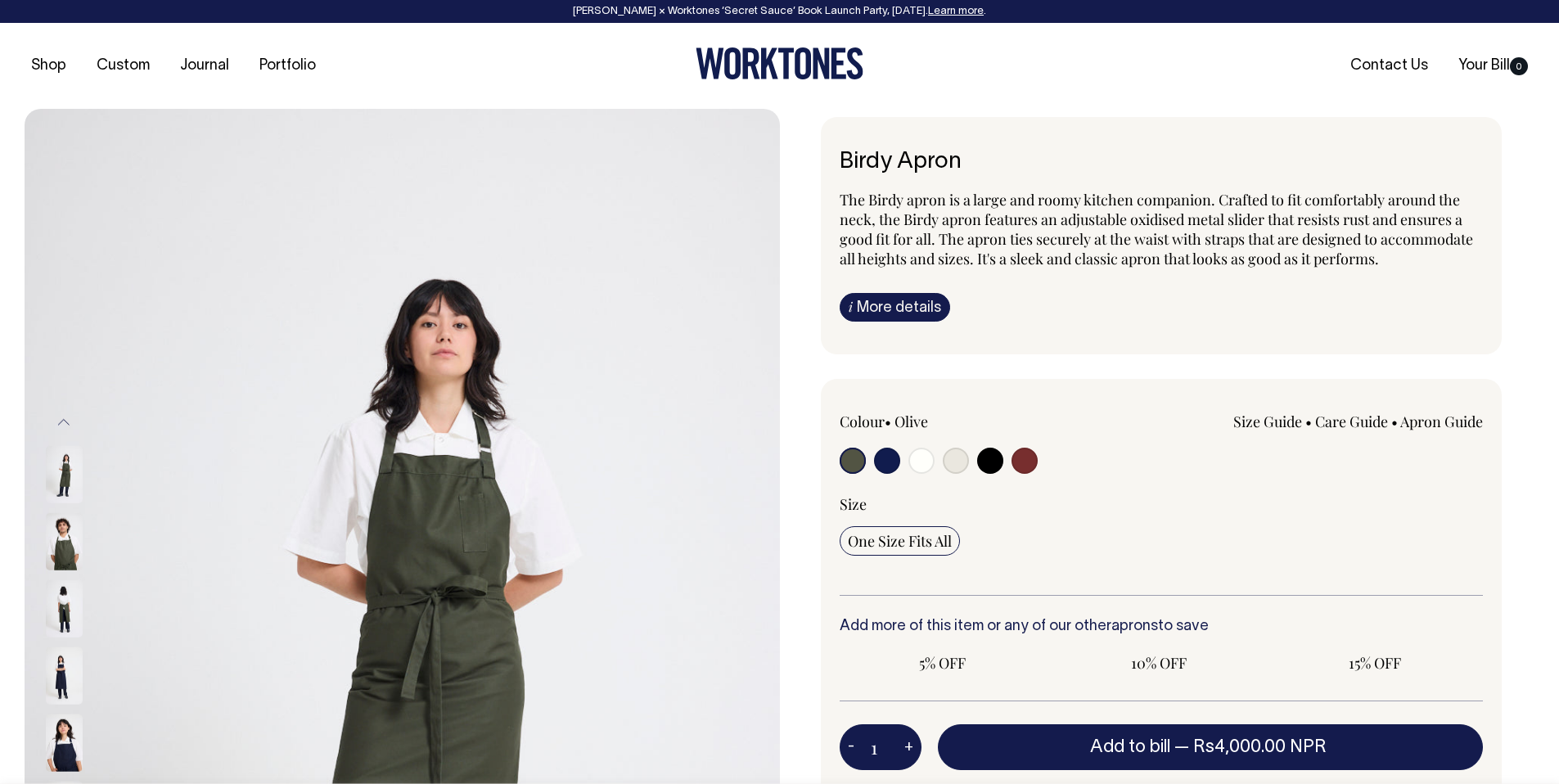
scroll to position [2089, 0]
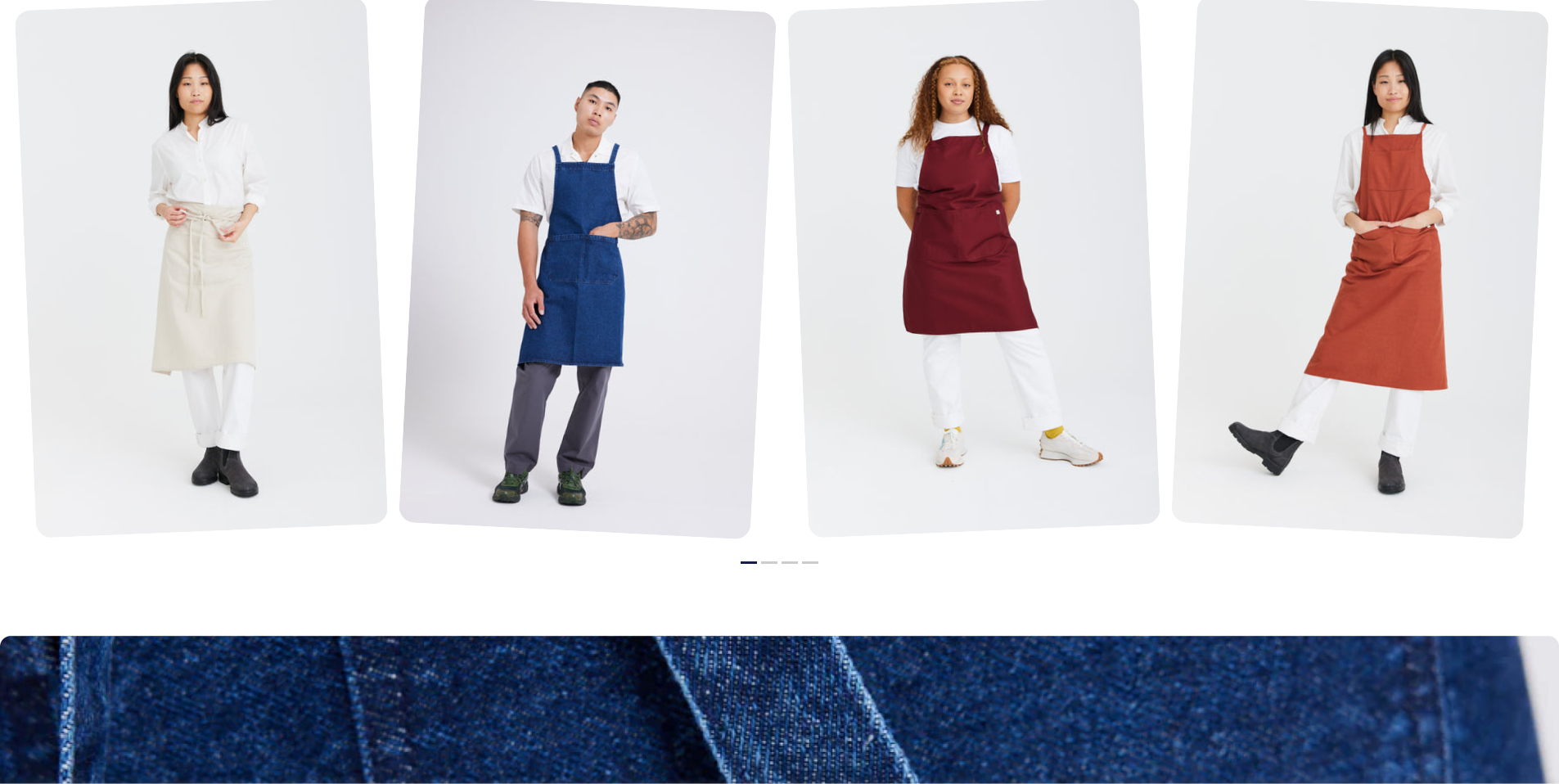
radio input "true"
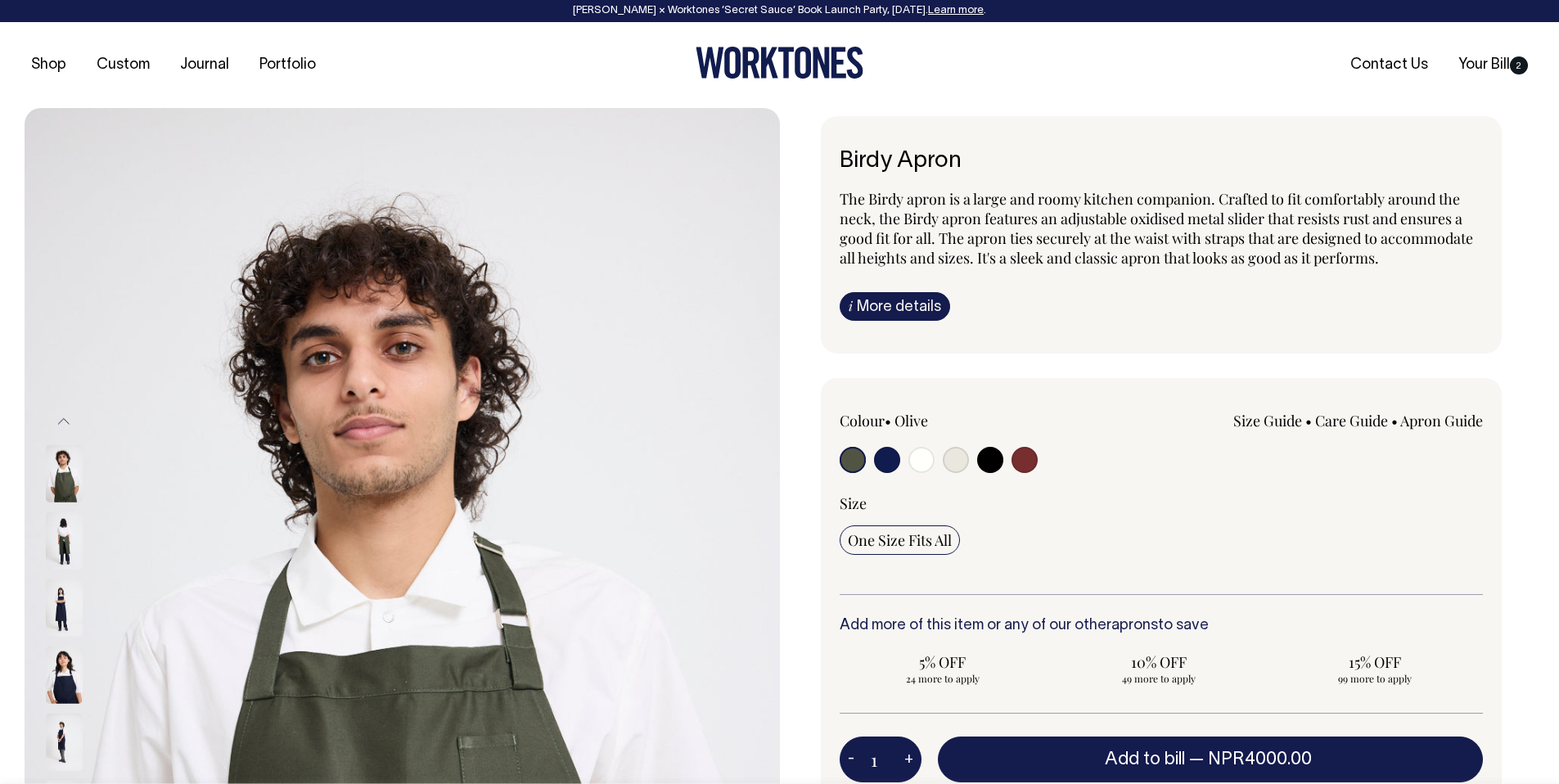
scroll to position [0, 0]
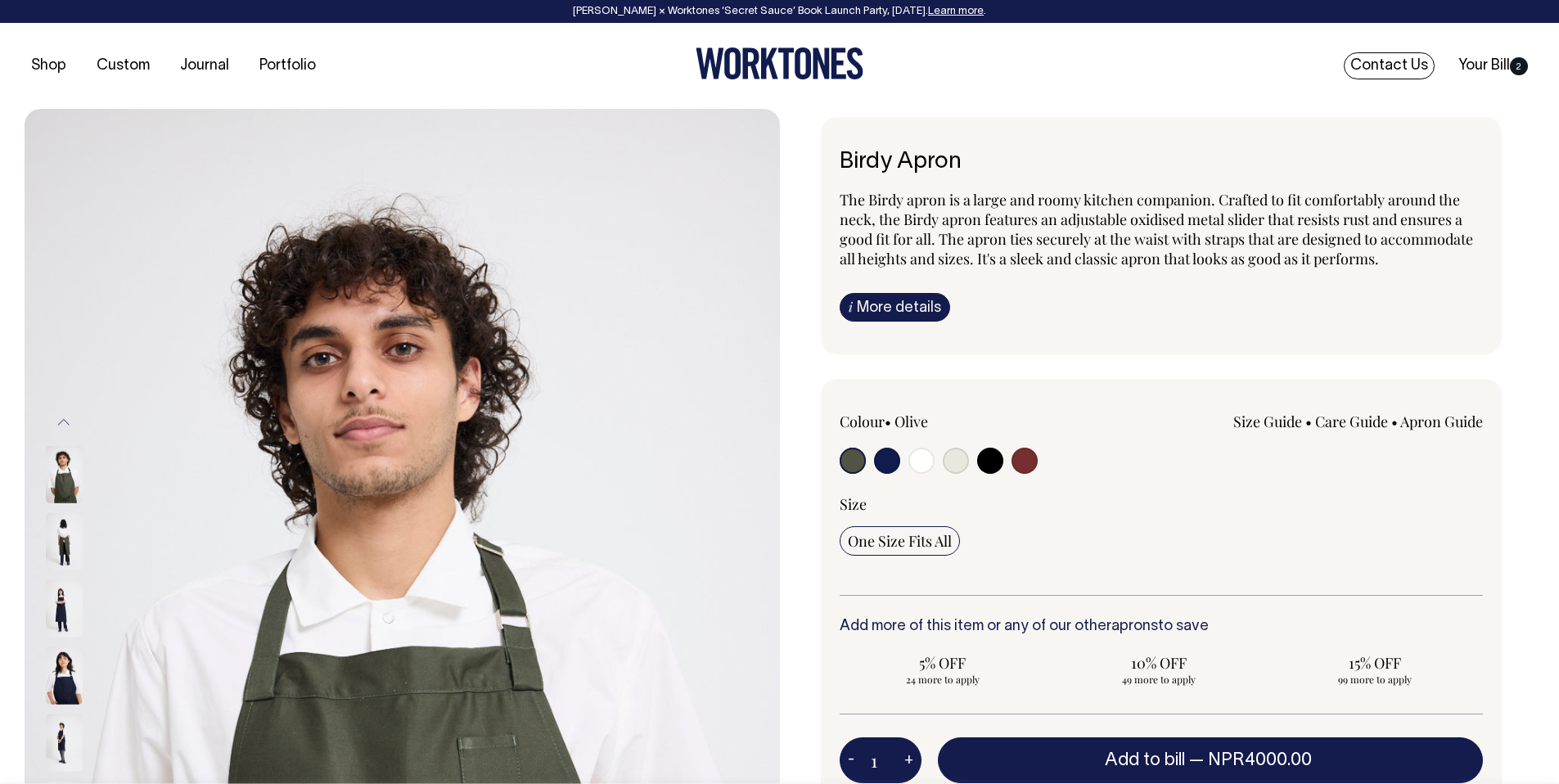
click at [1407, 68] on link "Contact Us" at bounding box center [1389, 66] width 91 height 27
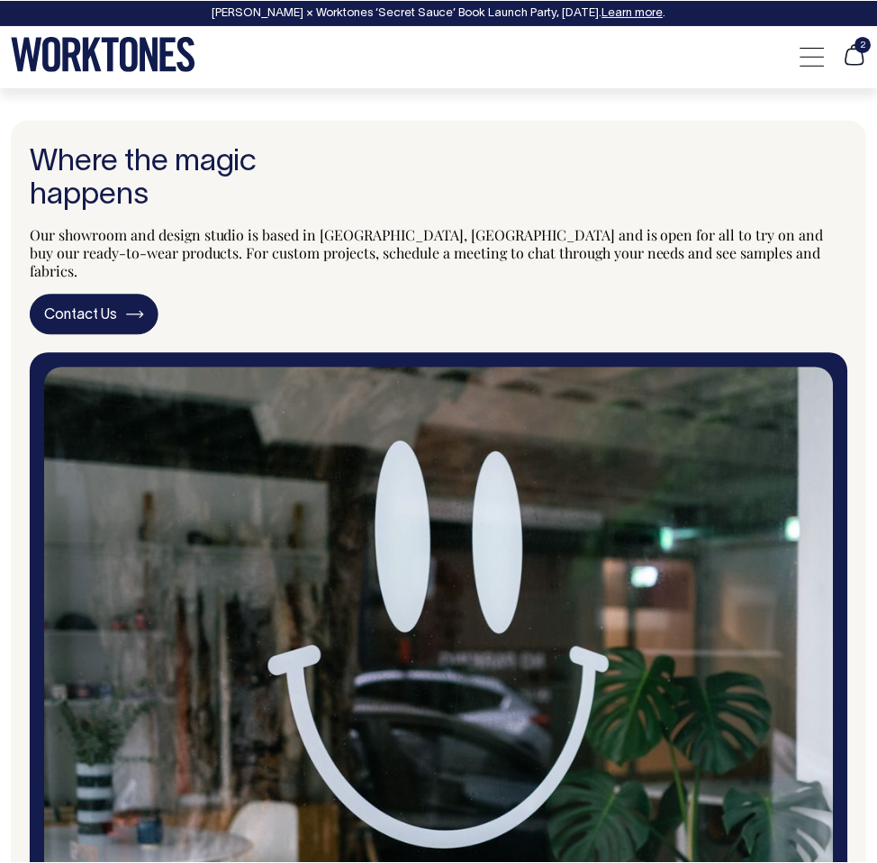
scroll to position [3209, 0]
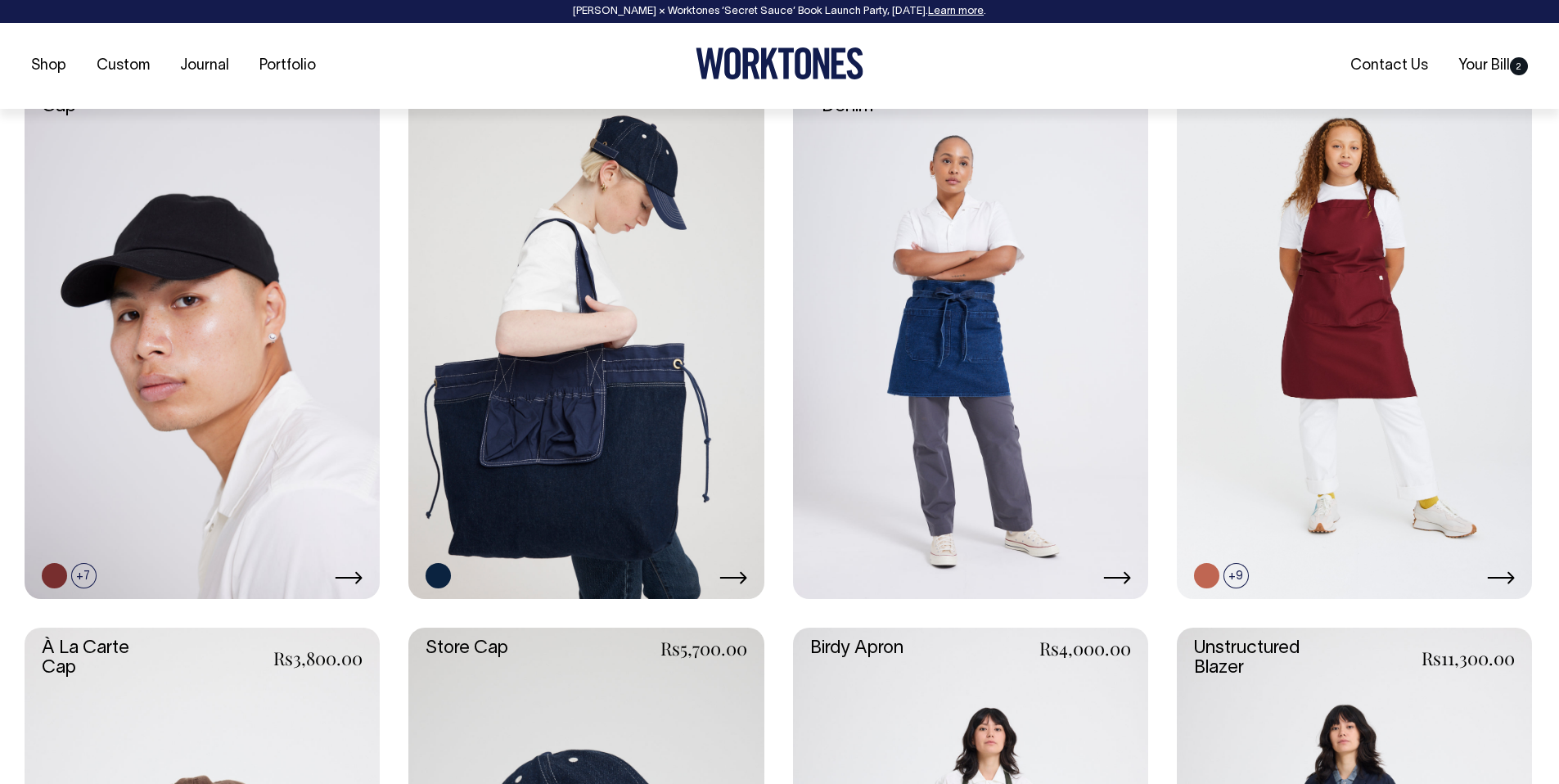
scroll to position [763, 0]
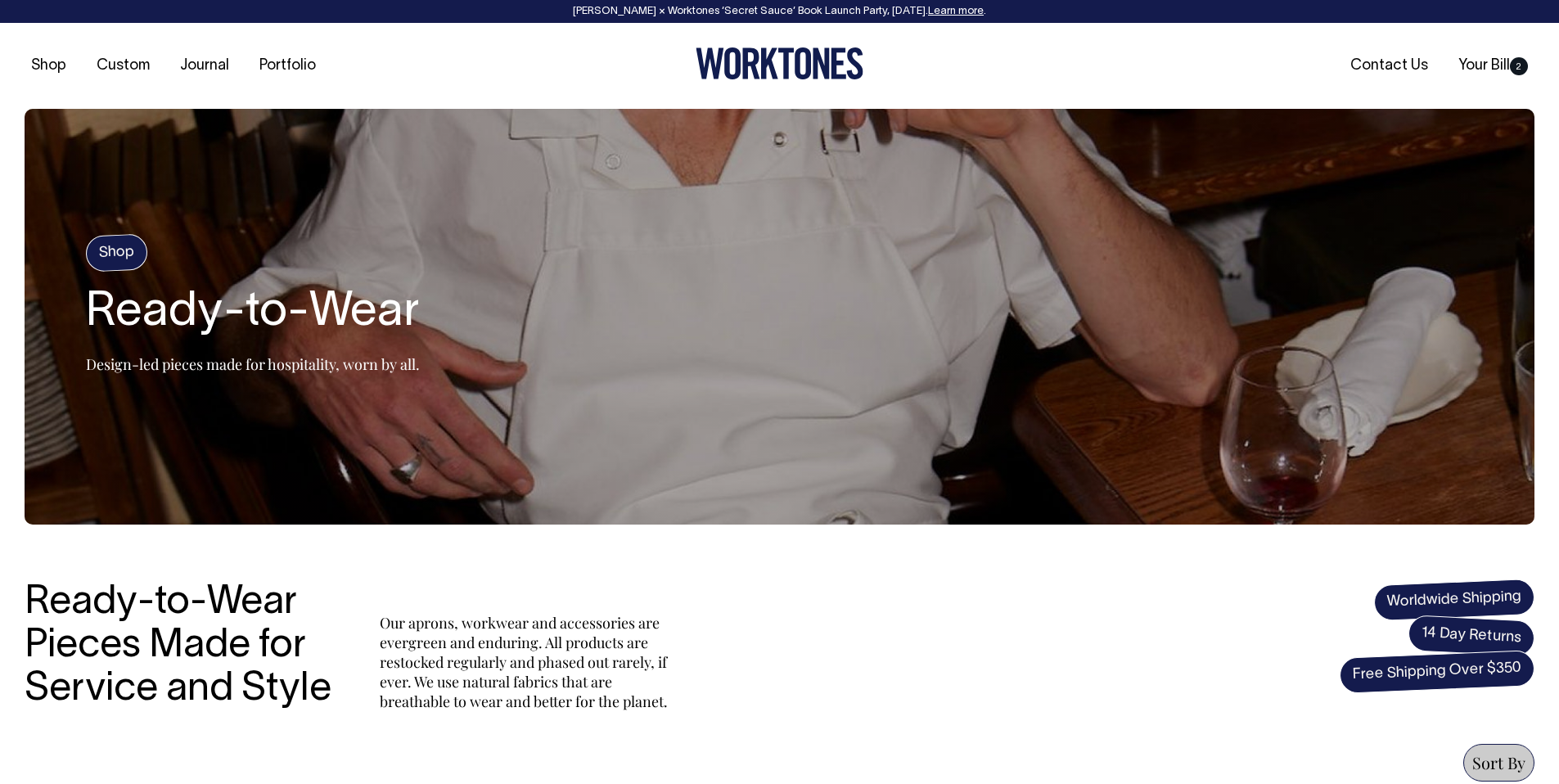
click at [782, 65] on icon at bounding box center [780, 63] width 168 height 32
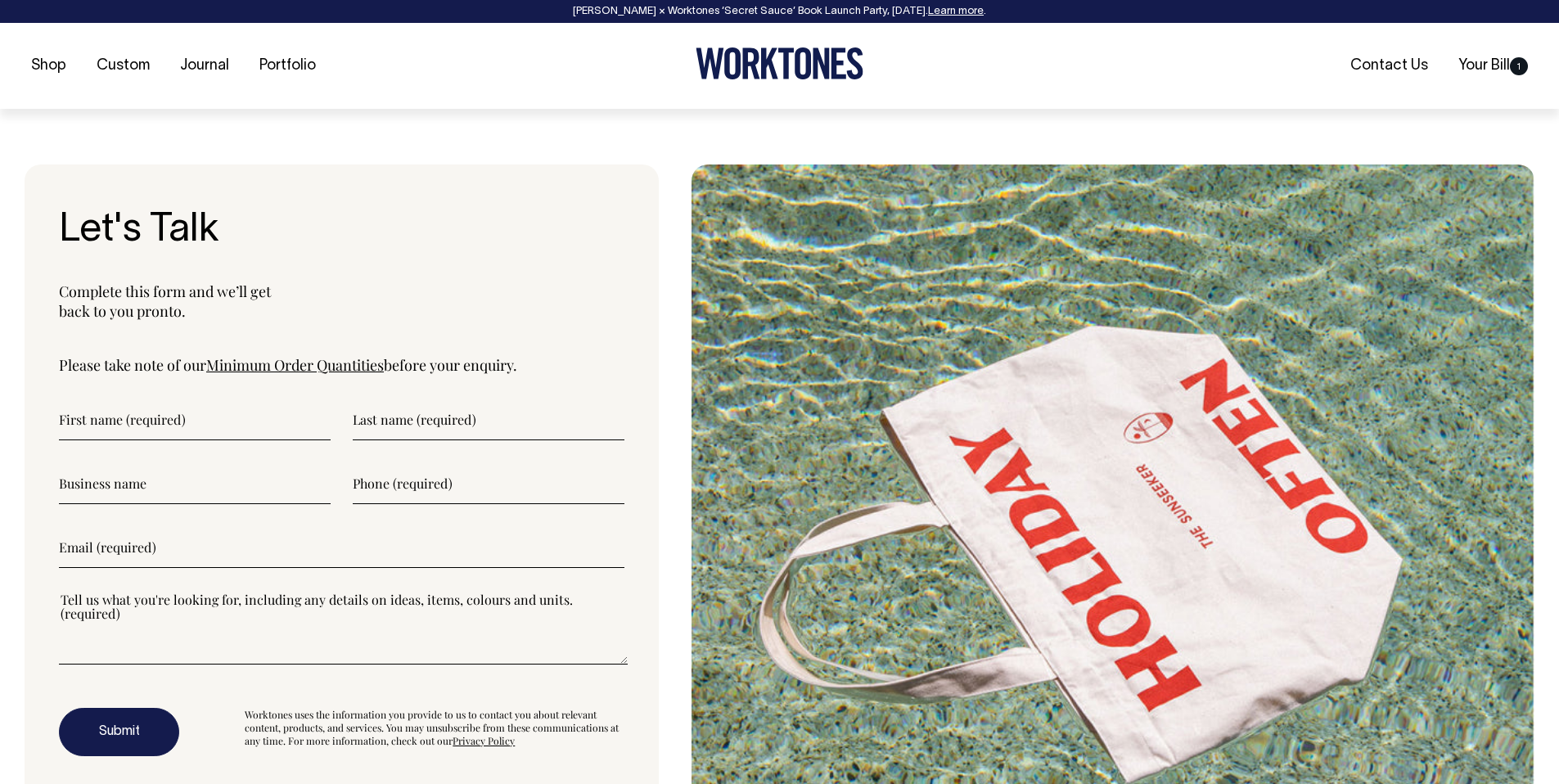
scroll to position [5244, 0]
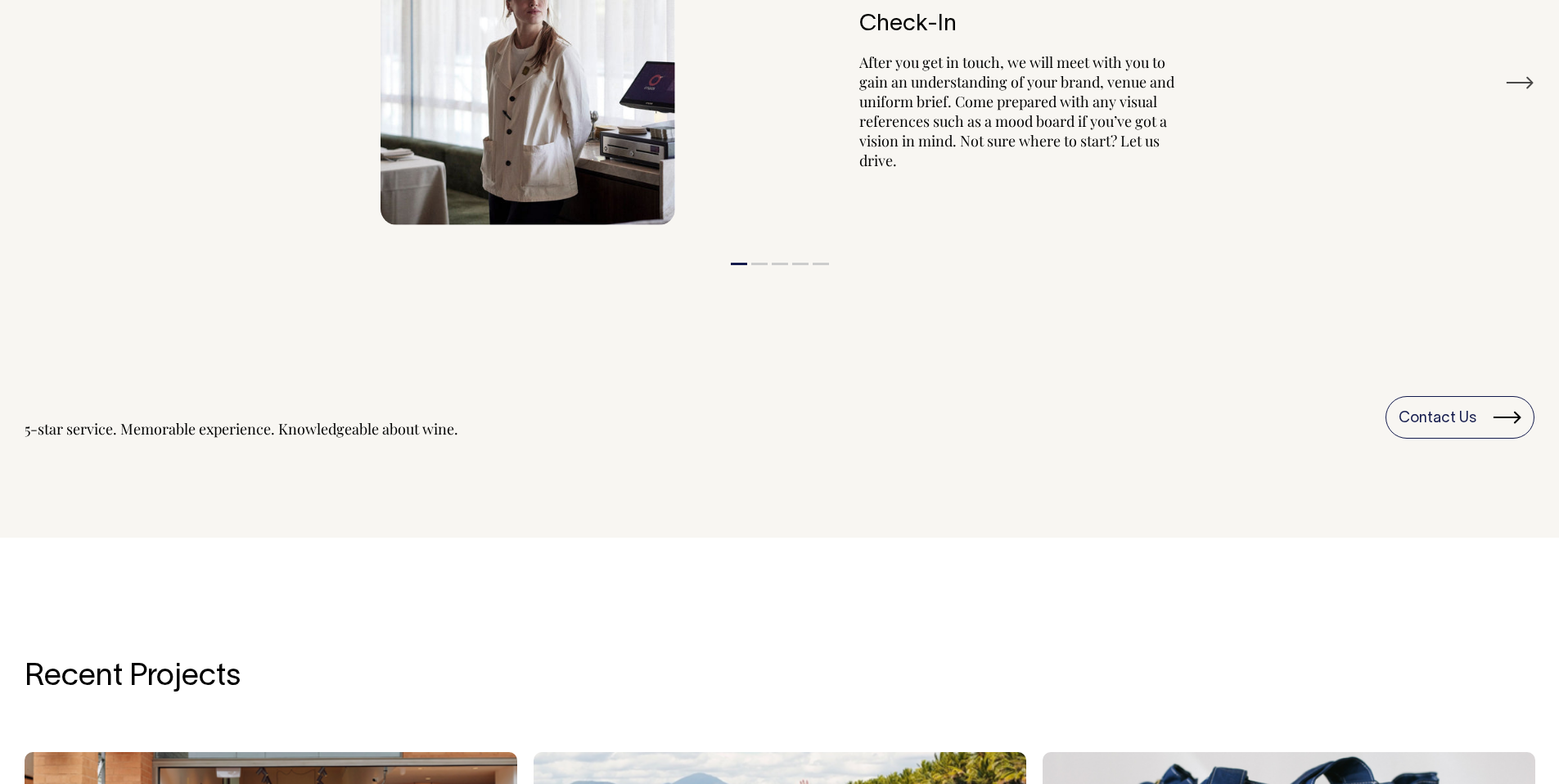
scroll to position [3167, 0]
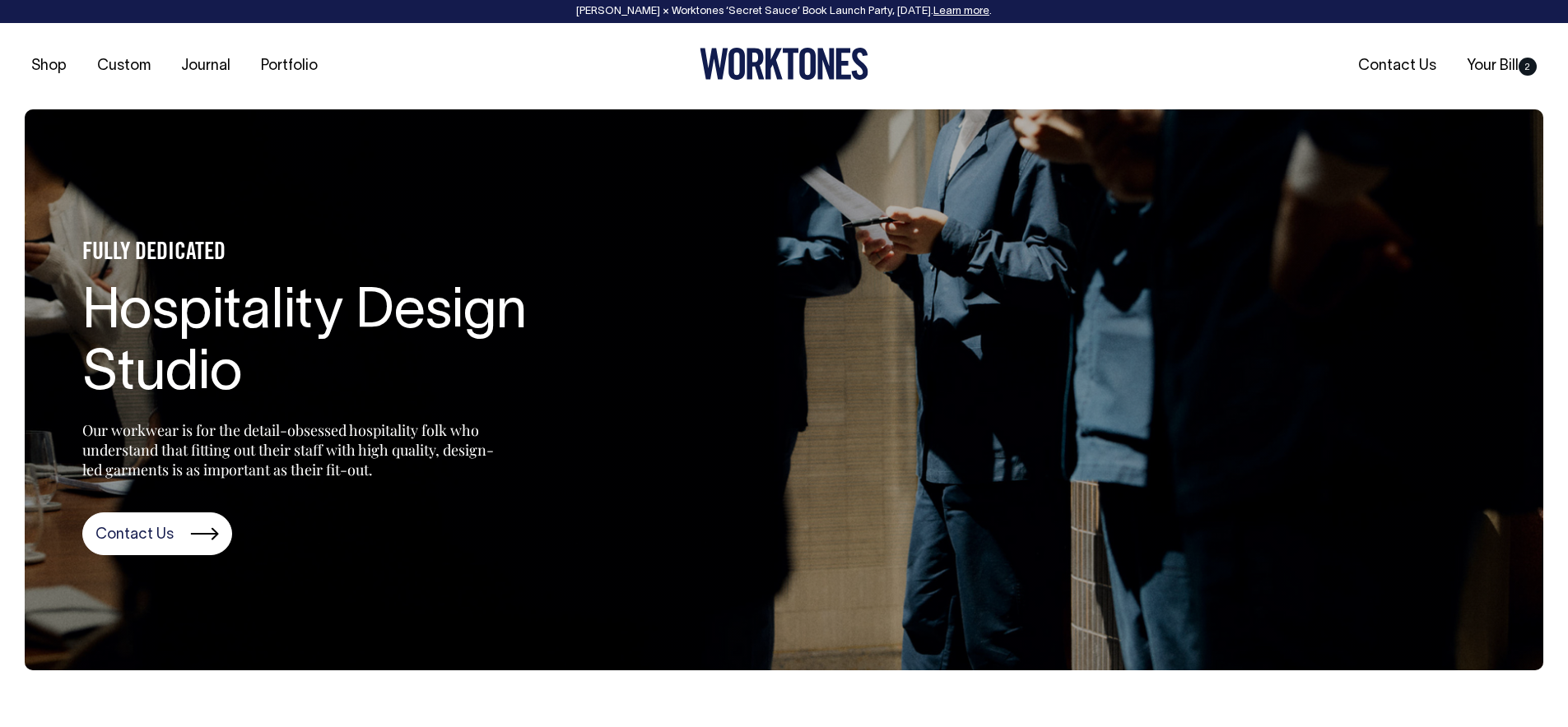
click at [842, 39] on div "Shop Custom Journal Portfolio Contact Us Your Bill 2" at bounding box center [784, 66] width 1568 height 87
click at [826, 68] on icon at bounding box center [826, 64] width 16 height 31
